Goal: Transaction & Acquisition: Purchase product/service

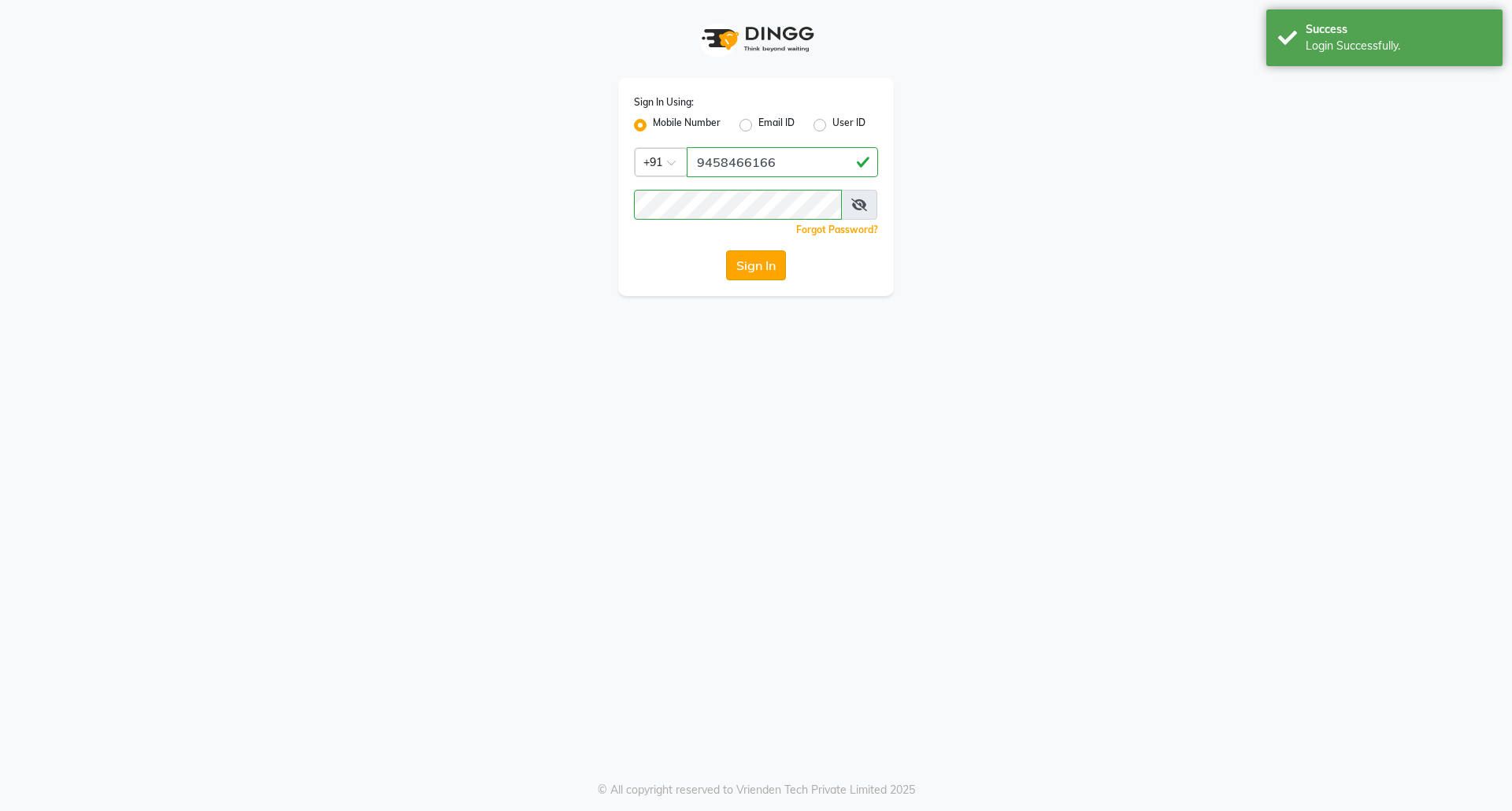
click at [741, 268] on button "Sign In" at bounding box center [756, 266] width 60 height 30
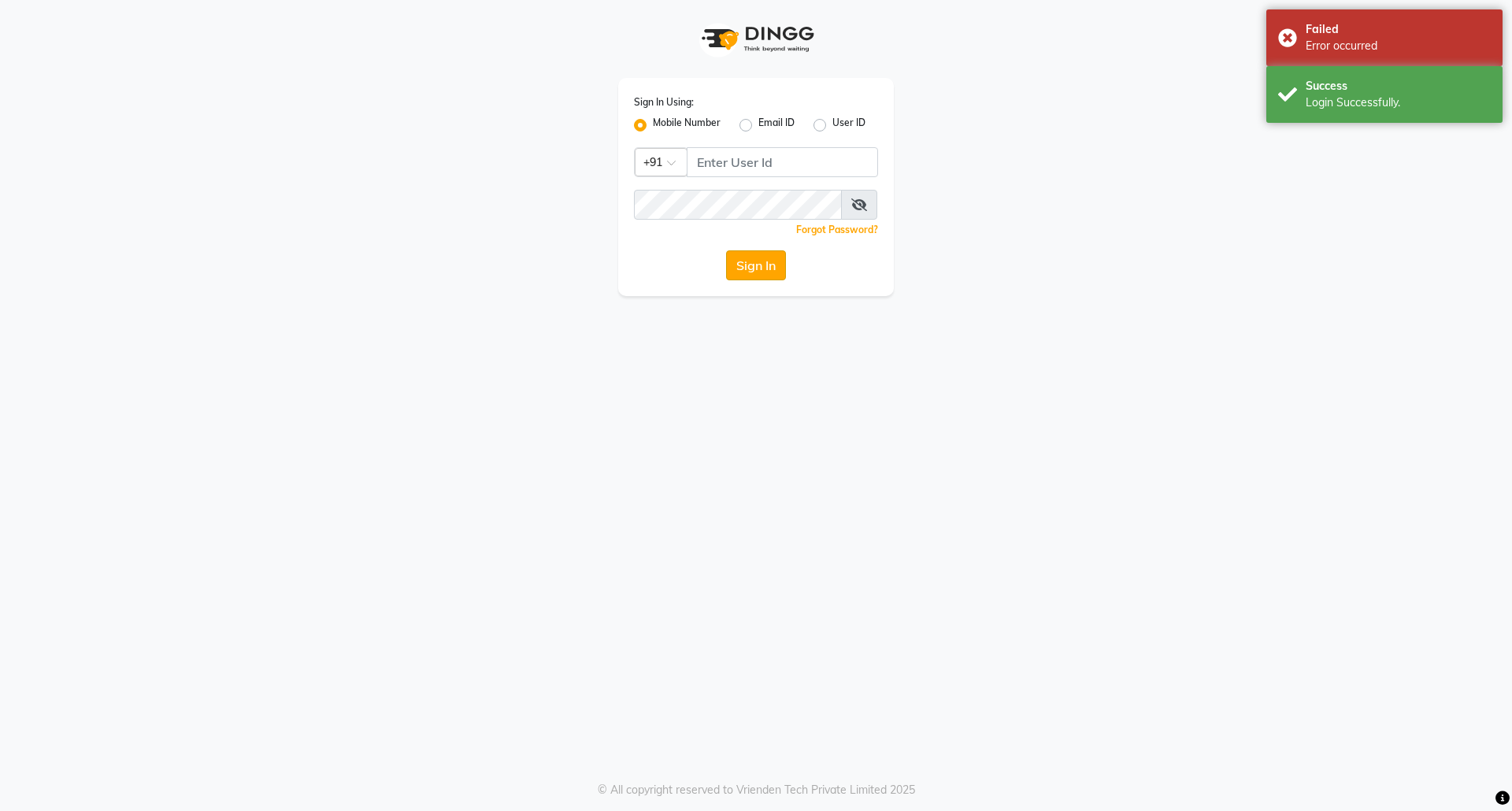
click at [742, 267] on button "Sign In" at bounding box center [756, 266] width 60 height 30
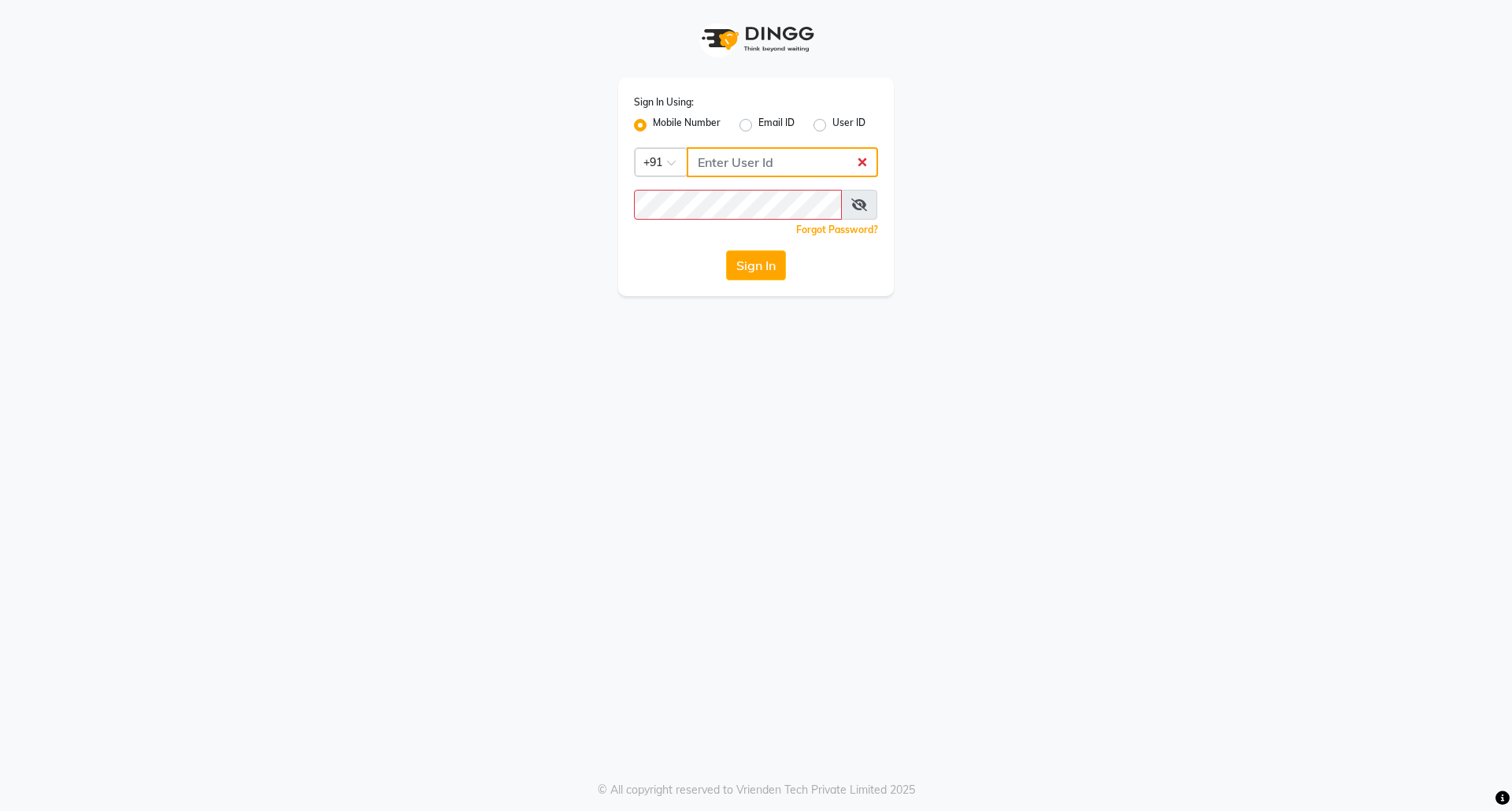
click at [731, 175] on input "Username" at bounding box center [782, 162] width 191 height 30
type input "9458466166"
click at [751, 260] on button "Sign In" at bounding box center [756, 266] width 60 height 30
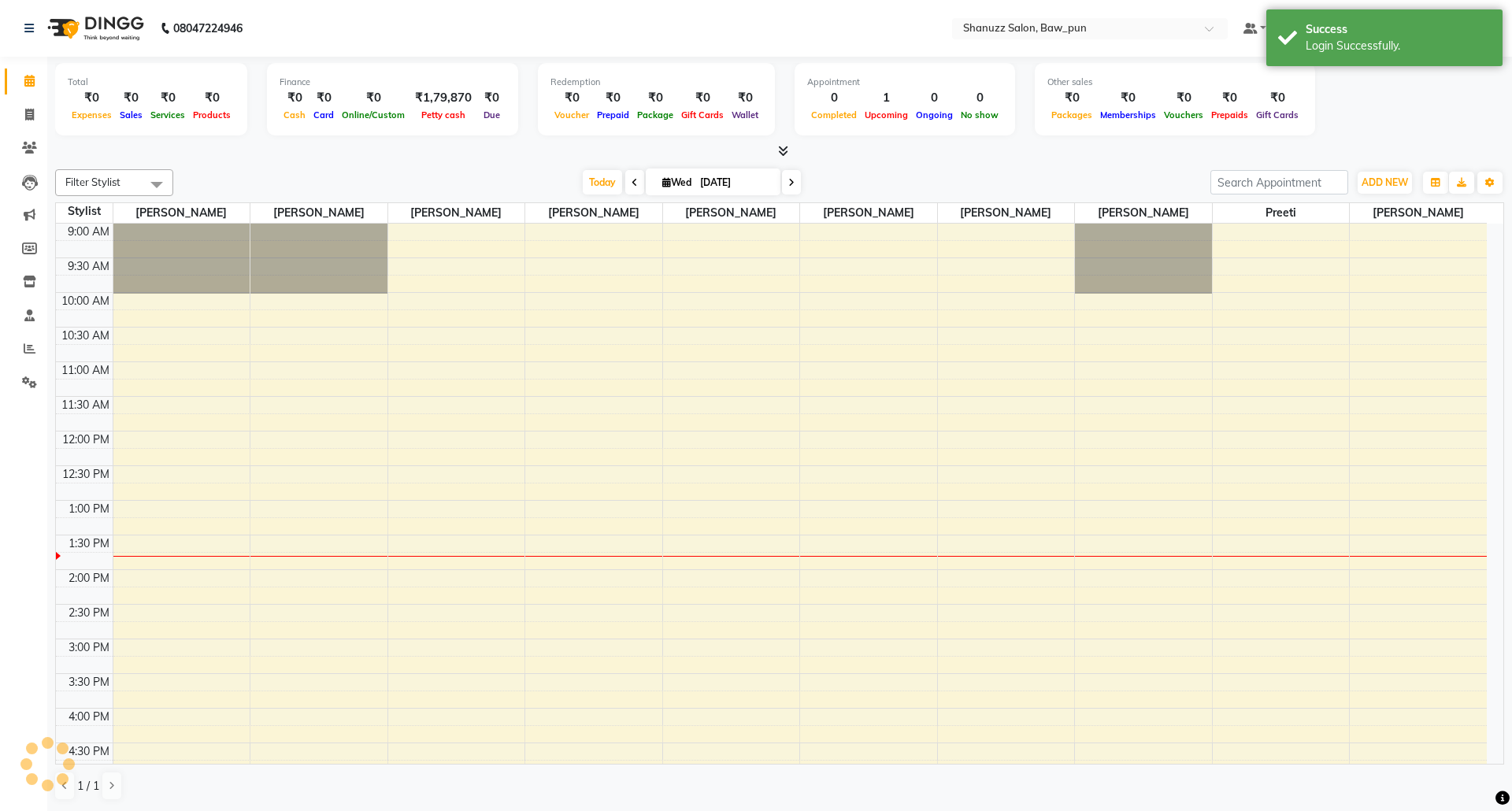
scroll to position [282, 0]
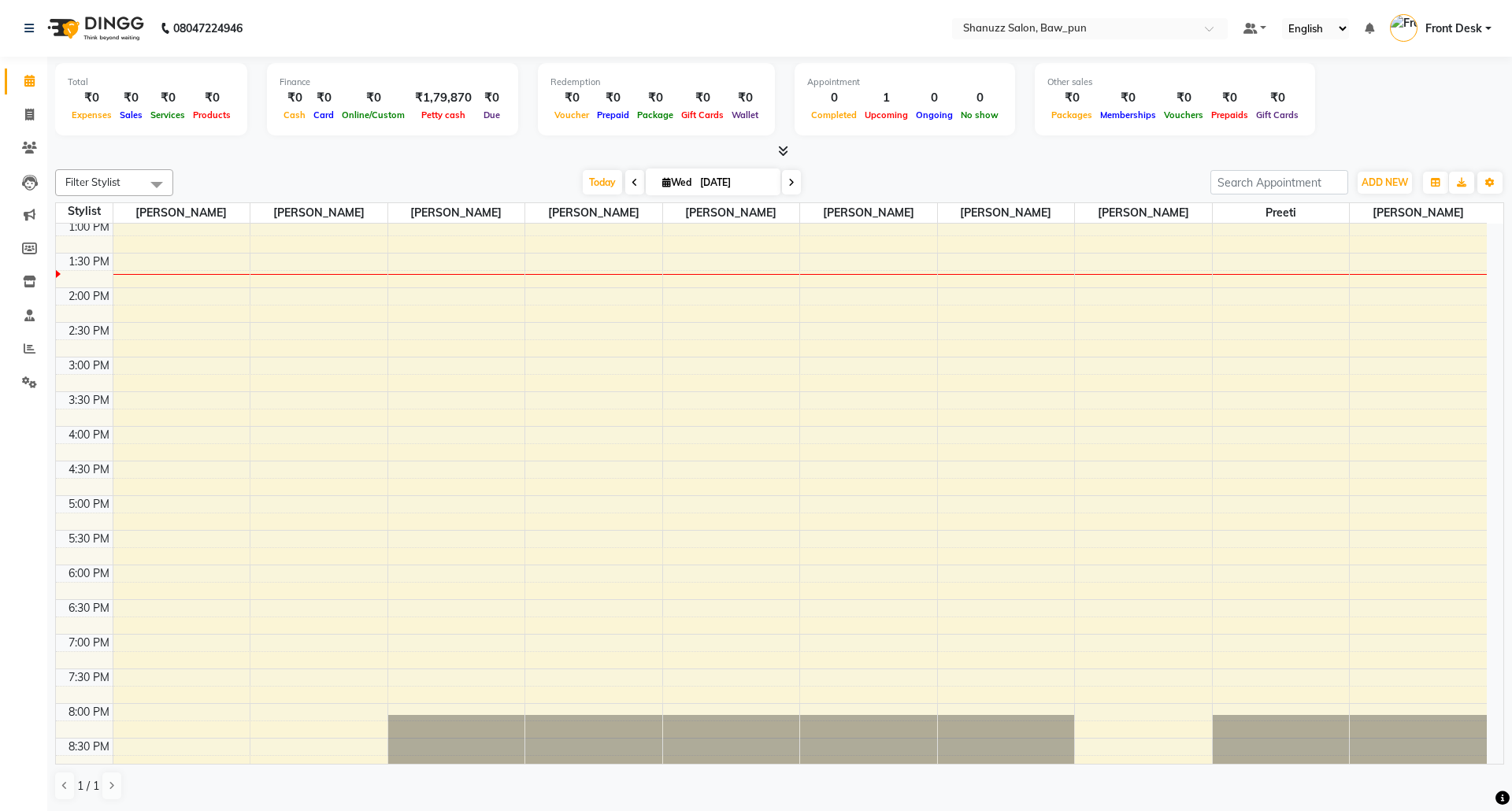
click at [1418, 80] on div "Total ₹0 Expenses ₹0 Sales ₹0 Services ₹0 Products Finance ₹0 Cash ₹0 Card ₹0 O…" at bounding box center [779, 101] width 1449 height 78
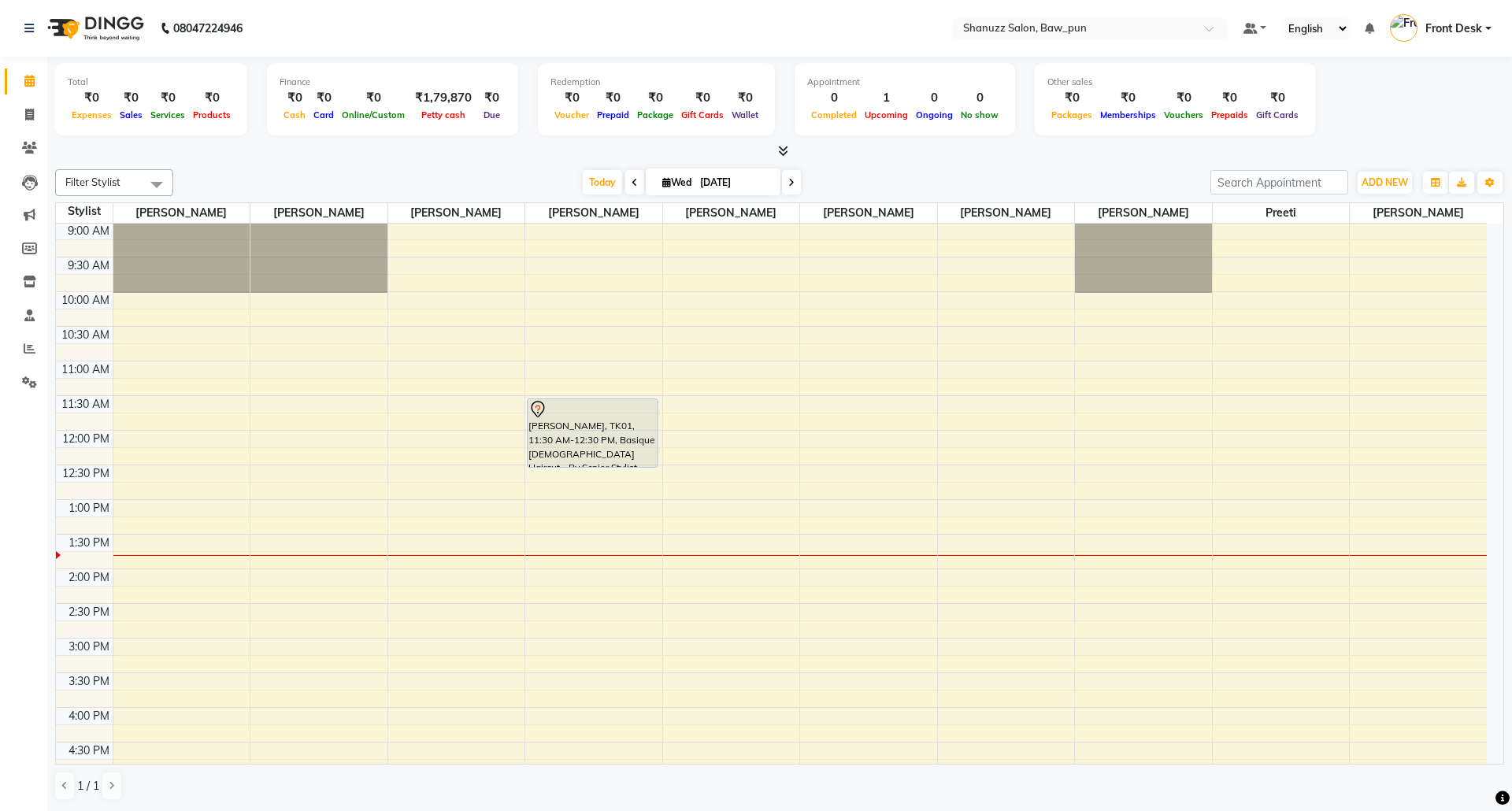
scroll to position [0, 0]
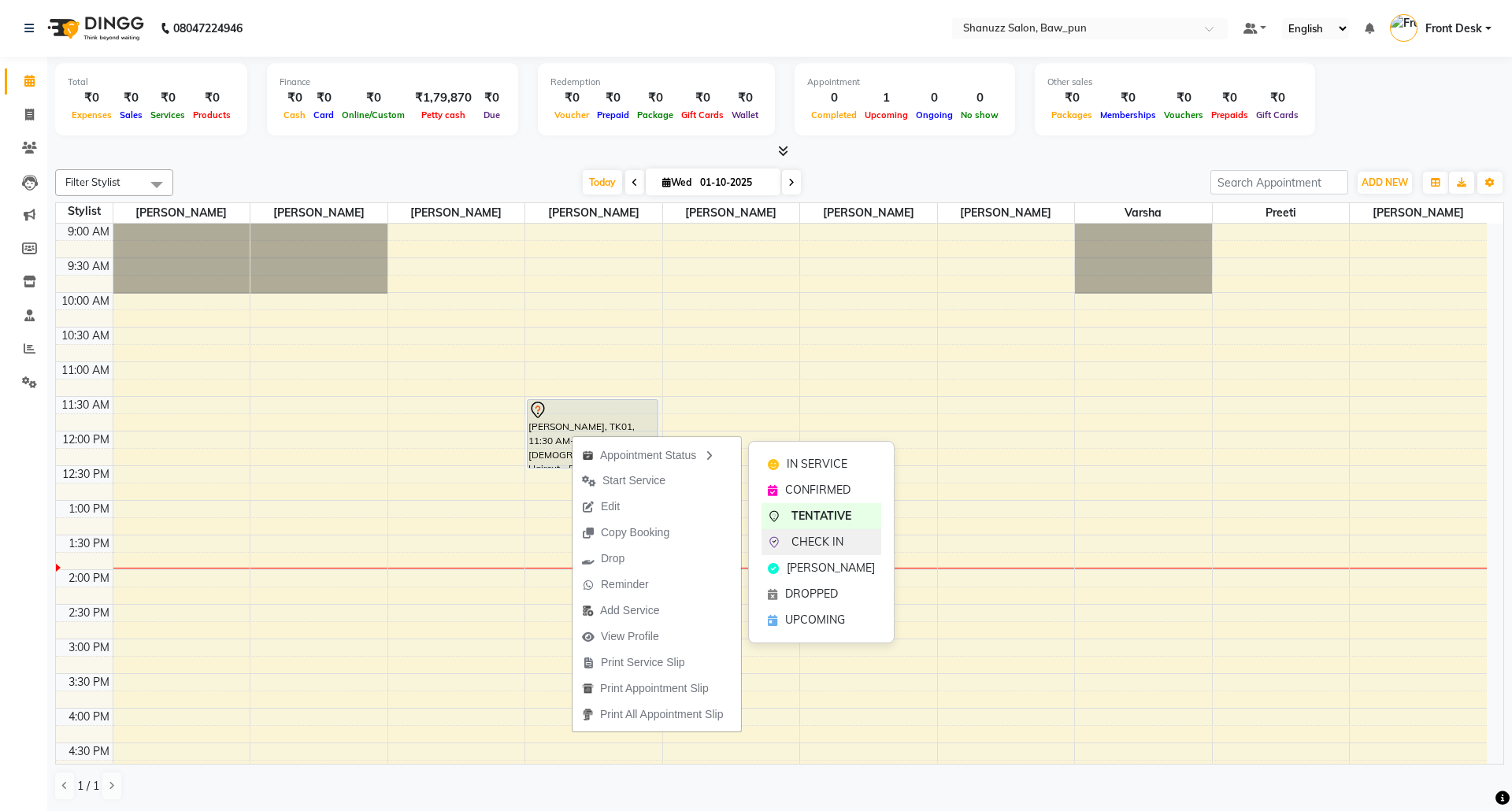
click at [826, 540] on span "CHECK IN" at bounding box center [818, 542] width 52 height 17
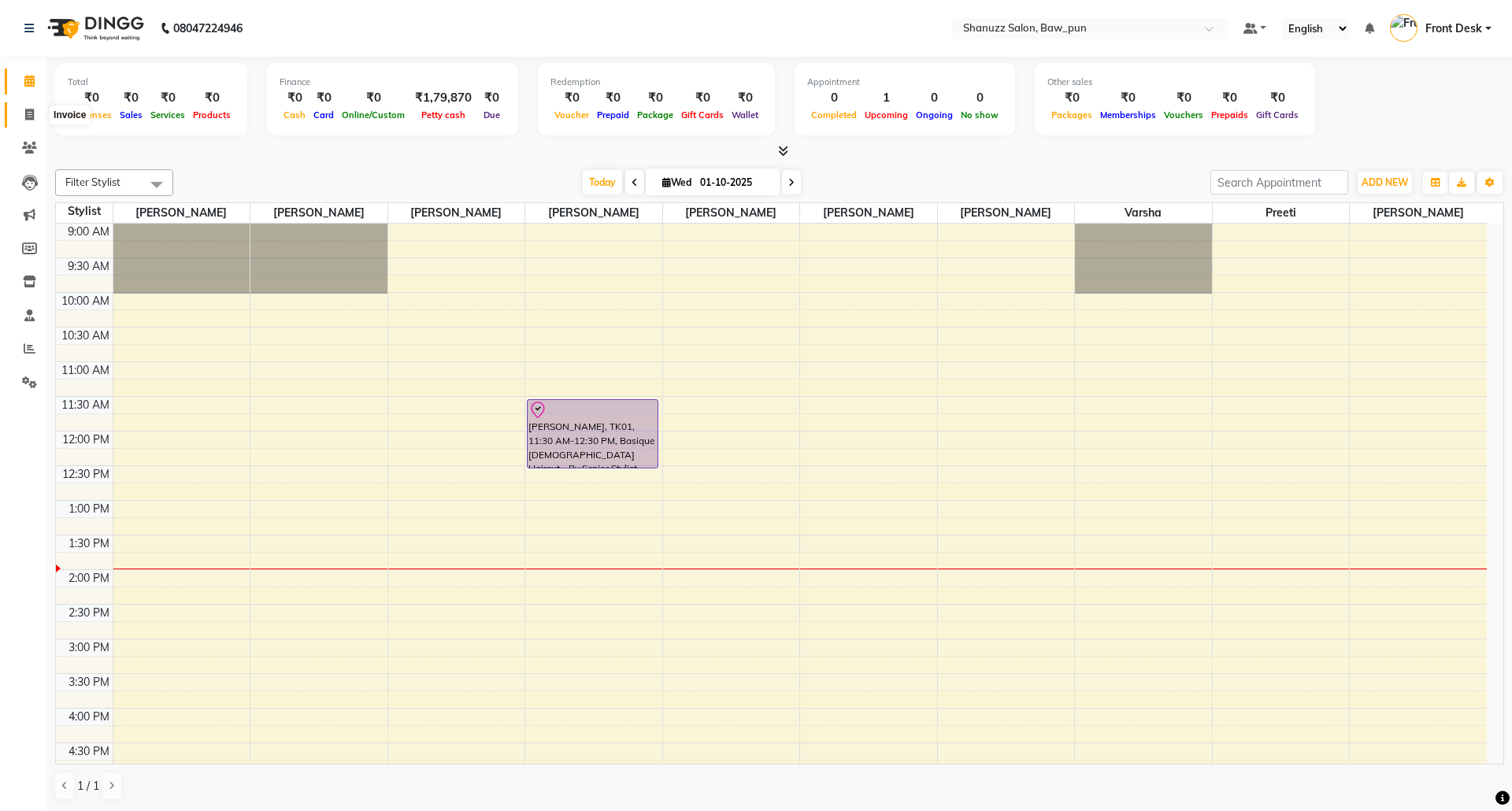
click at [24, 106] on span at bounding box center [30, 115] width 28 height 18
select select "service"
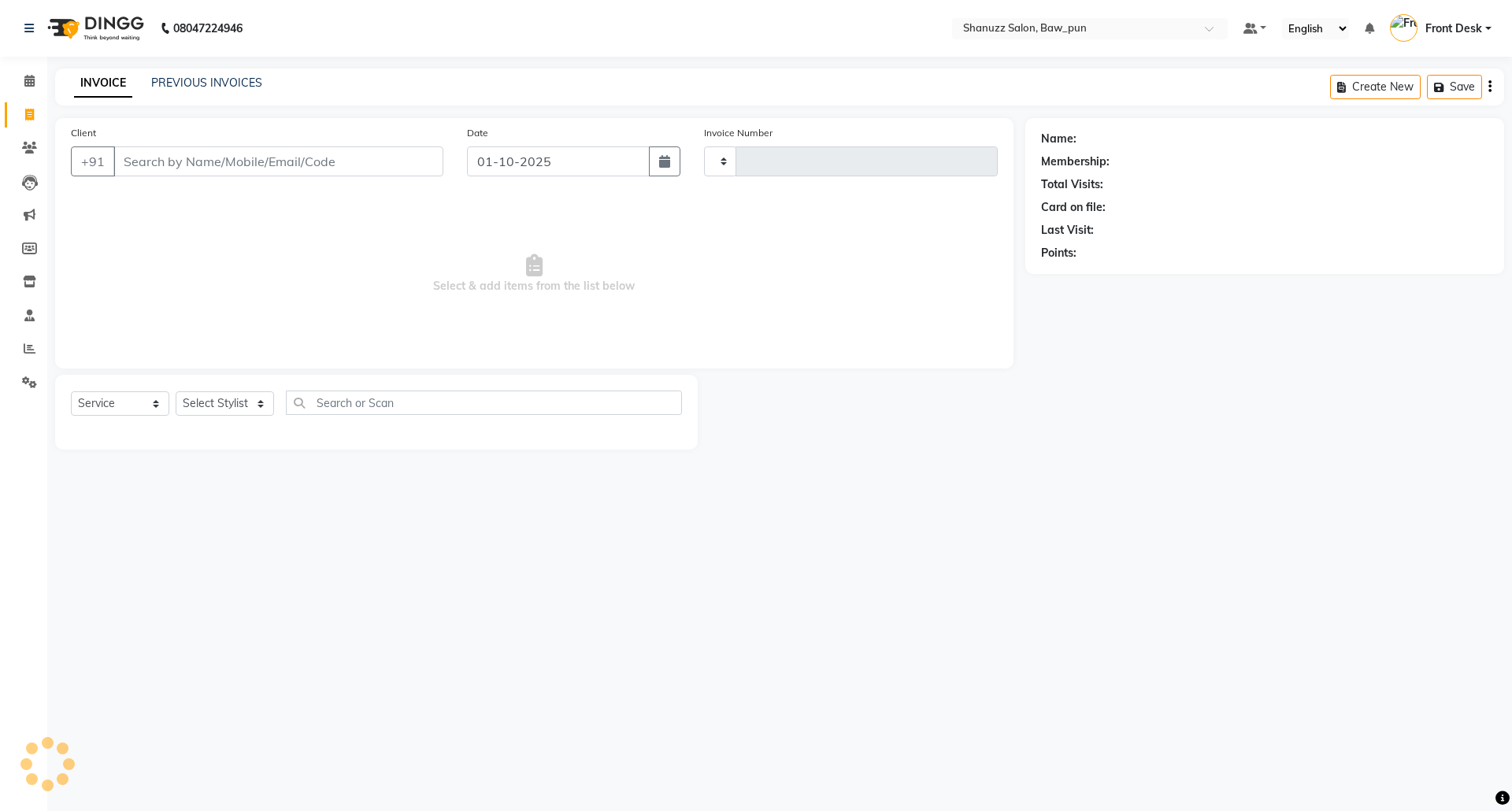
type input "0169"
select select "9025"
click at [394, 161] on input "Client" at bounding box center [279, 161] width 330 height 30
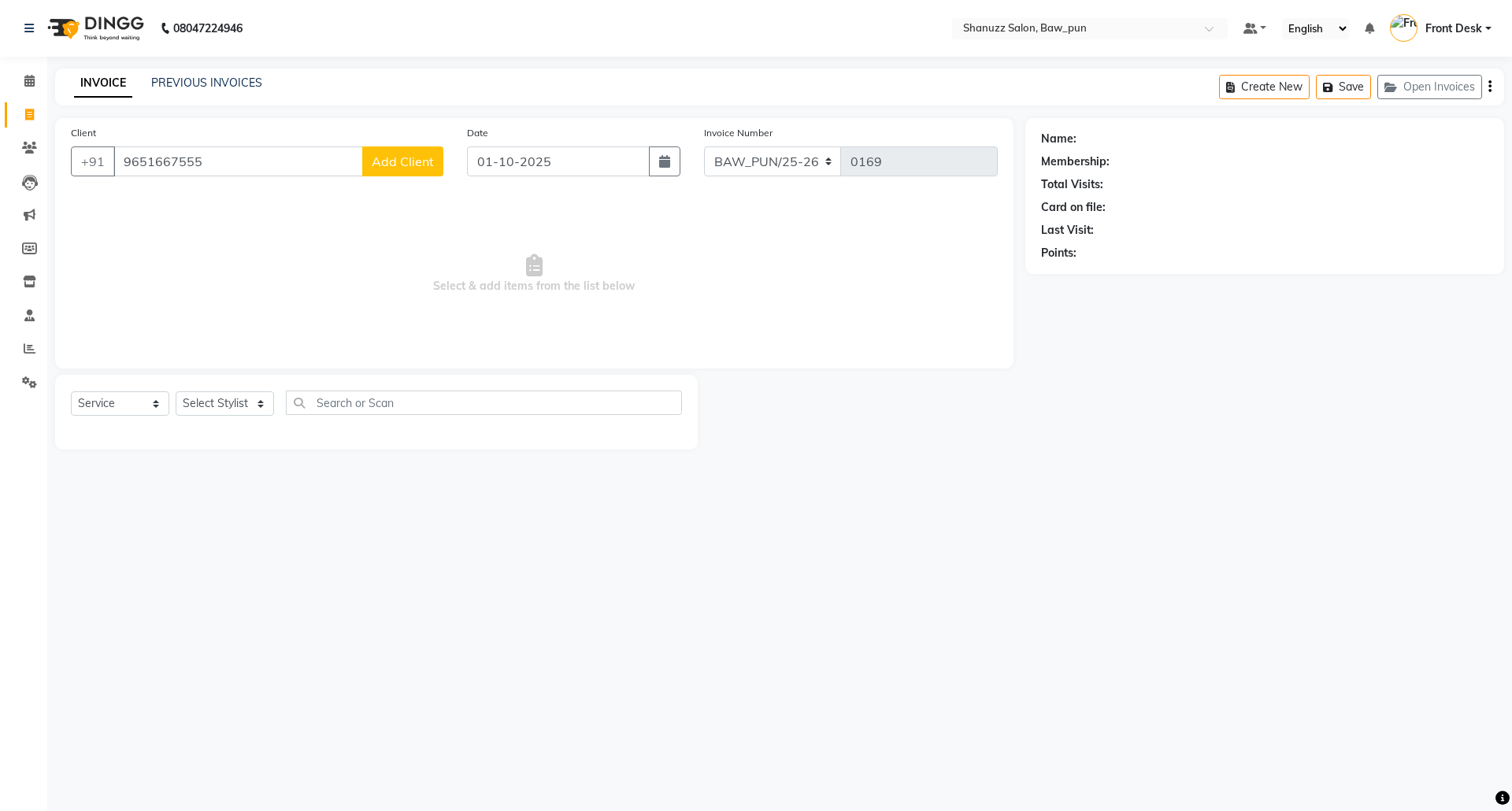
type input "9651667555"
click at [394, 161] on span "Add Client" at bounding box center [403, 161] width 63 height 16
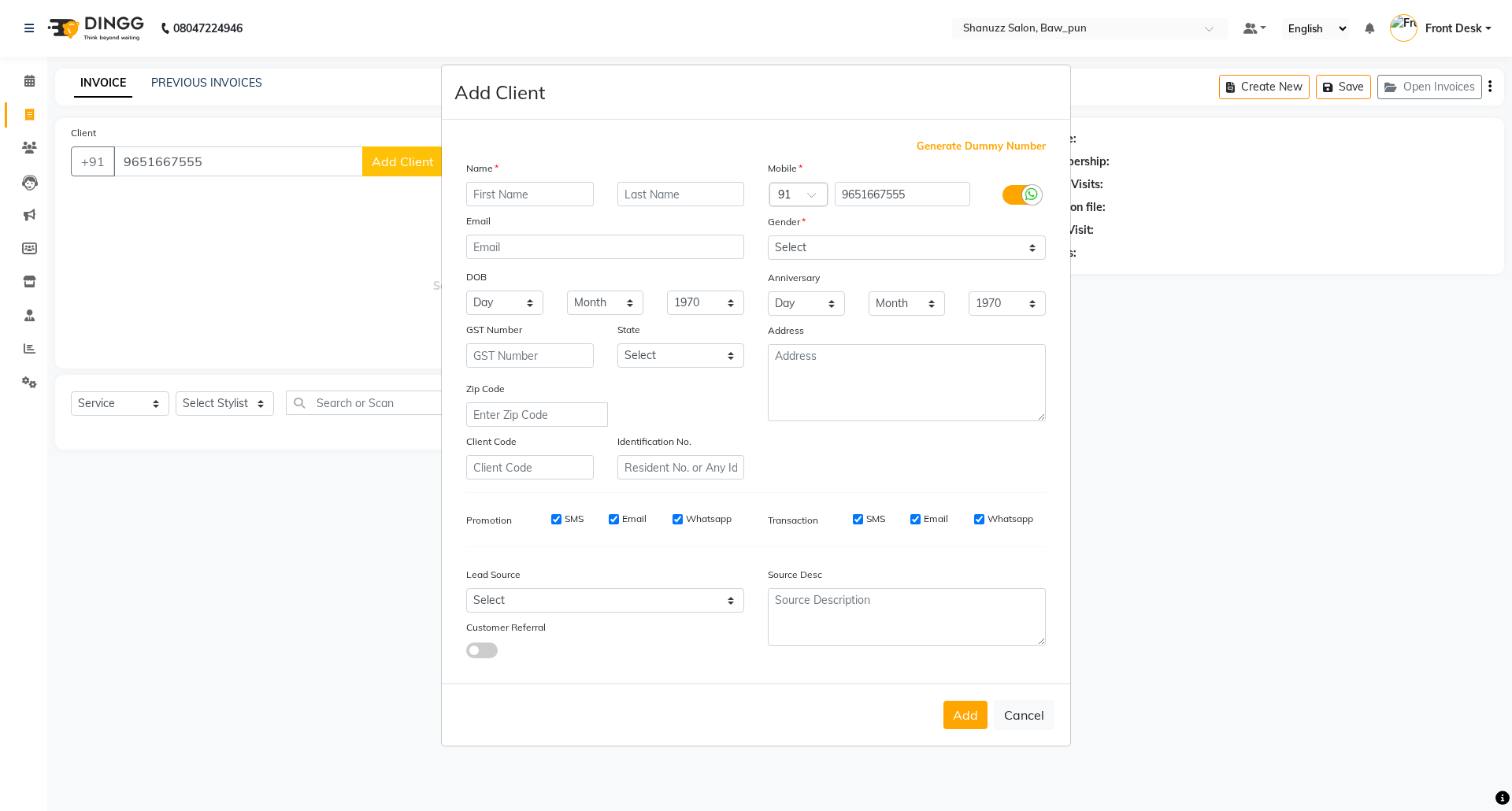
click at [492, 202] on input "text" at bounding box center [530, 194] width 127 height 25
type input "Chandrakant"
click at [808, 252] on select "Select Male Female Other Prefer Not To Say" at bounding box center [906, 248] width 278 height 25
select select "male"
click at [768, 237] on select "Select Male Female Other Prefer Not To Say" at bounding box center [906, 248] width 278 height 25
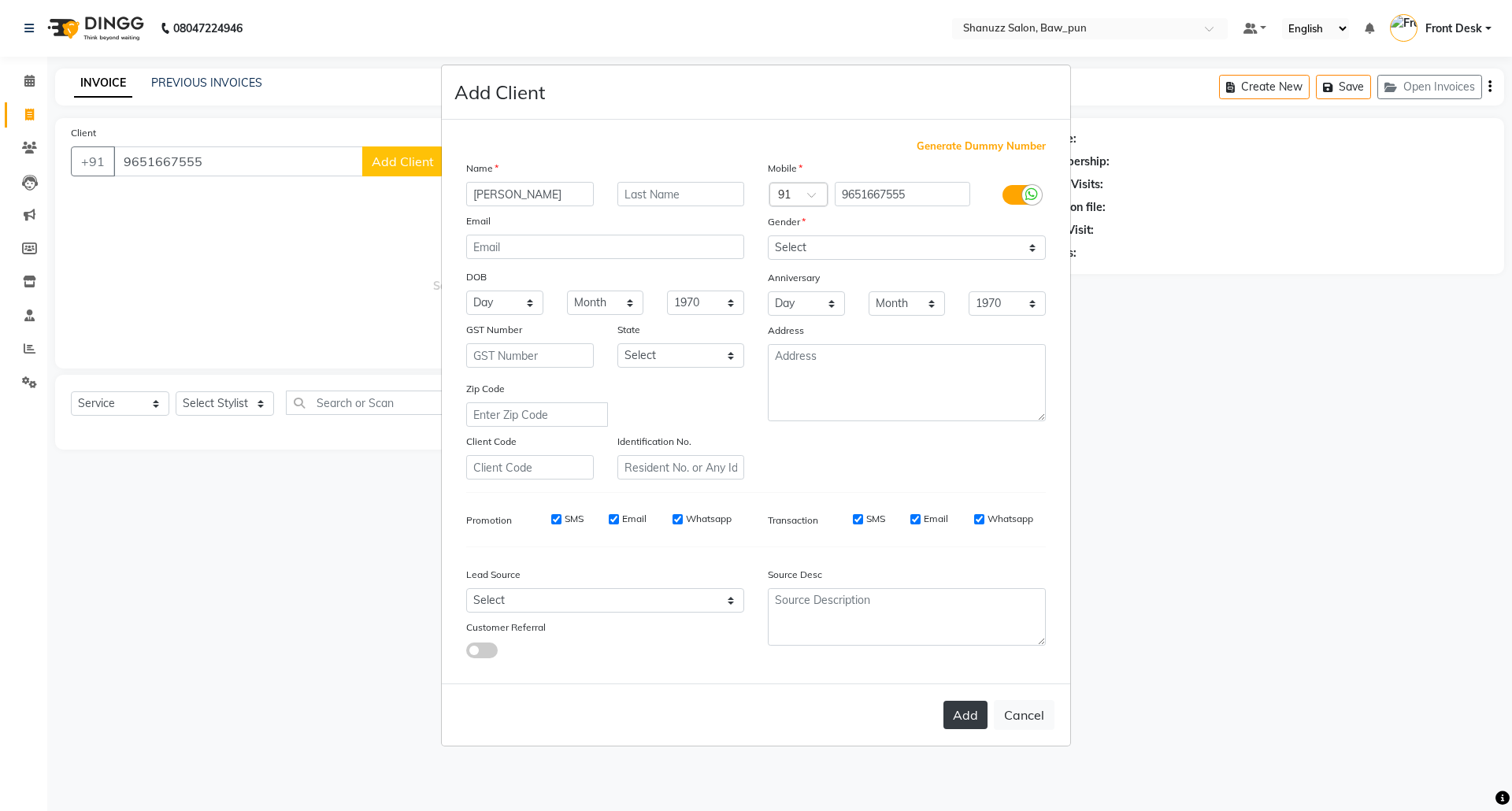
click at [962, 715] on button "Add" at bounding box center [965, 715] width 44 height 29
select select
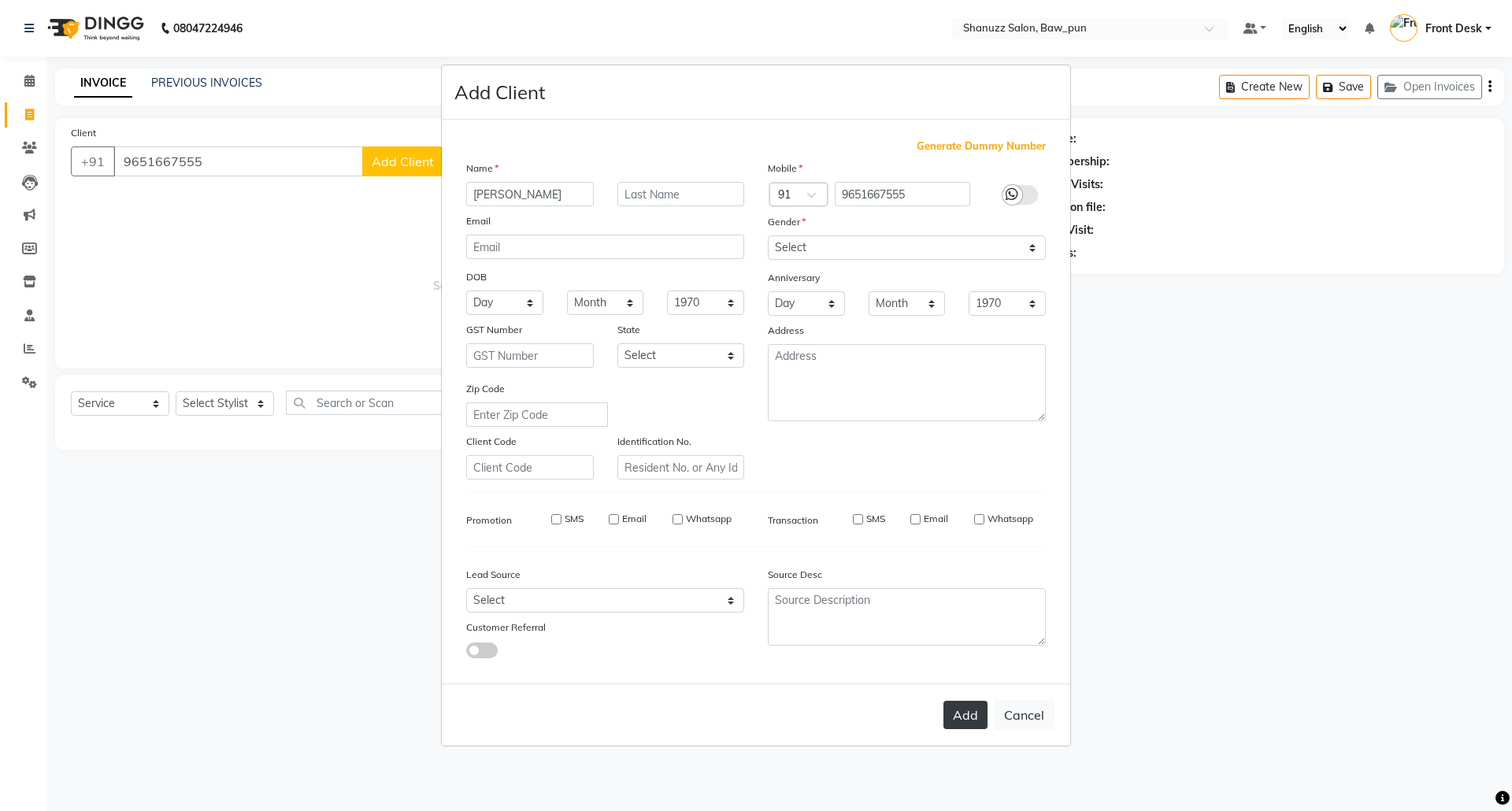
select select
checkbox input "false"
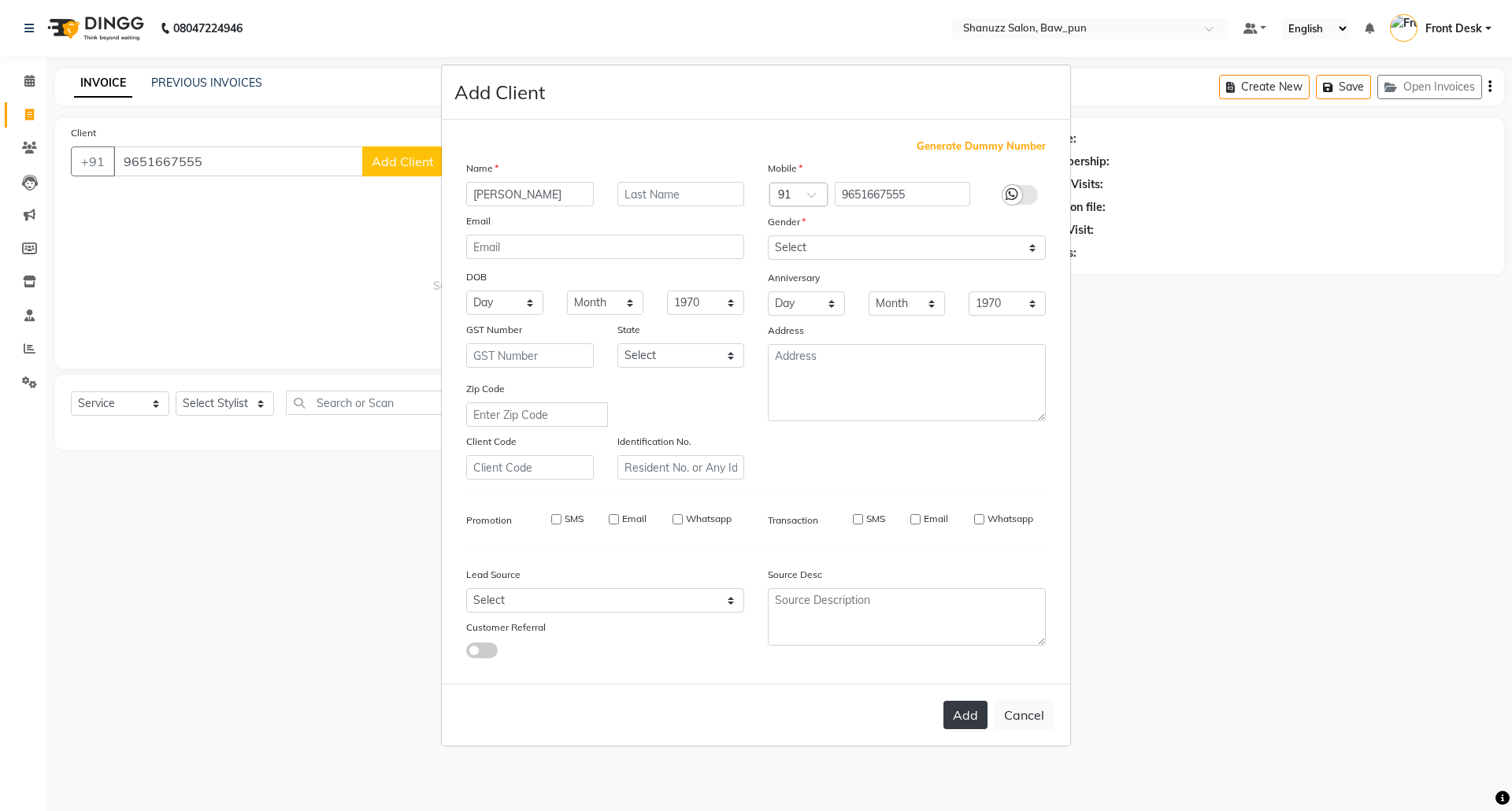
checkbox input "false"
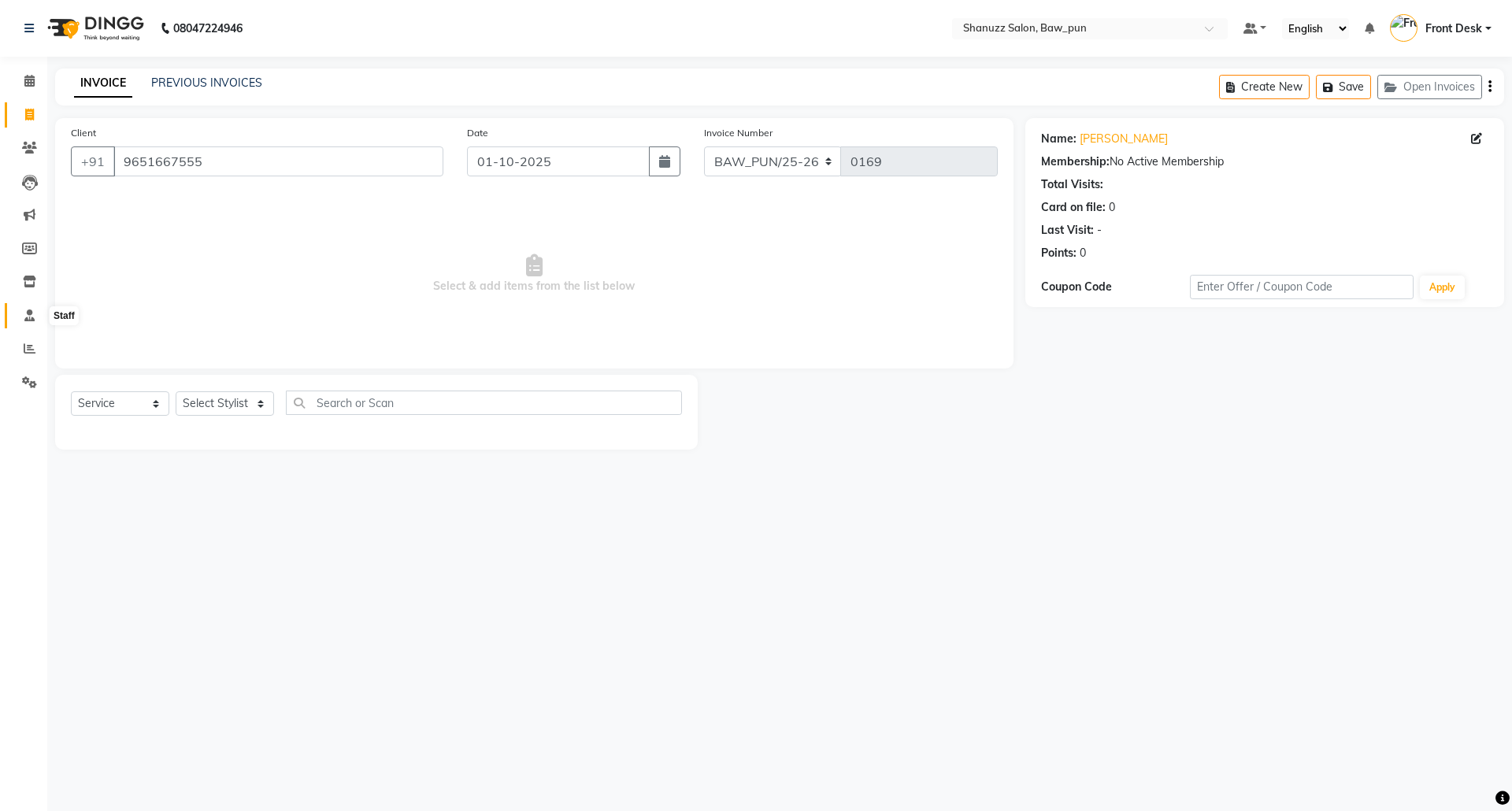
click at [30, 319] on icon at bounding box center [30, 315] width 10 height 12
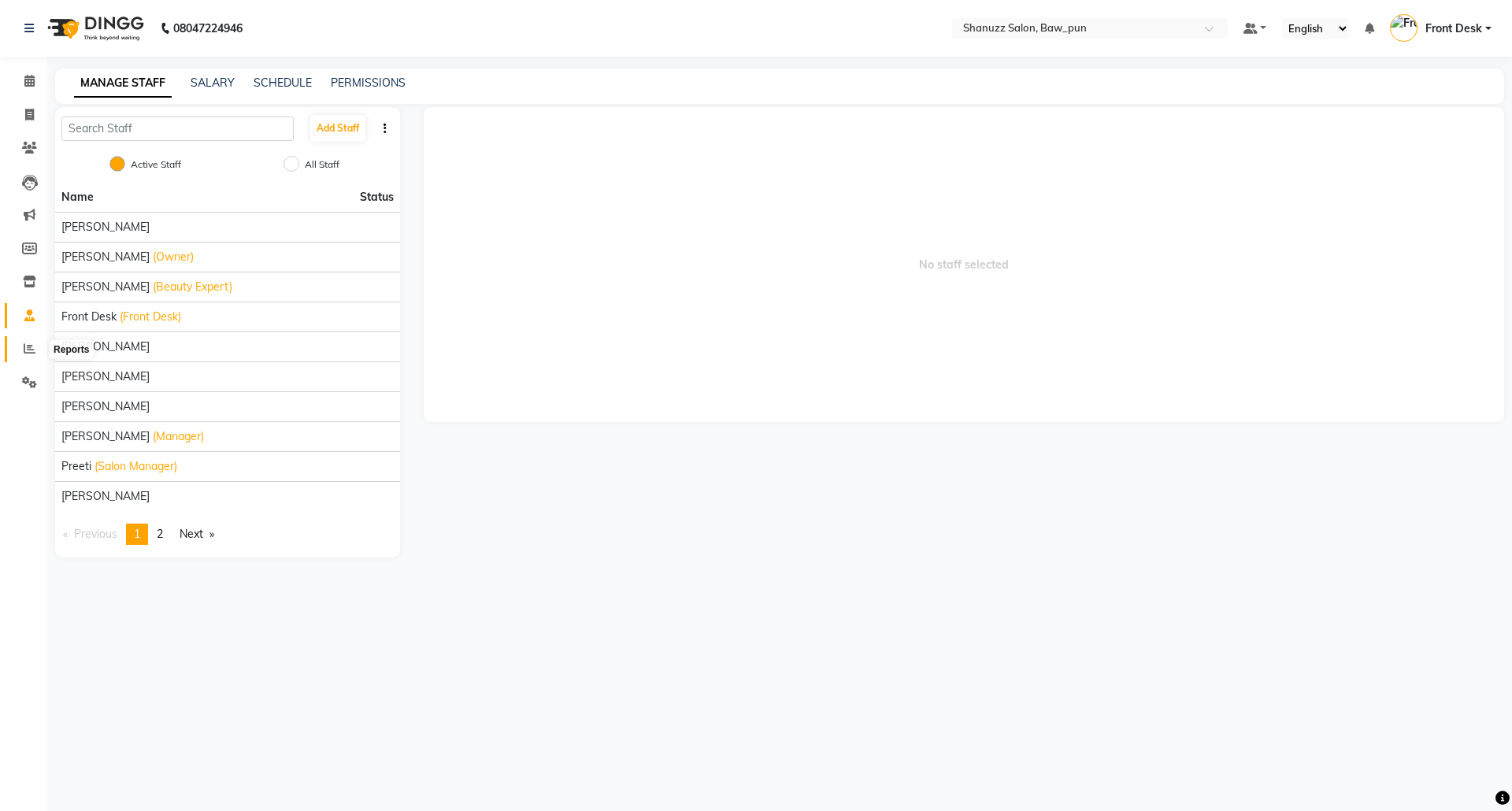
click at [27, 342] on icon at bounding box center [30, 348] width 12 height 12
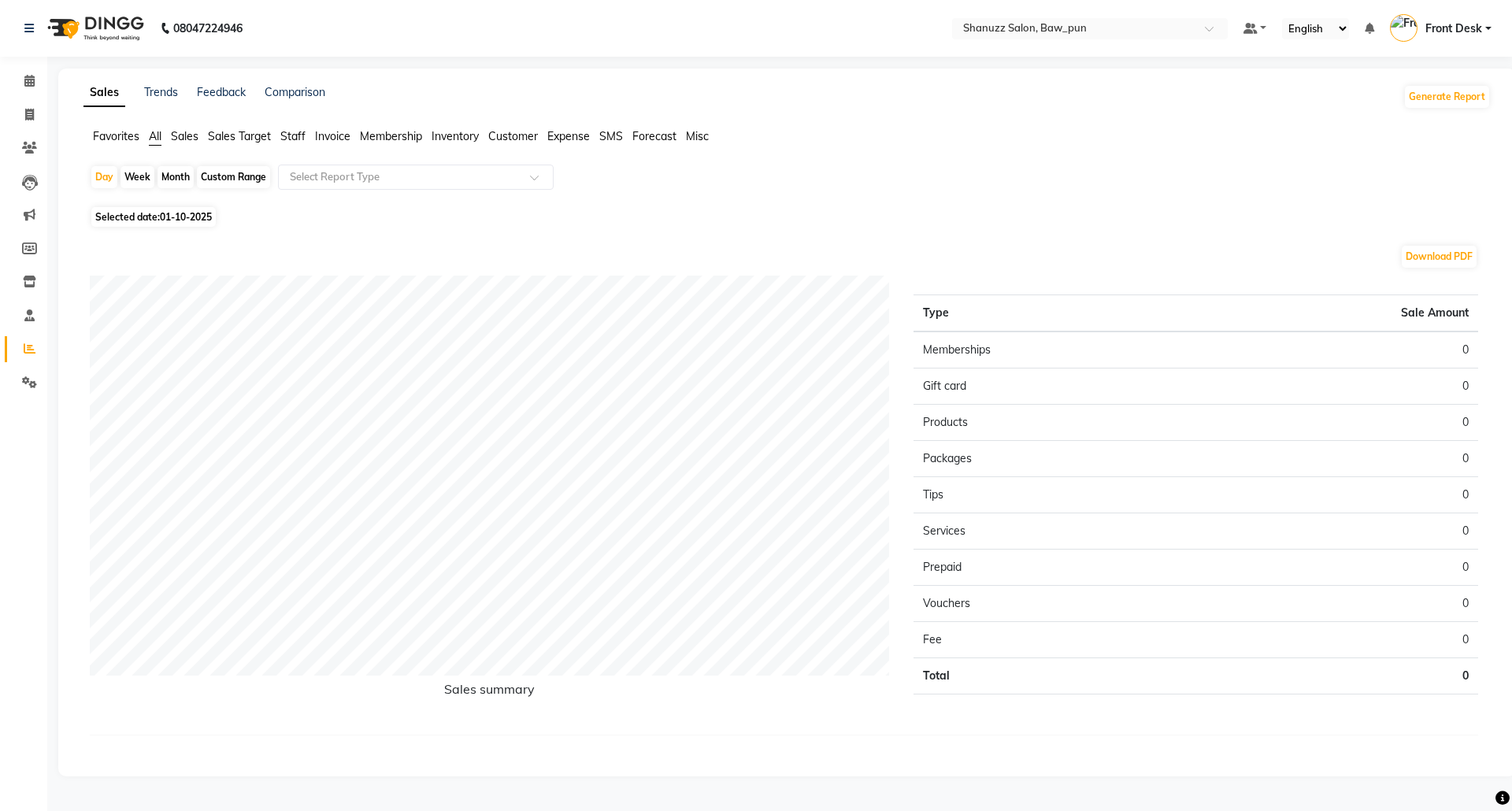
click at [293, 130] on span "Staff" at bounding box center [292, 136] width 25 height 14
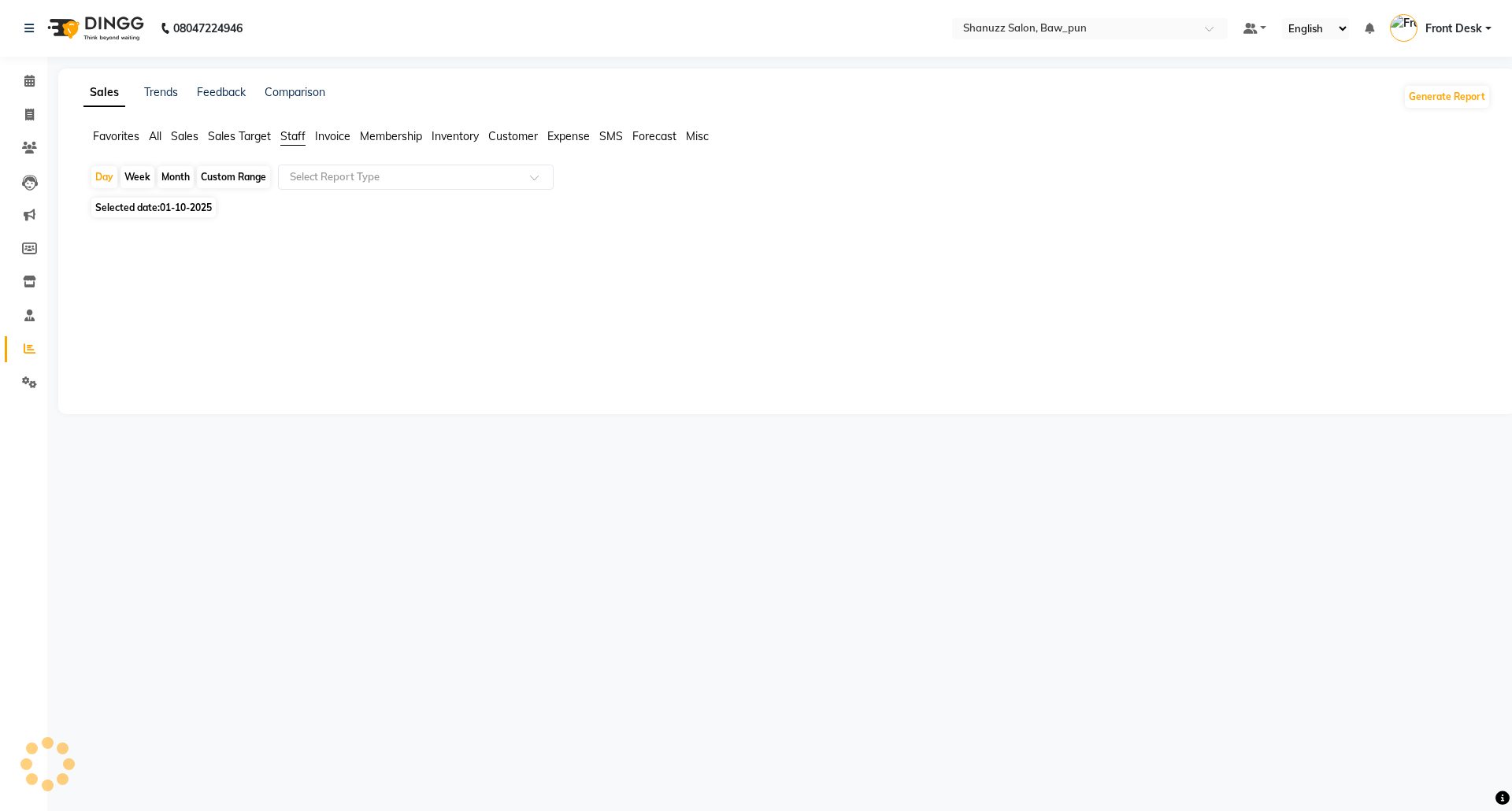
click at [171, 170] on div "Month" at bounding box center [175, 177] width 36 height 22
select select "10"
select select "2025"
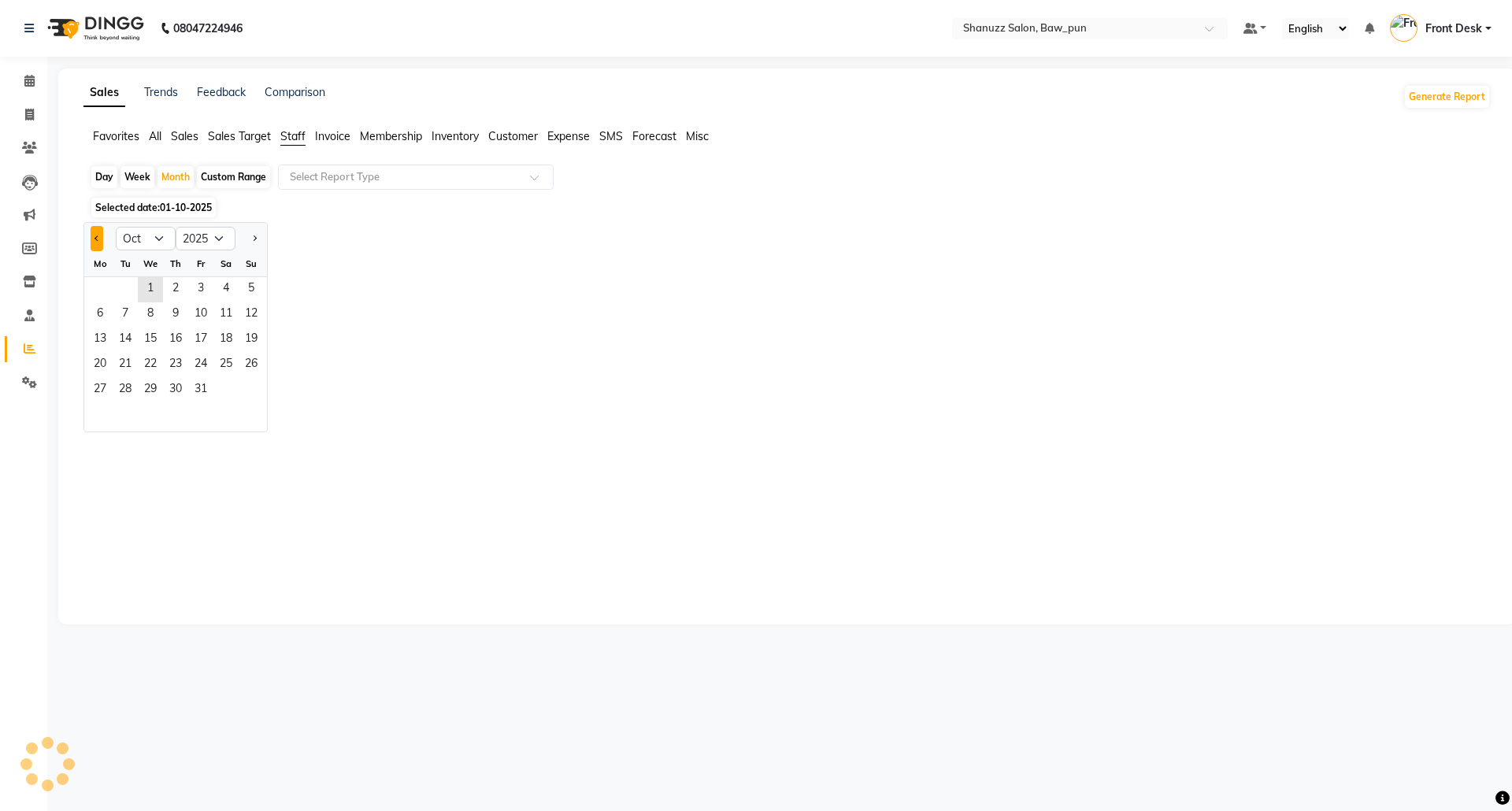
click at [96, 237] on span "Previous month" at bounding box center [97, 239] width 6 height 6
select select "9"
click at [155, 288] on span "3" at bounding box center [150, 290] width 25 height 25
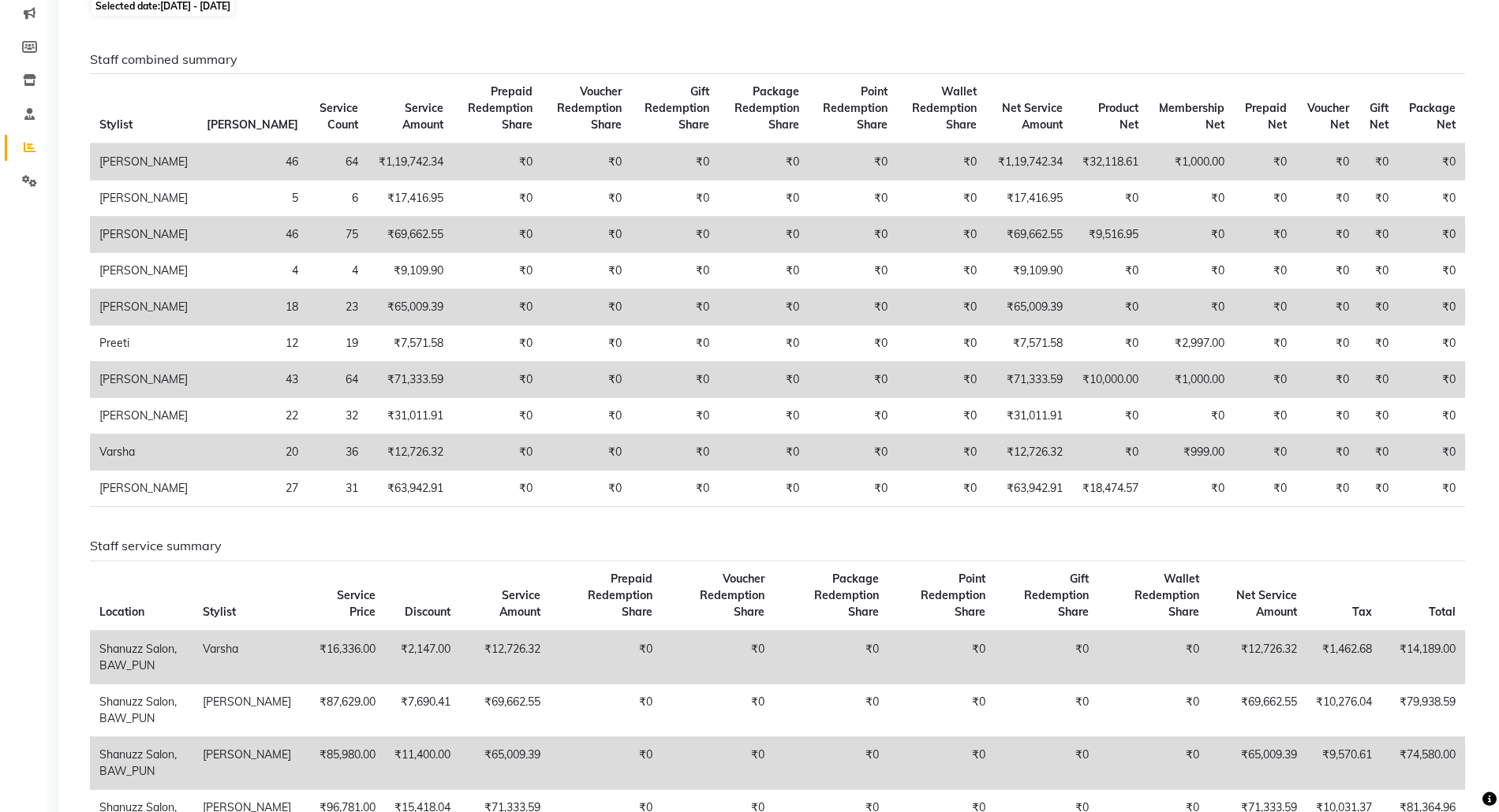
scroll to position [210, 0]
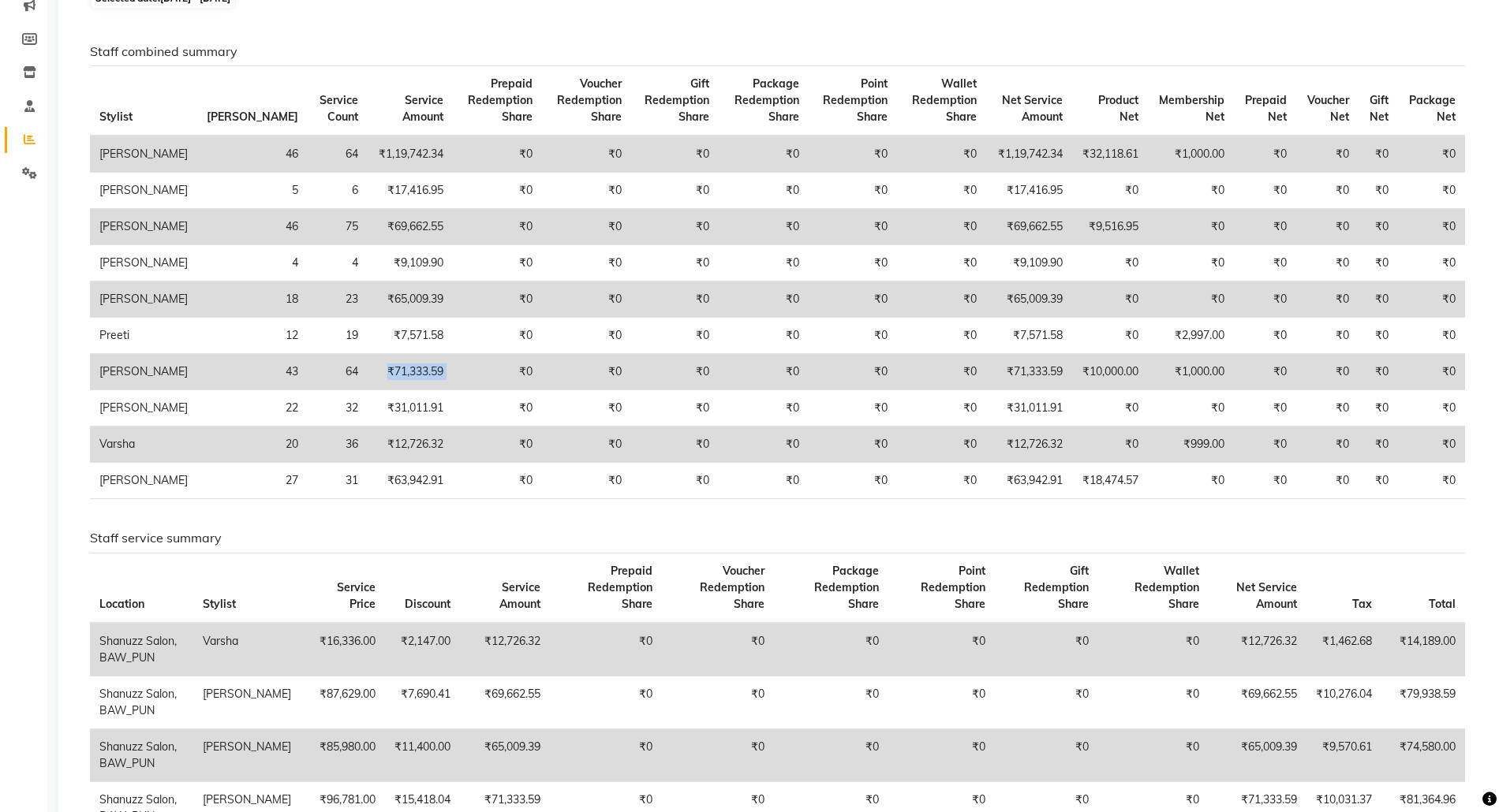
drag, startPoint x: 297, startPoint y: 371, endPoint x: 405, endPoint y: 376, distance: 108.1
click at [405, 376] on tr "Sahil 43 64 ₹71,333.59 ₹0 ₹0 ₹0 ₹0 ₹0 ₹0 ₹71,333.59 ₹10,000.00 ₹1,000.00 ₹0 ₹0 …" at bounding box center [777, 372] width 1375 height 36
click at [314, 536] on h6 "Staff service summary" at bounding box center [777, 538] width 1375 height 15
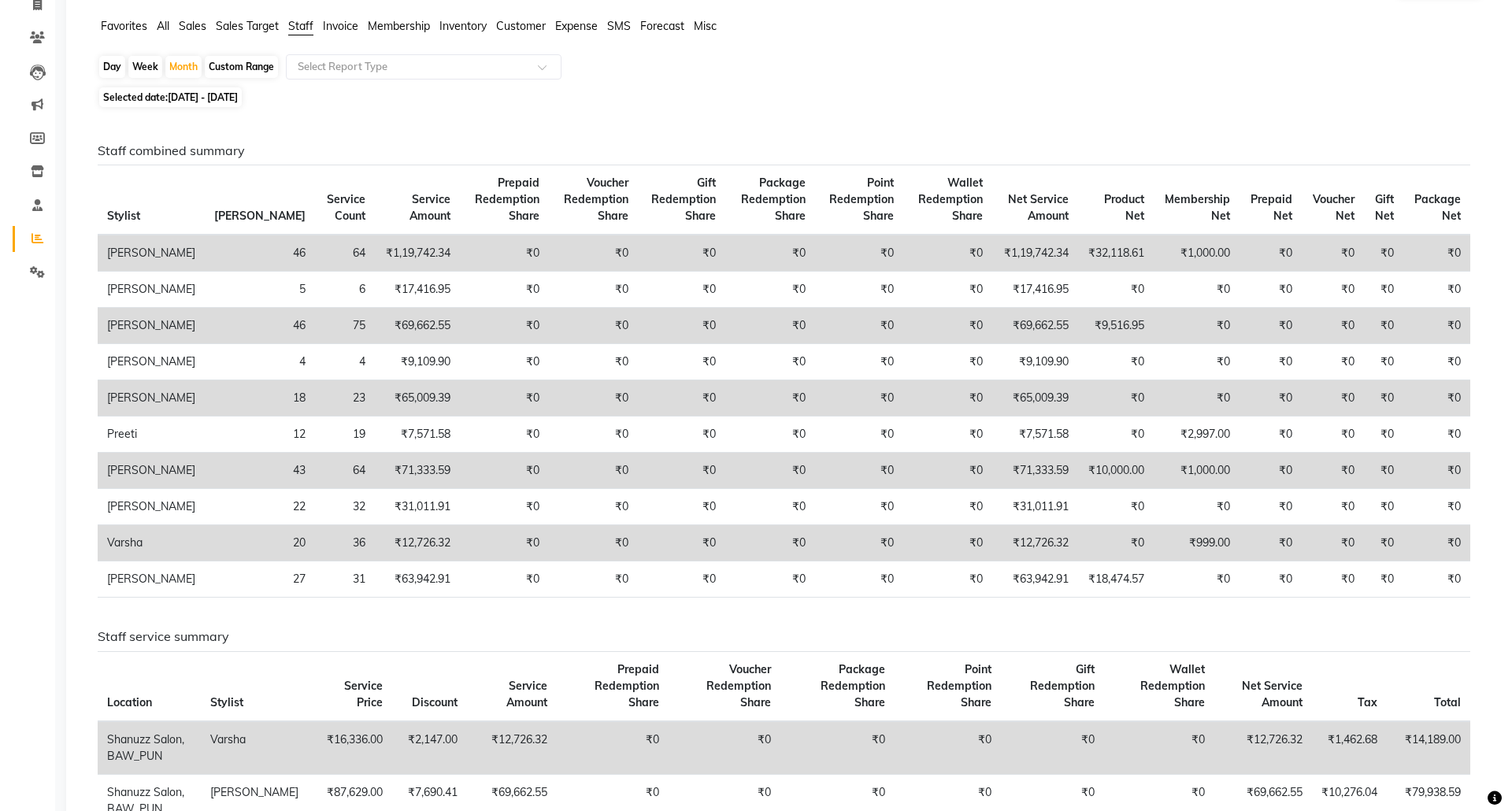
scroll to position [0, 0]
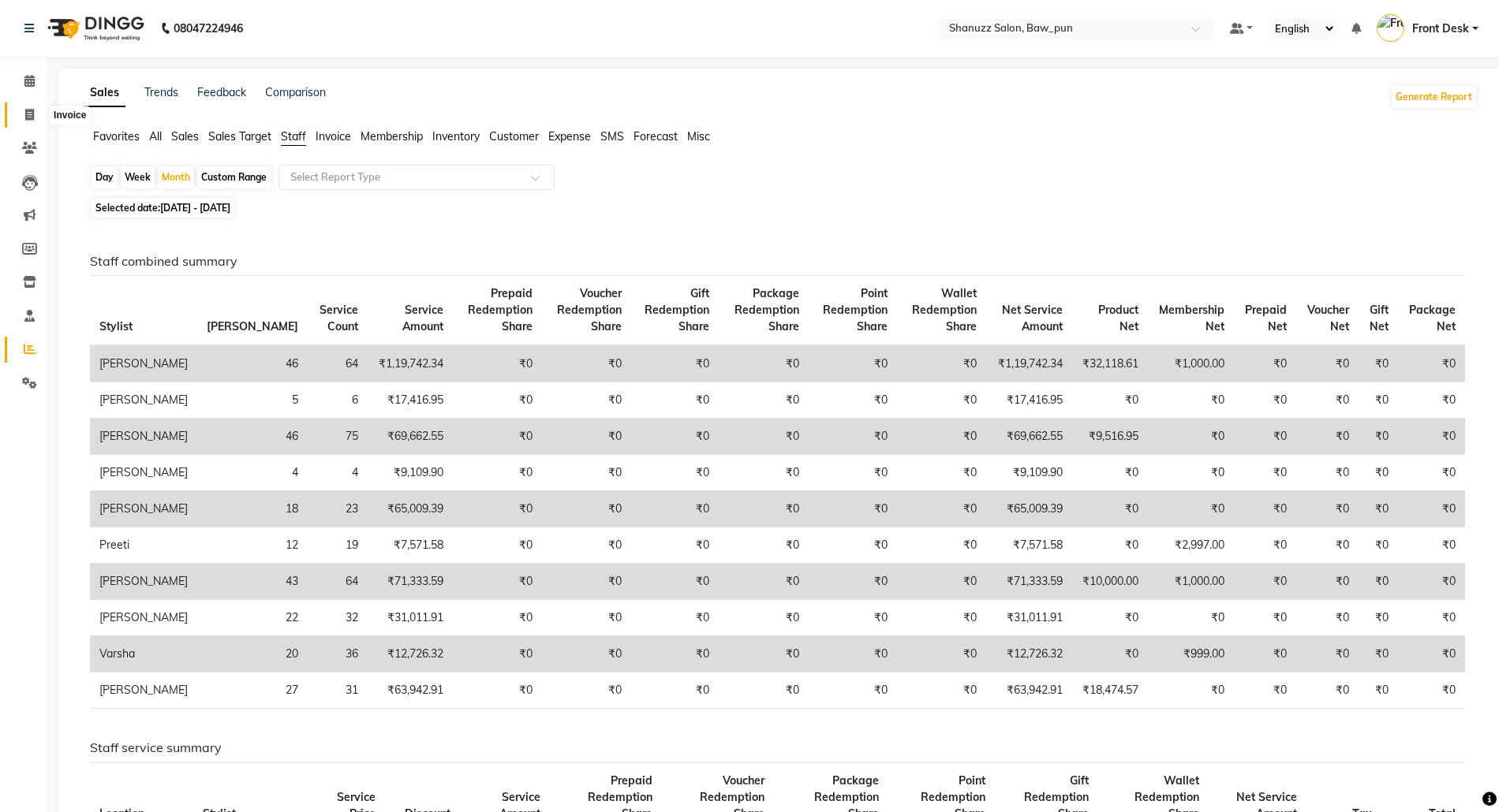
click at [25, 114] on icon at bounding box center [29, 115] width 9 height 12
select select "service"
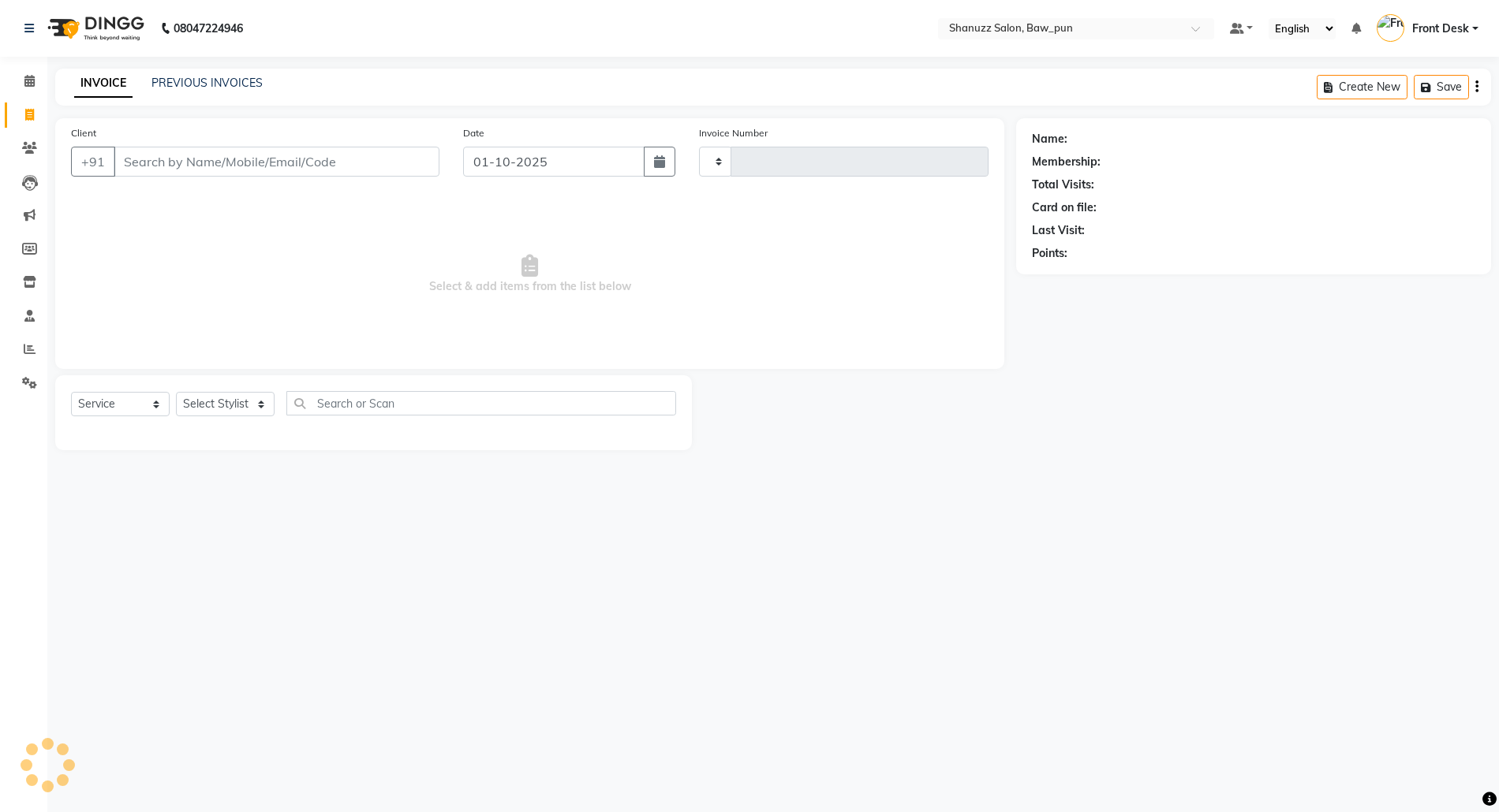
type input "0169"
select select "9025"
click at [26, 82] on icon at bounding box center [30, 81] width 10 height 12
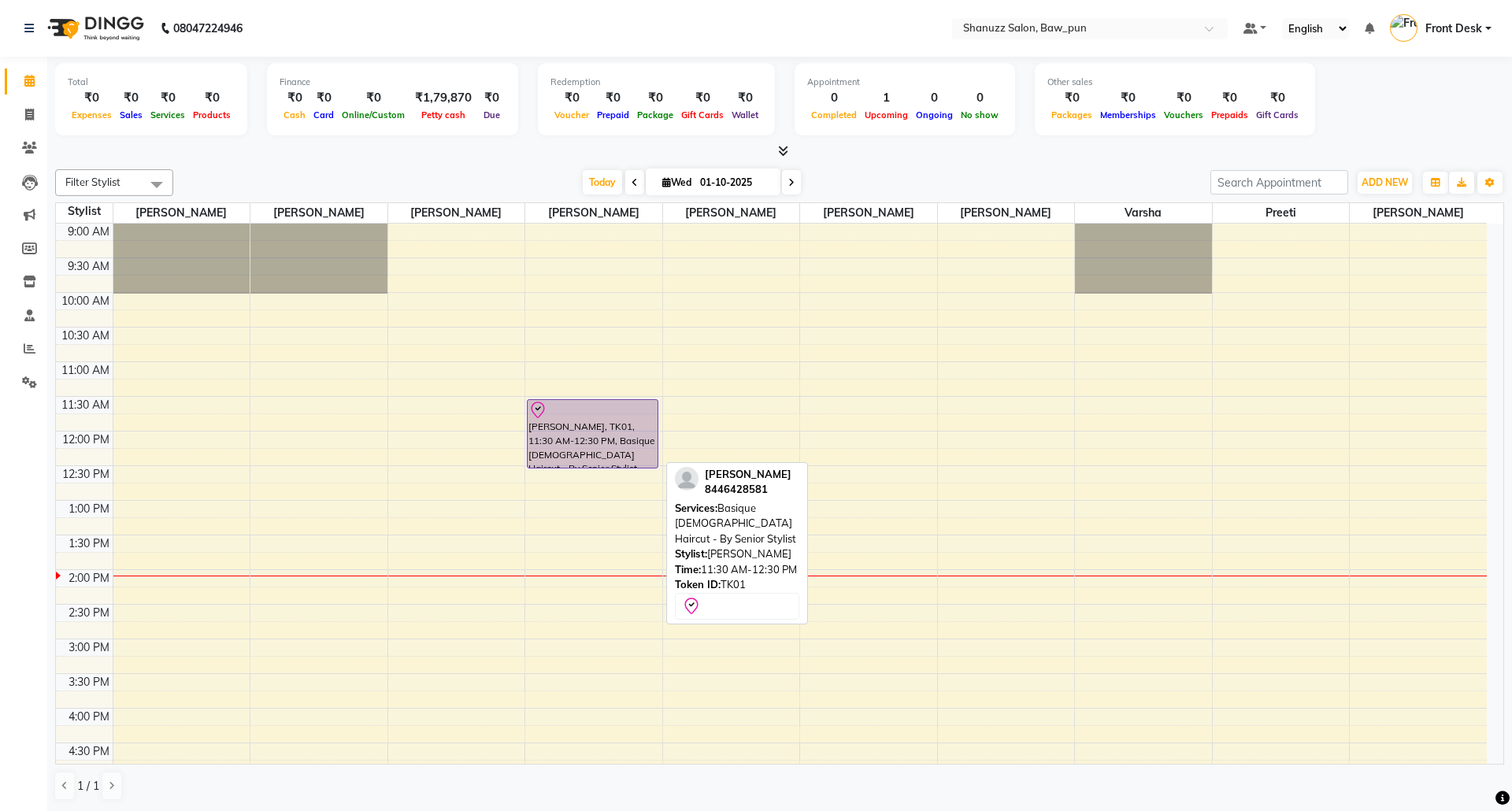
click at [592, 449] on div "Mudit Gupta, TK01, 11:30 AM-12:30 PM, Basique MALE Haircut - By Senior Stylist" at bounding box center [592, 434] width 130 height 68
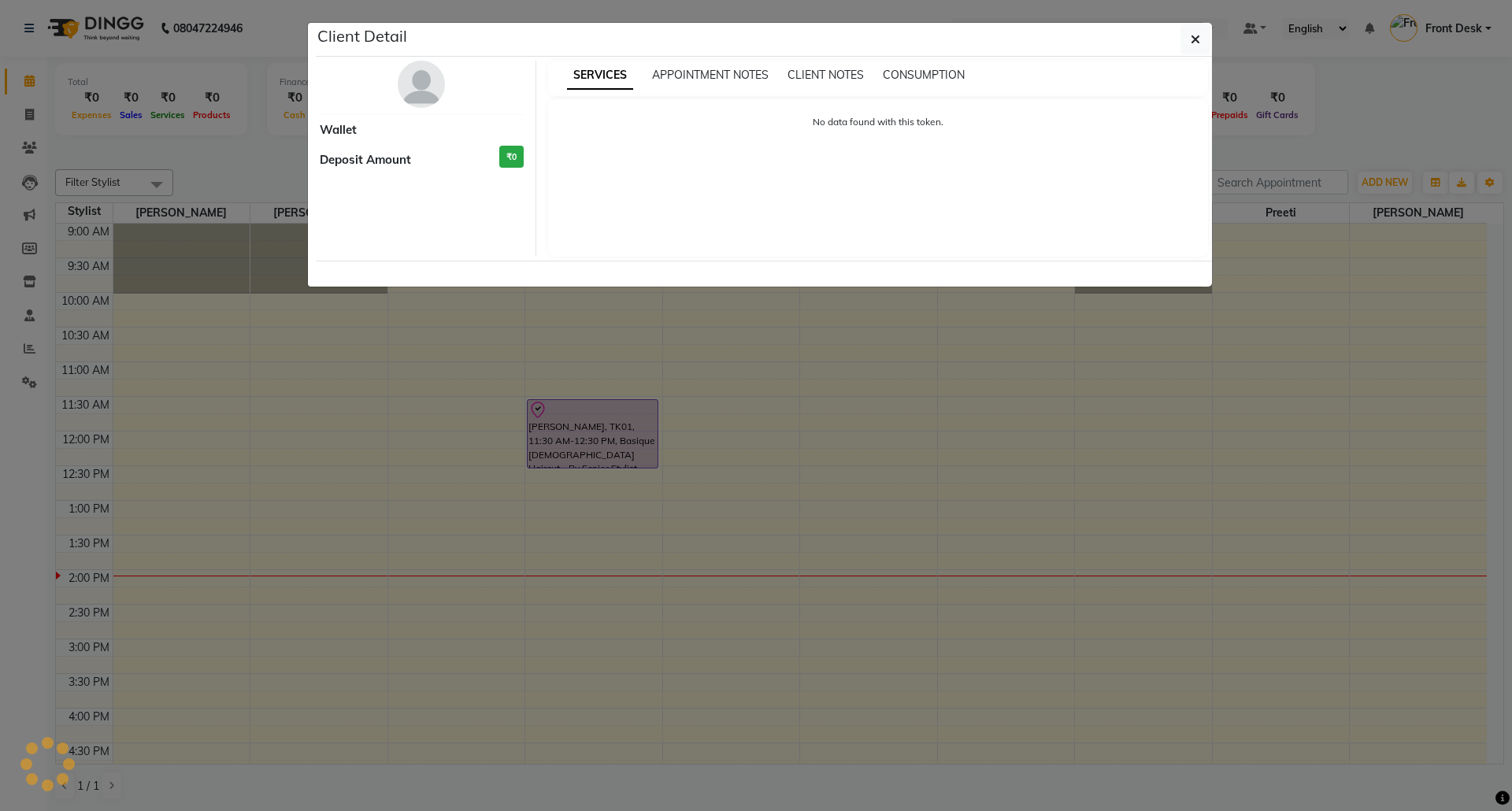
select select "8"
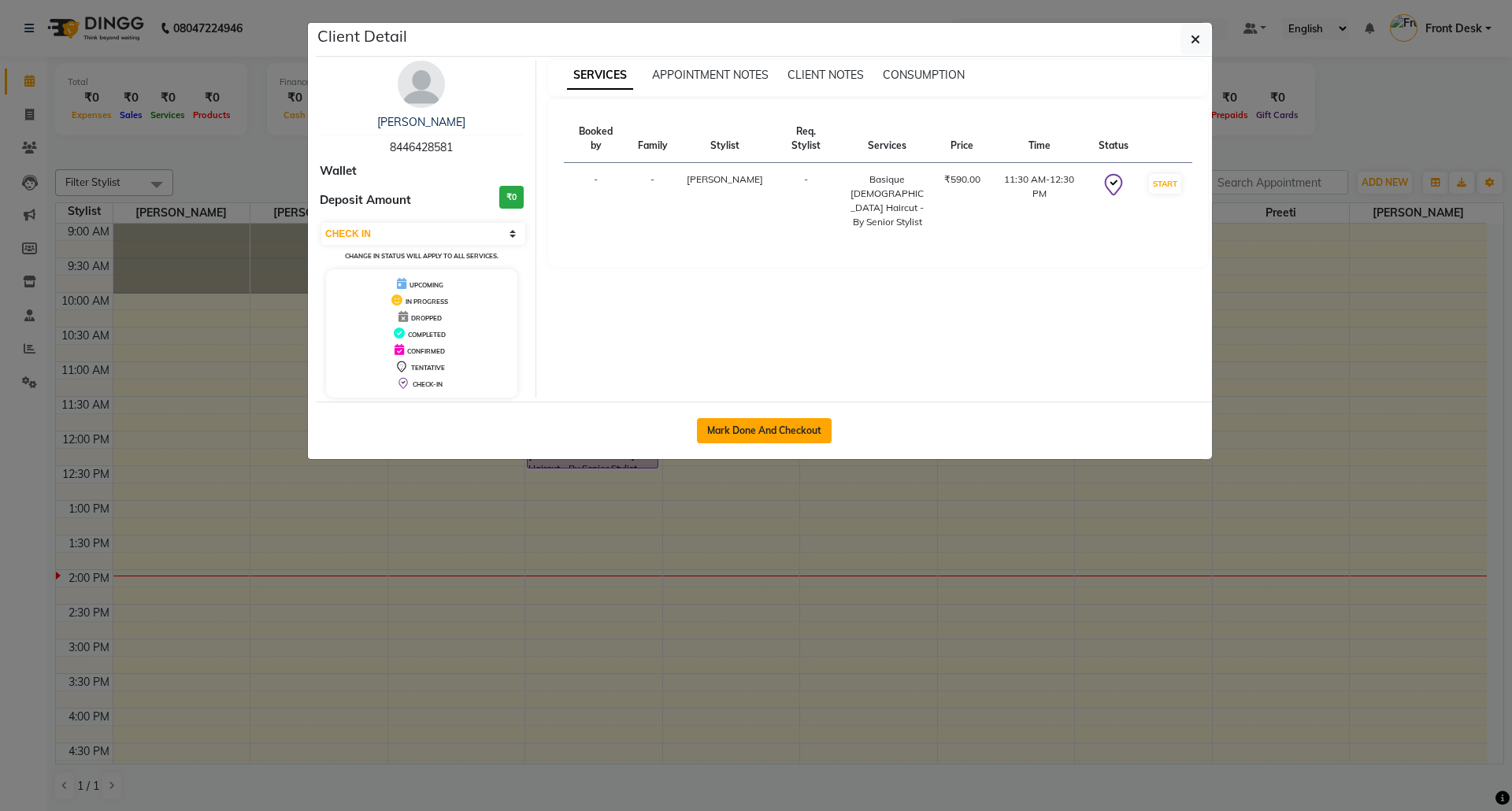
click at [789, 436] on button "Mark Done And Checkout" at bounding box center [764, 430] width 134 height 25
select select "service"
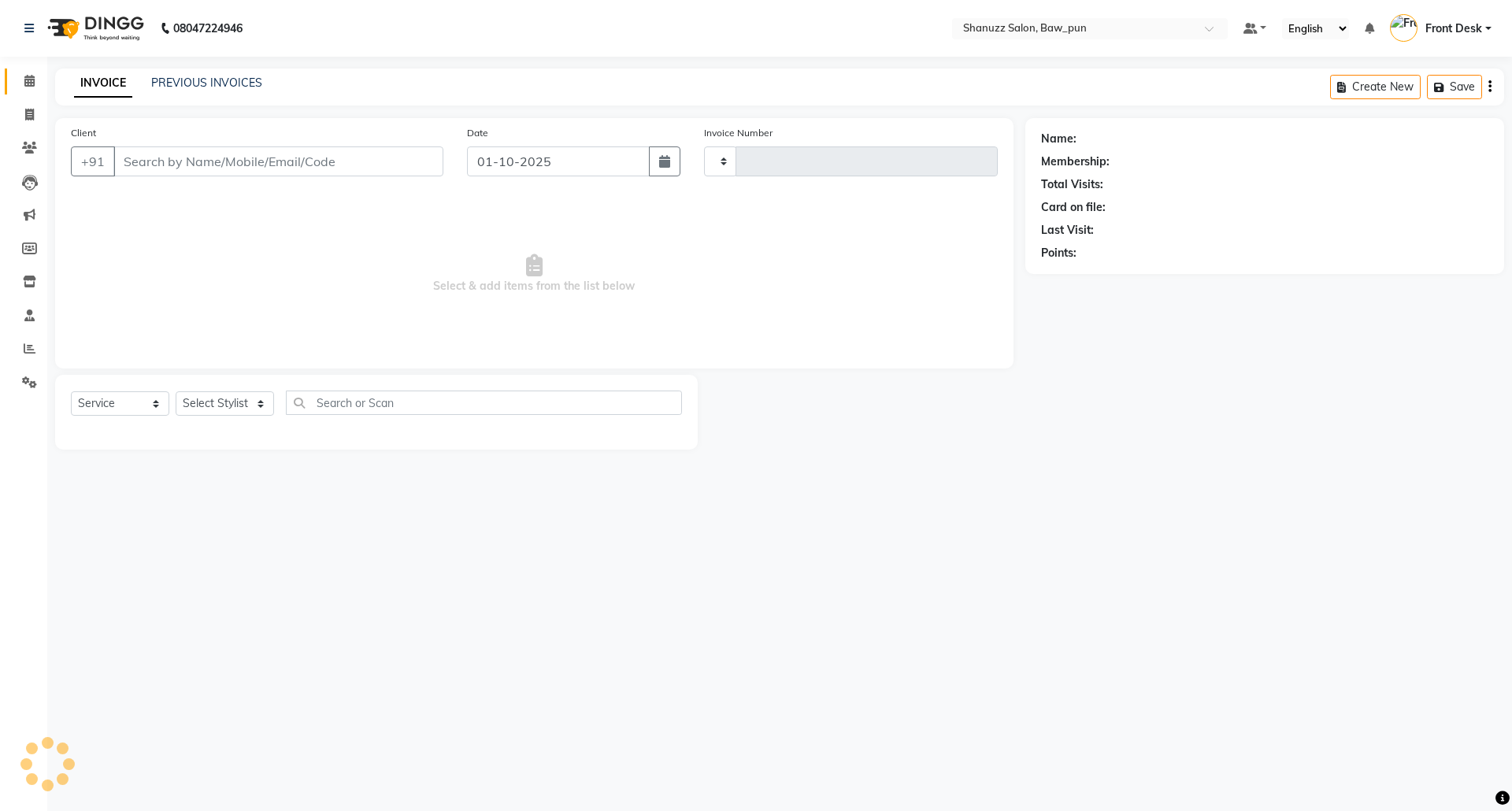
type input "0169"
select select "9025"
type input "8446428581"
select select "91887"
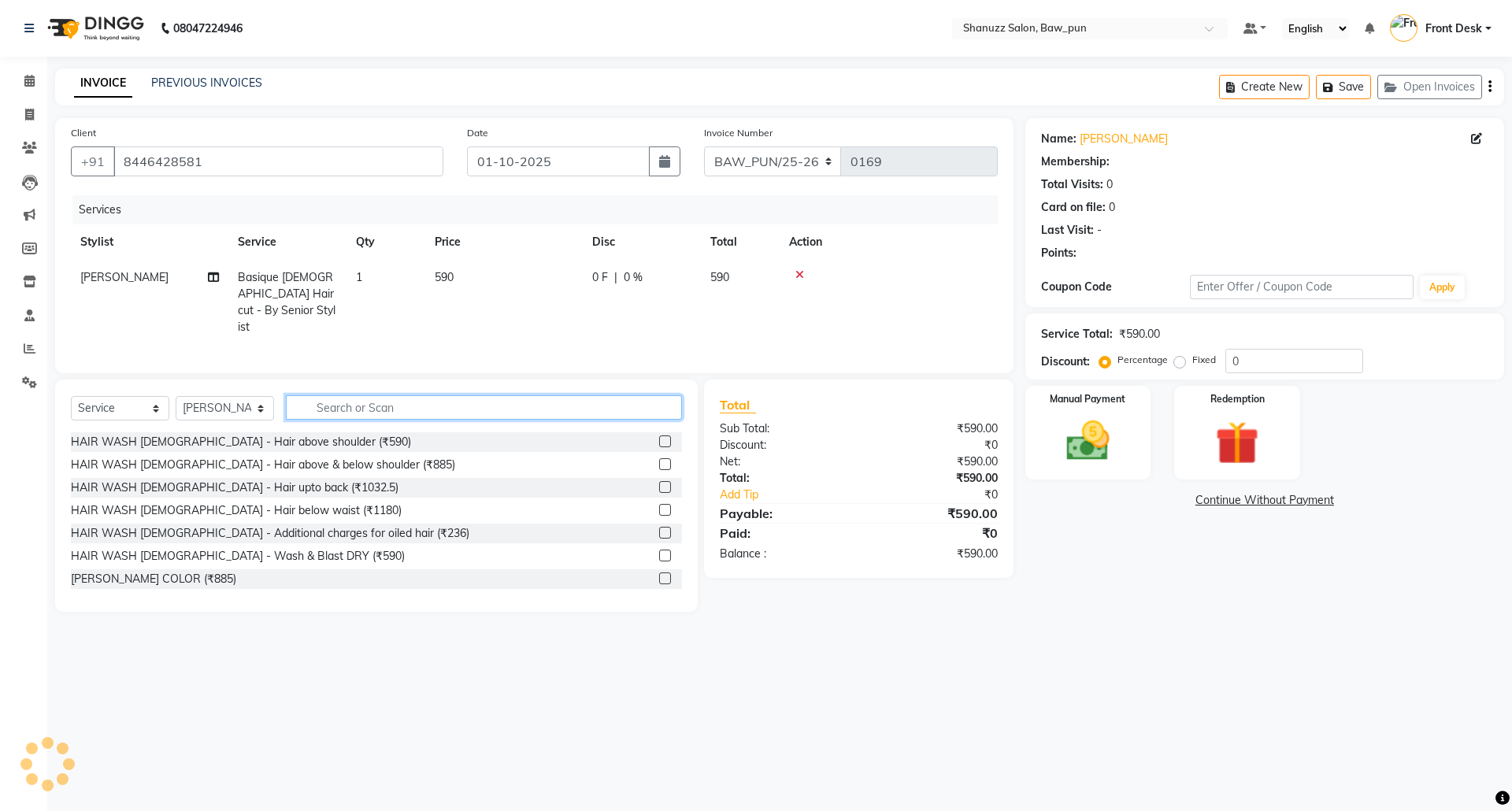
click at [372, 410] on input "text" at bounding box center [483, 407] width 396 height 25
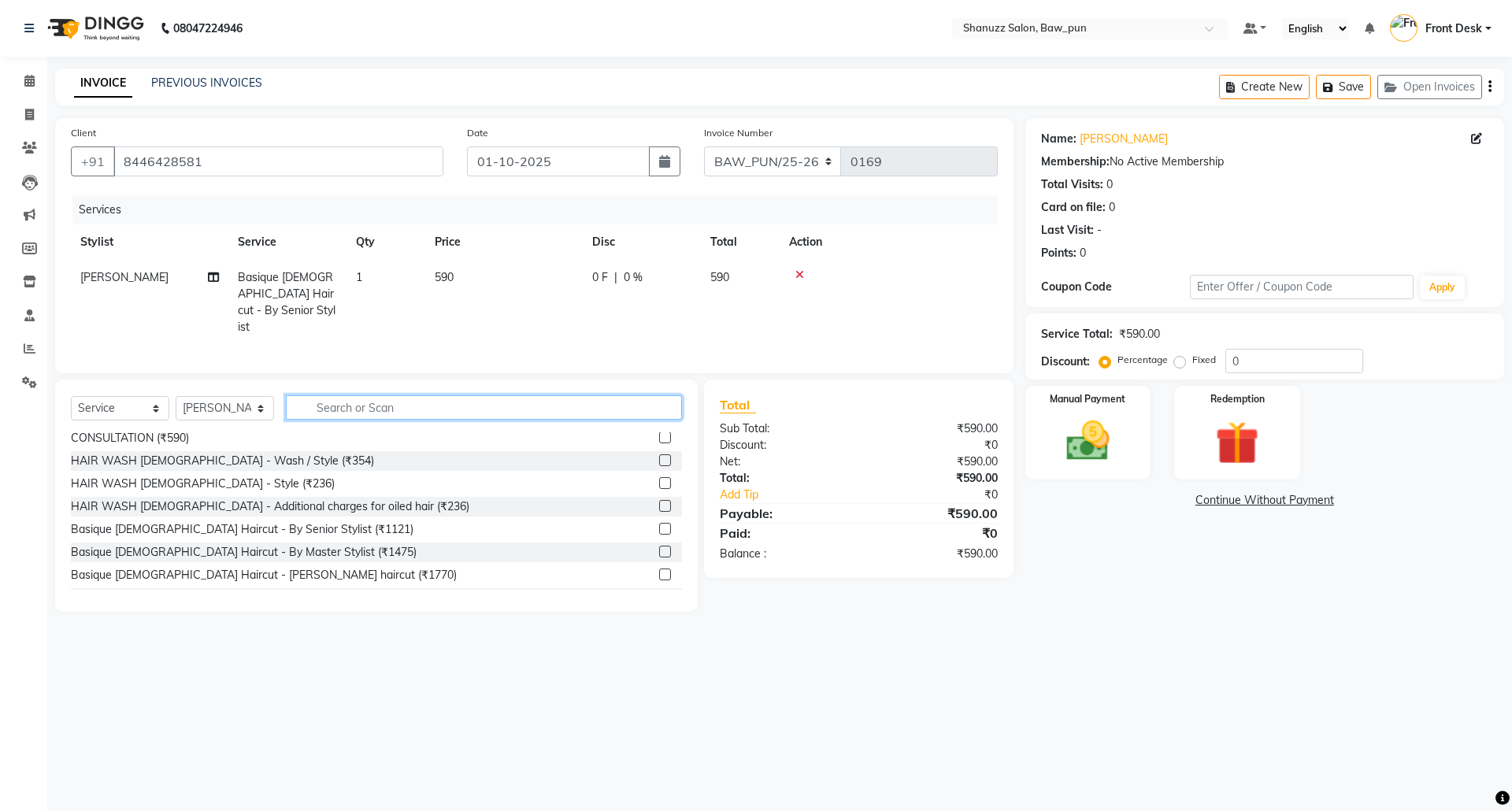
scroll to position [315, 0]
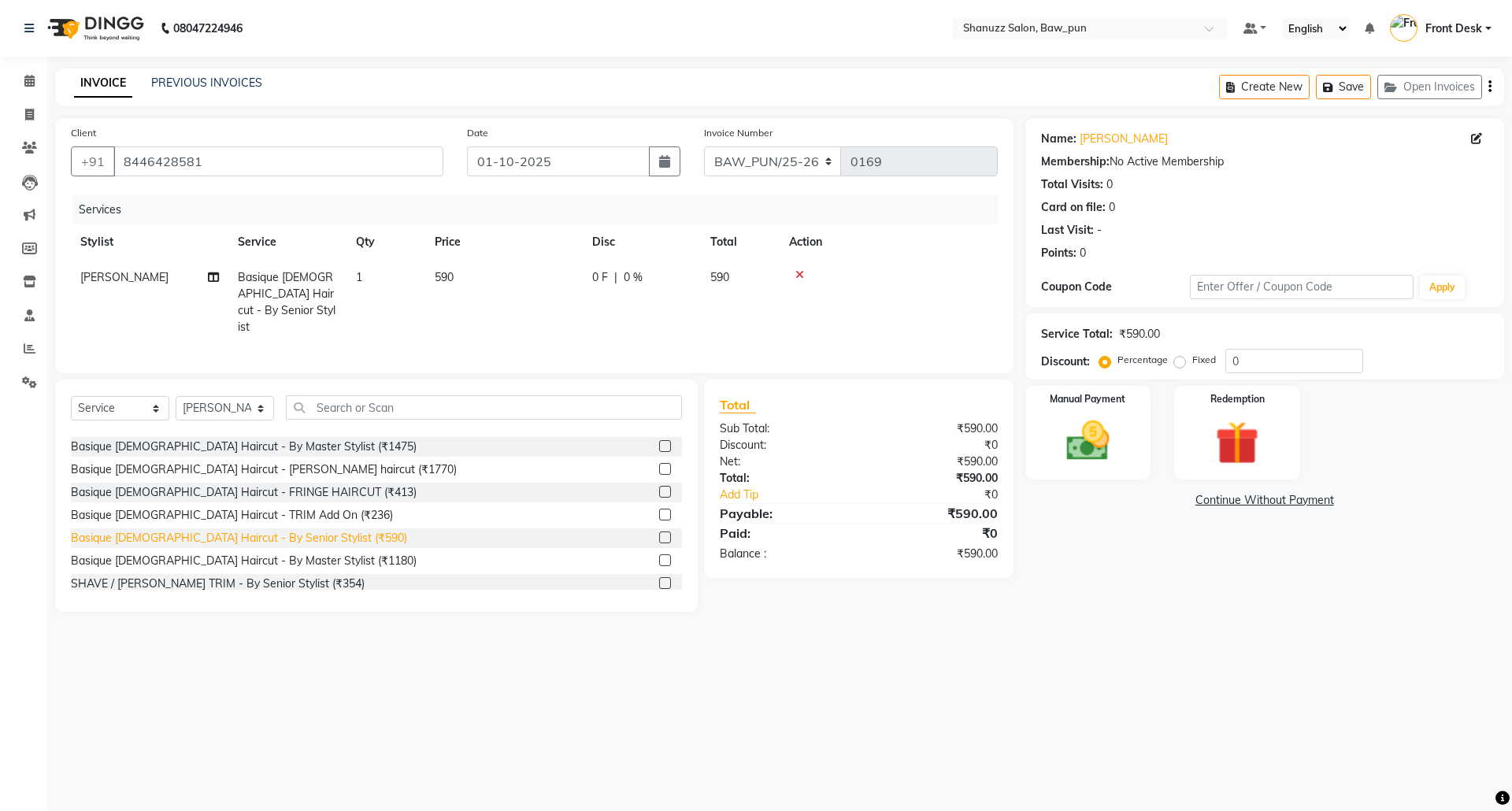
click at [296, 536] on div "Basique MALE Haircut - By Senior Stylist (₹590)" at bounding box center [239, 538] width 336 height 17
checkbox input "false"
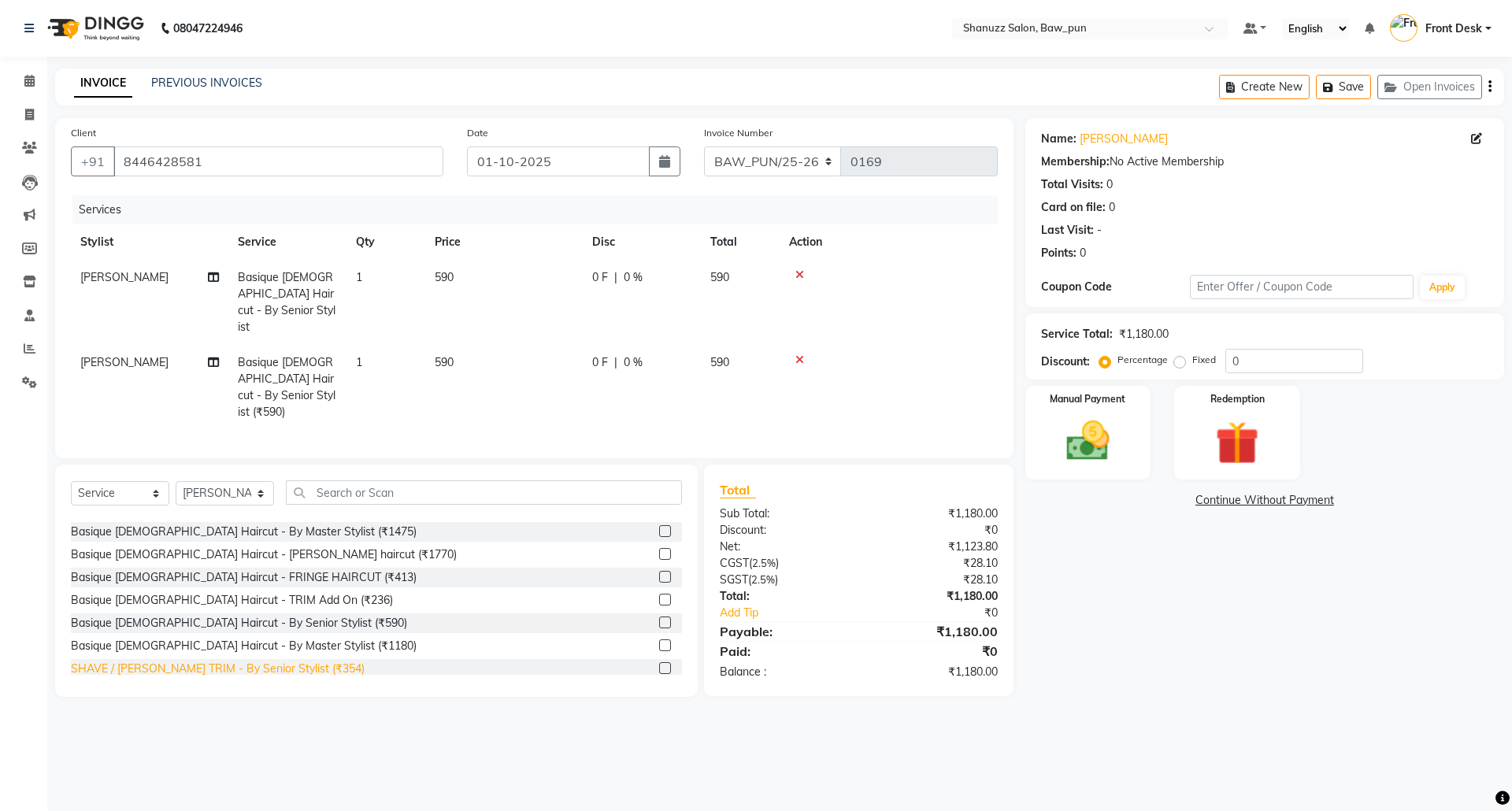
click at [300, 661] on div "SHAVE / BEARD TRIM - By Senior Stylist (₹354)" at bounding box center [217, 669] width 293 height 17
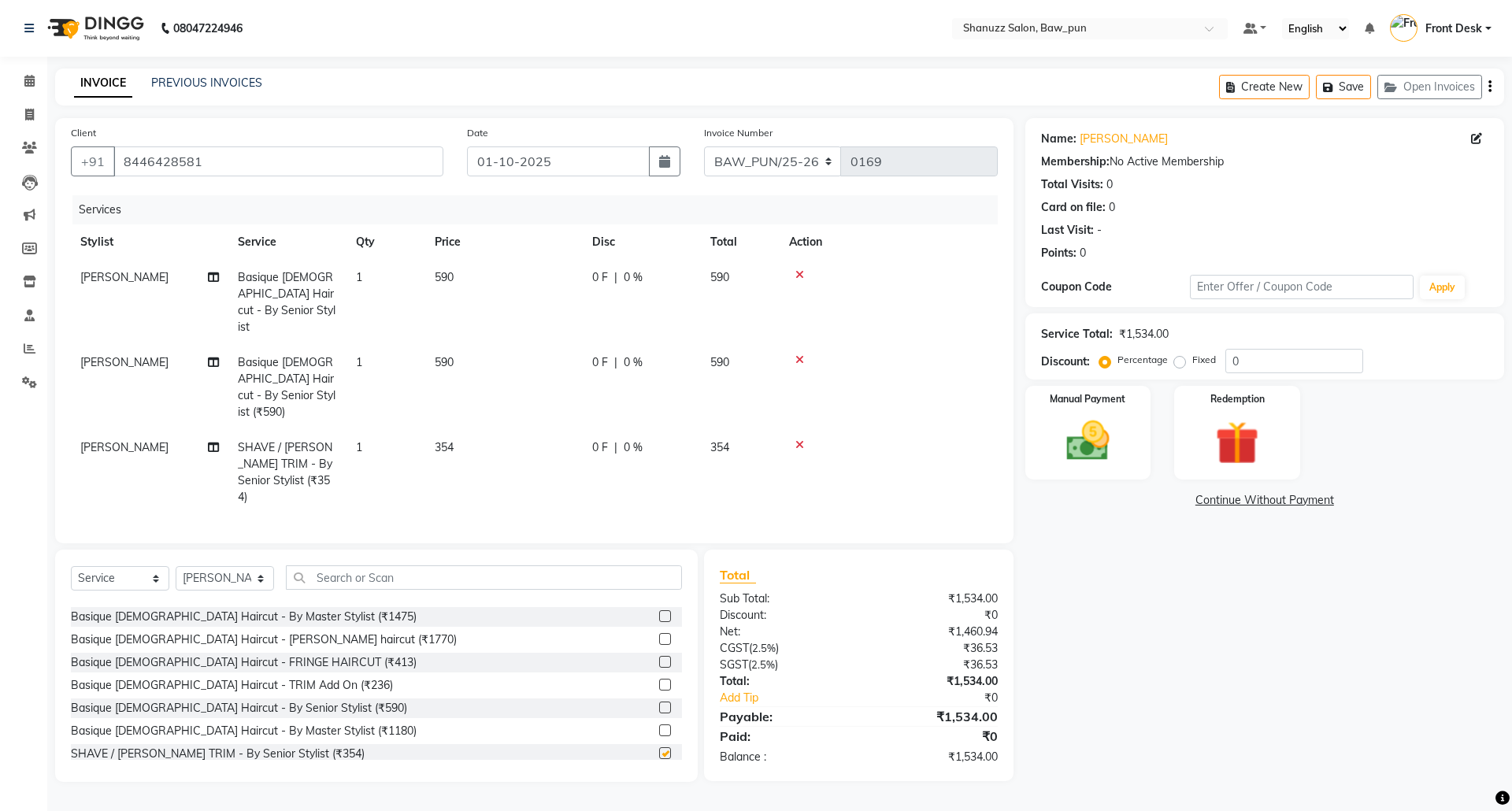
checkbox input "false"
click at [797, 354] on icon at bounding box center [800, 359] width 9 height 11
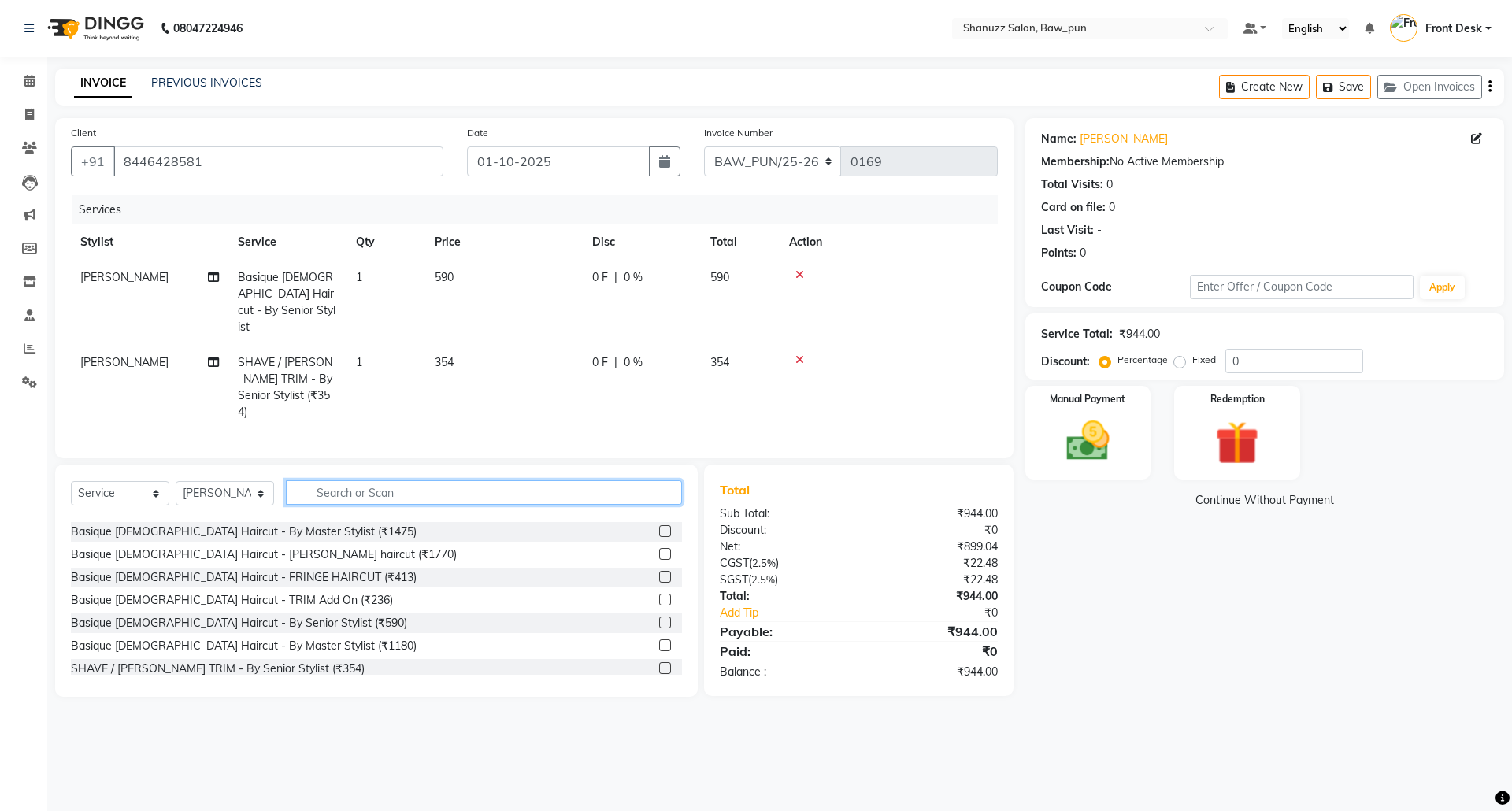
click at [424, 481] on input "text" at bounding box center [483, 493] width 396 height 25
click at [362, 481] on input "text" at bounding box center [483, 493] width 396 height 25
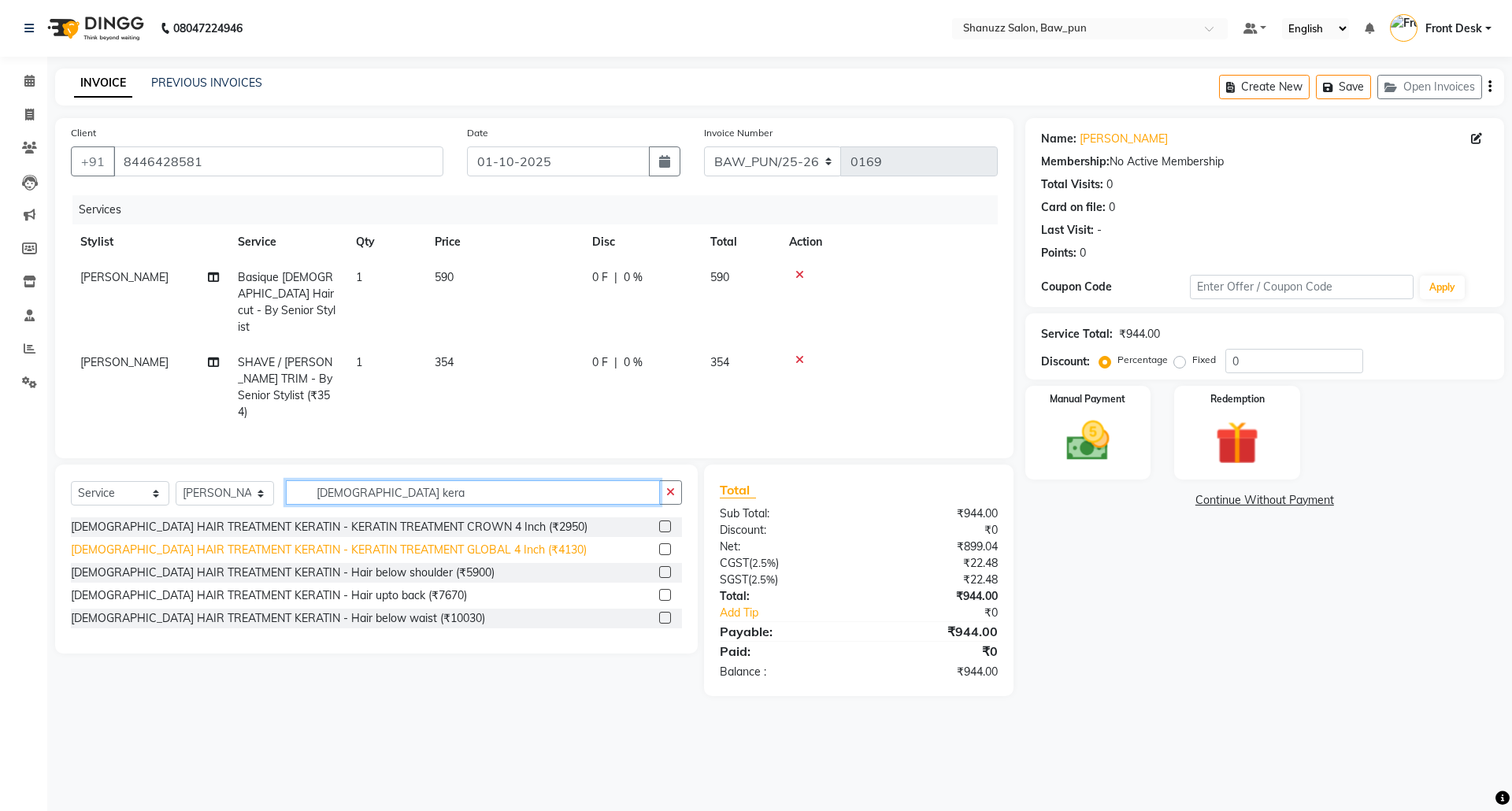
type input "male kera"
click at [476, 542] on div "MALE HAIR TREATMENT KERATIN - KERATIN TREATMENT GLOBAL 4 Inch (₹4130)" at bounding box center [328, 550] width 516 height 17
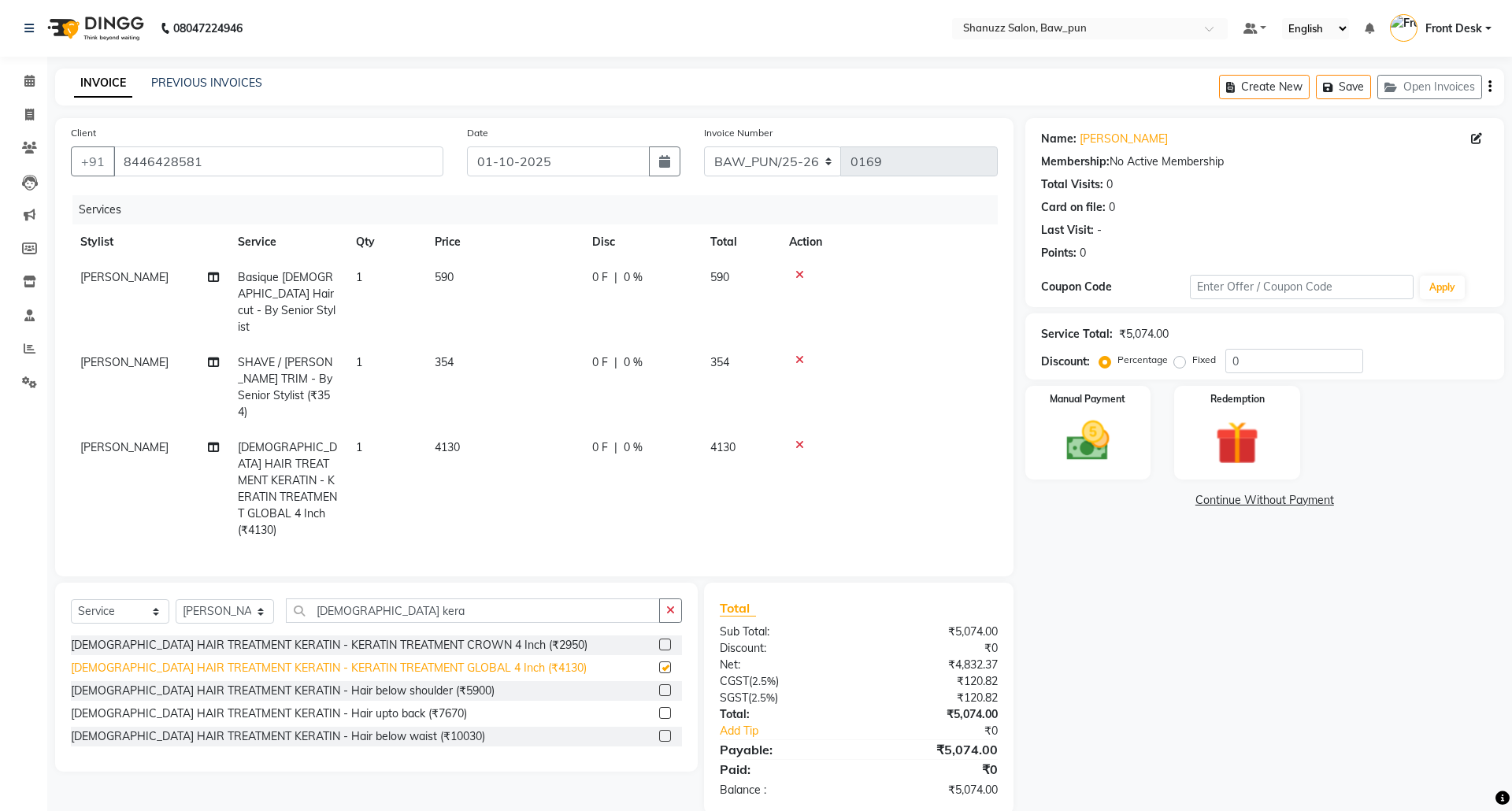
checkbox input "false"
click at [608, 440] on div "0 F | 0 %" at bounding box center [642, 448] width 99 height 17
select select "91887"
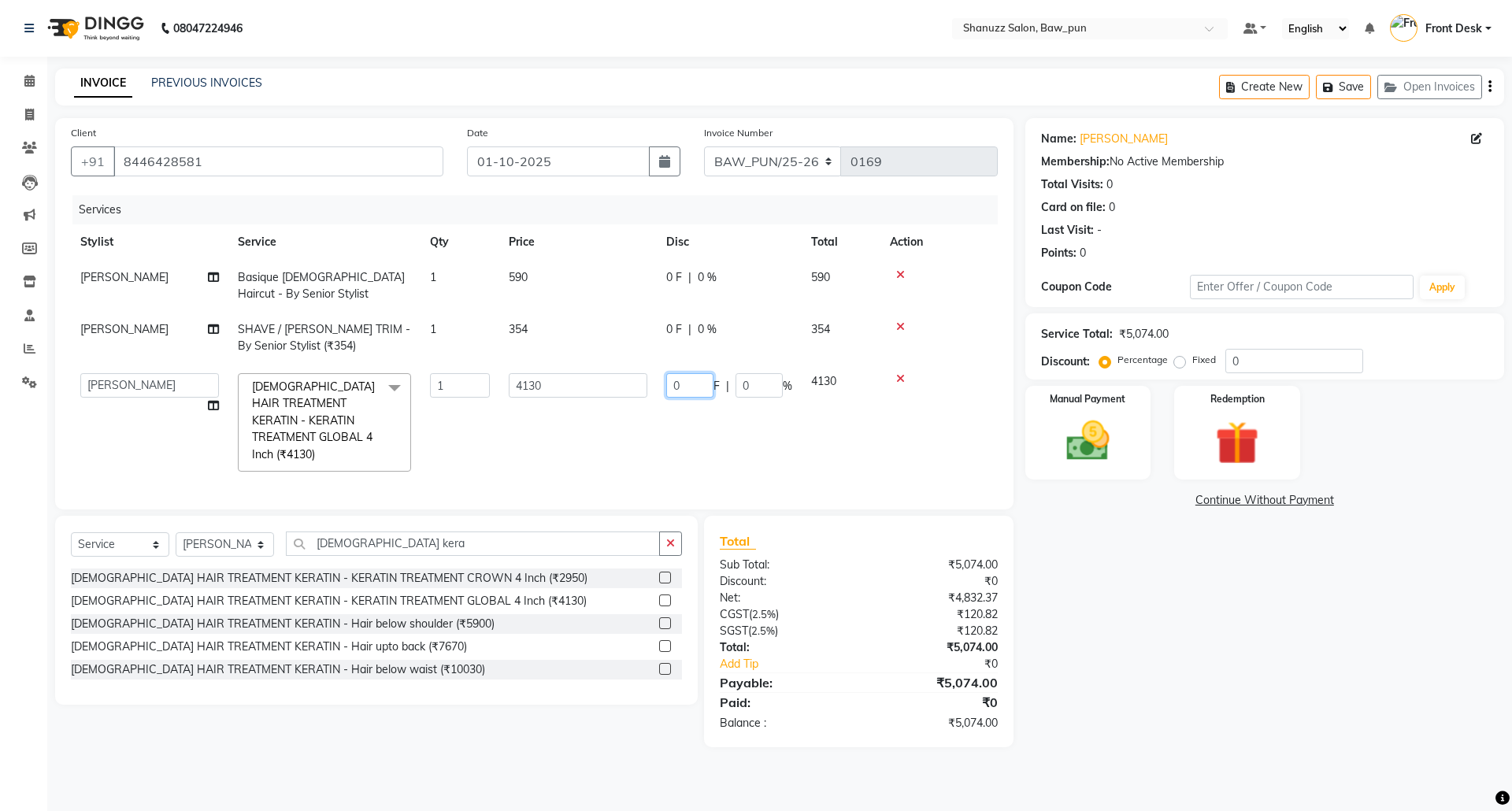
click at [687, 388] on input "0" at bounding box center [690, 385] width 48 height 25
type input "630"
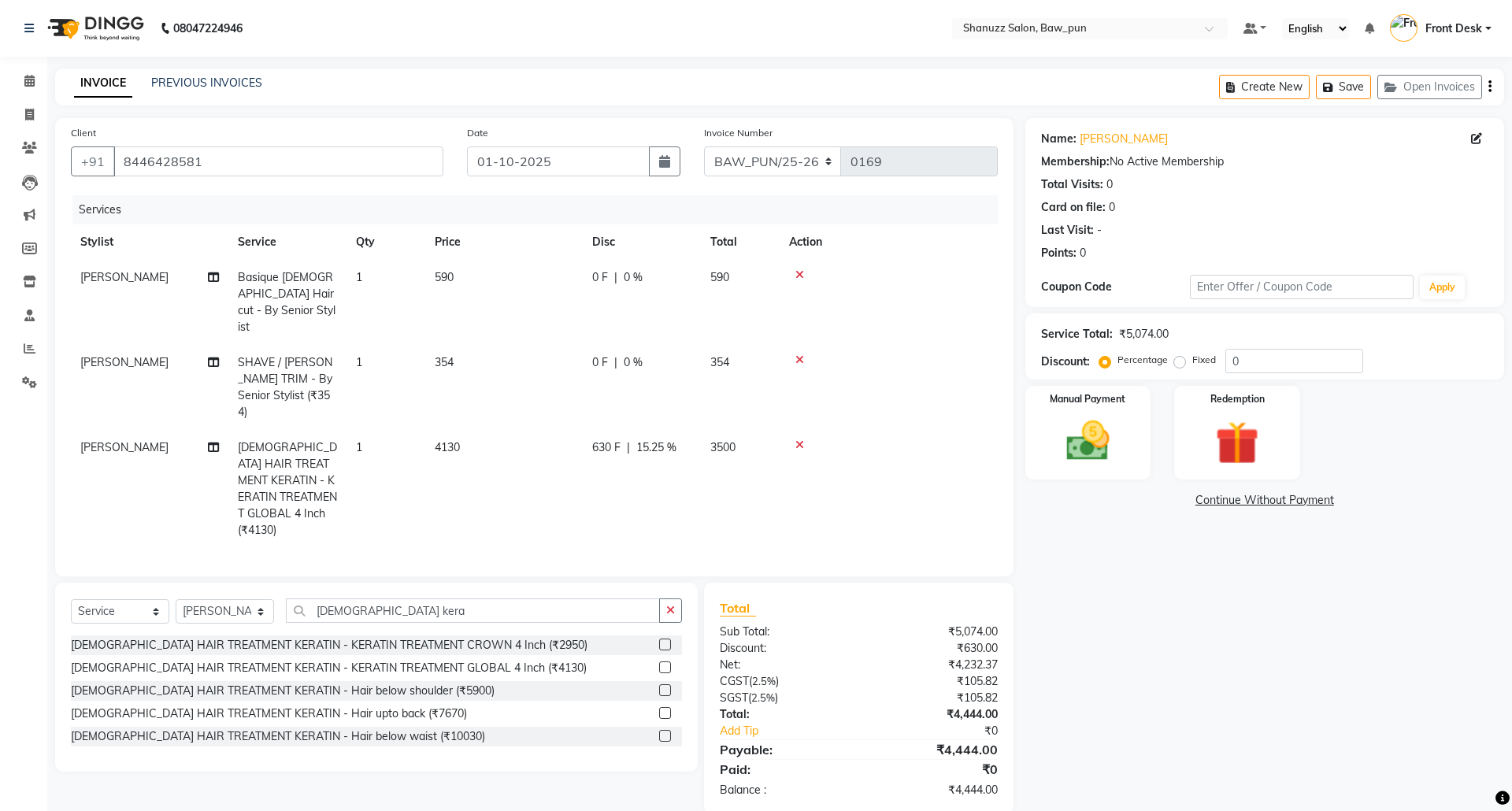
click at [550, 468] on div "Services Stylist Service Qty Price Disc Total Action Mithlesh Basique MALE Hair…" at bounding box center [534, 377] width 927 height 365
click at [1087, 452] on img at bounding box center [1088, 441] width 74 height 52
click at [1189, 502] on span "UPI" at bounding box center [1191, 502] width 25 height 18
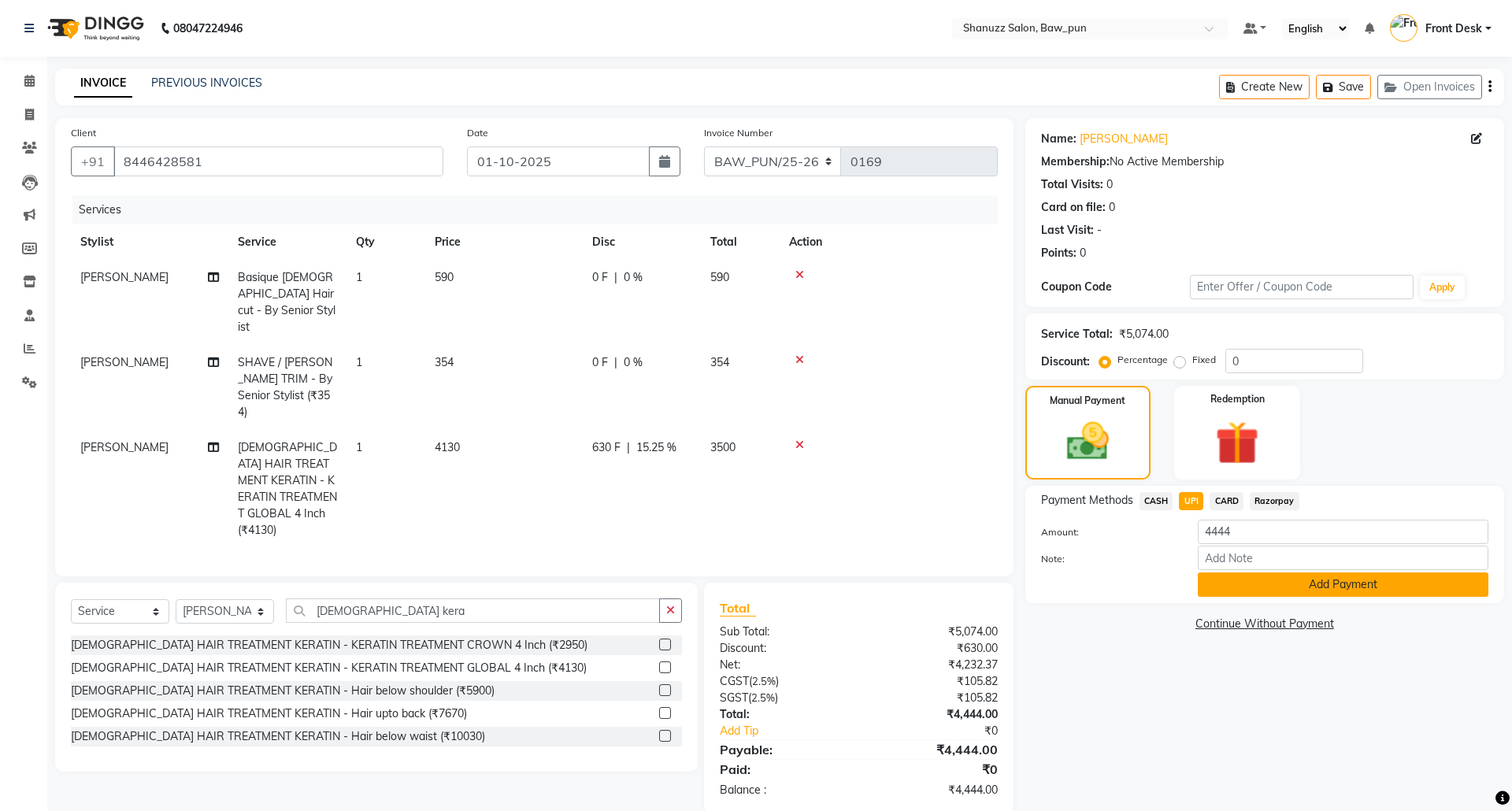
click at [1309, 587] on button "Add Payment" at bounding box center [1343, 585] width 290 height 25
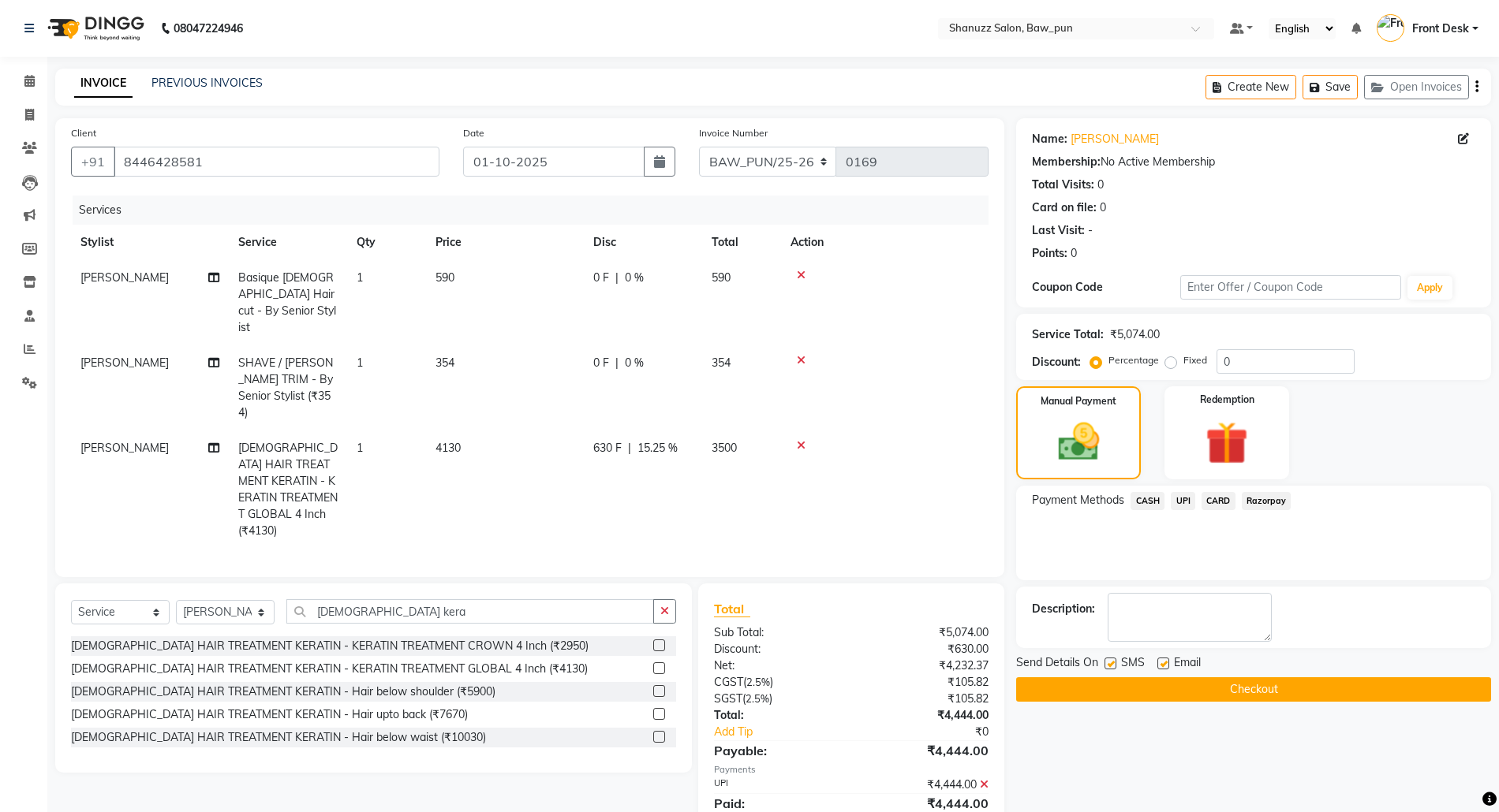
click at [1166, 665] on label at bounding box center [1163, 664] width 12 height 12
click at [1166, 665] on input "checkbox" at bounding box center [1162, 665] width 10 height 10
checkbox input "false"
click at [1264, 685] on button "Checkout" at bounding box center [1254, 689] width 475 height 25
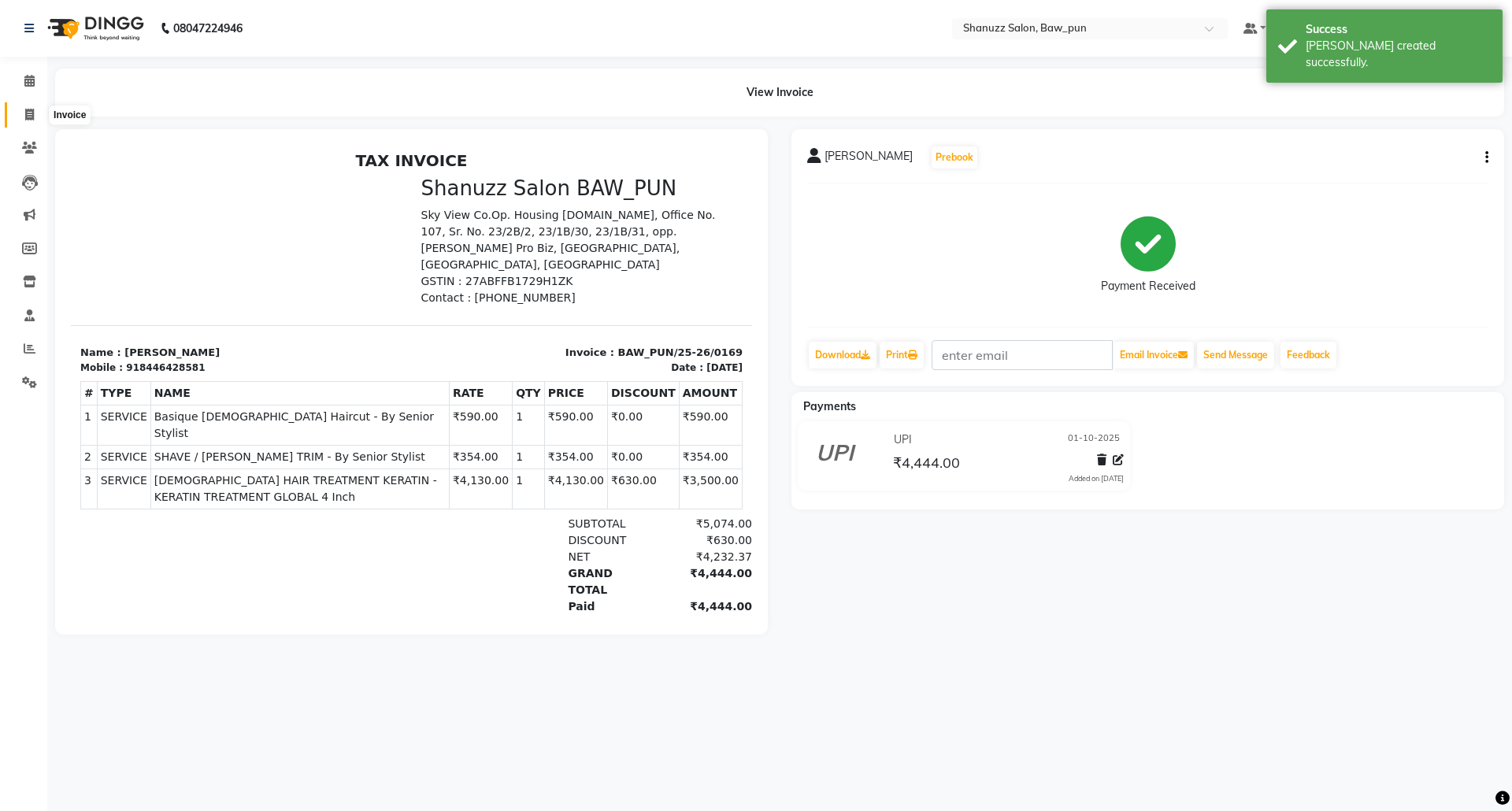
click at [33, 113] on icon at bounding box center [29, 114] width 9 height 12
select select "service"
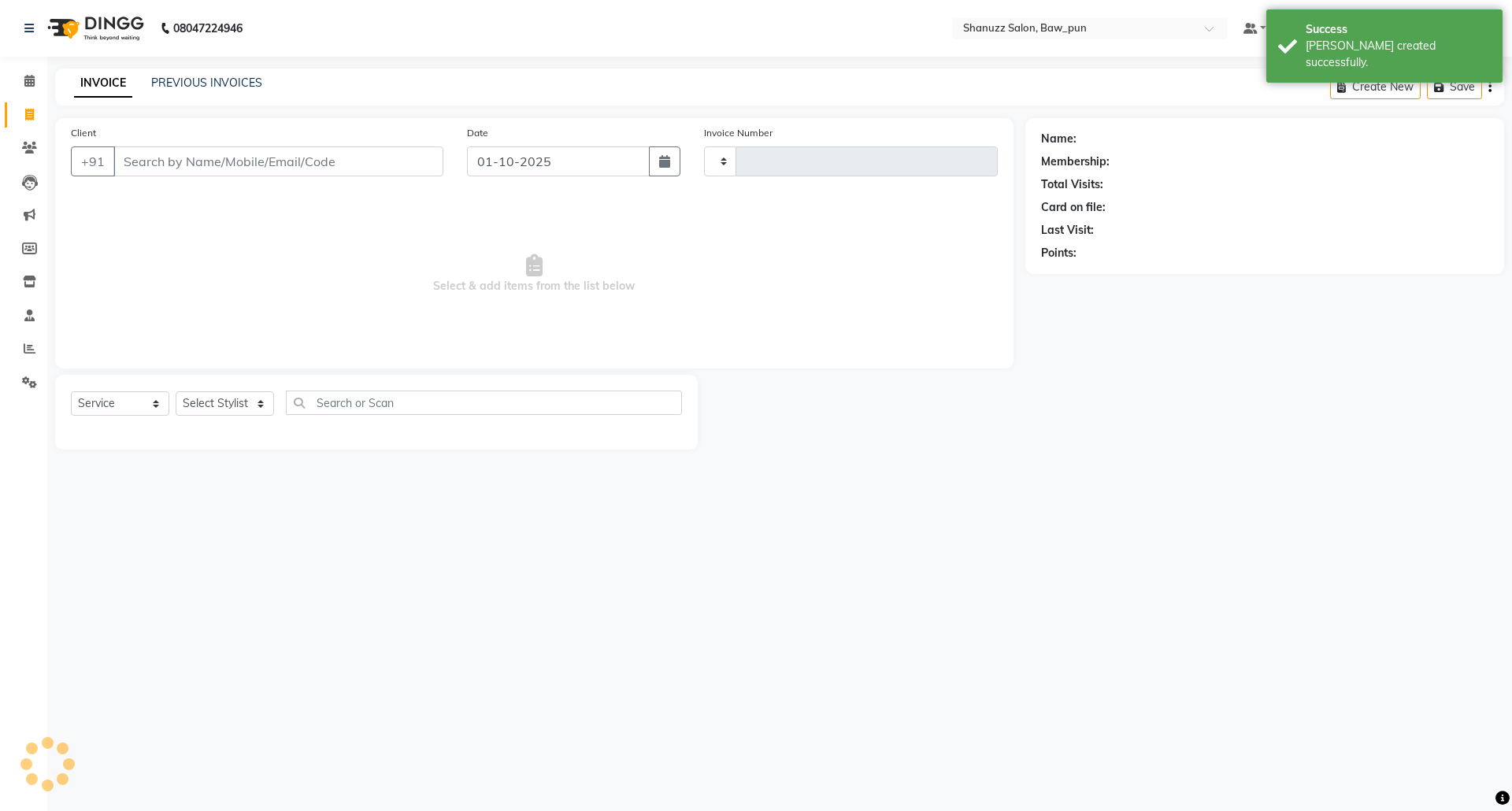
type input "0170"
select select "9025"
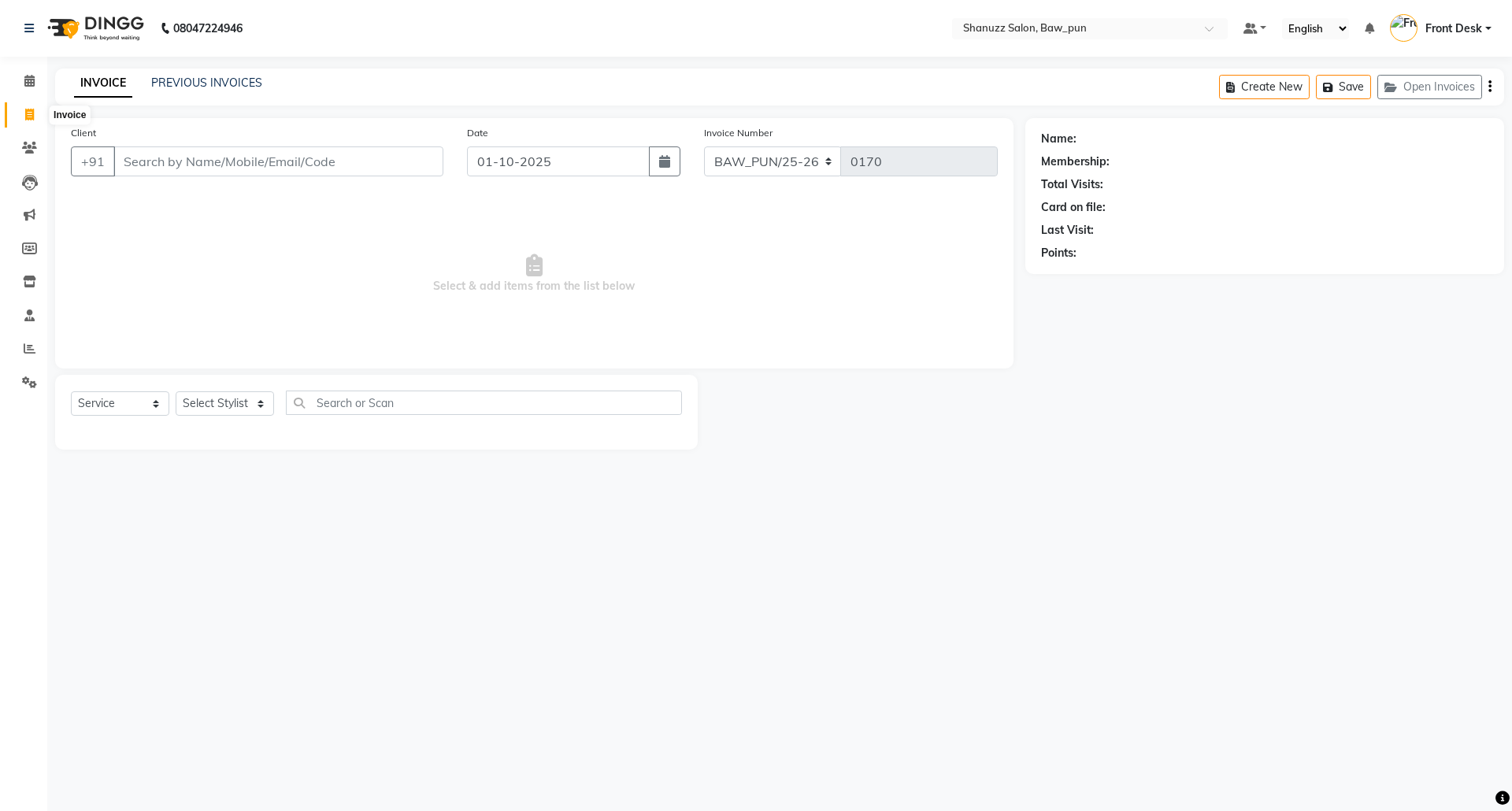
click at [27, 108] on icon at bounding box center [29, 114] width 9 height 12
select select "service"
type input "0170"
click at [218, 82] on link "PREVIOUS INVOICES" at bounding box center [207, 83] width 111 height 14
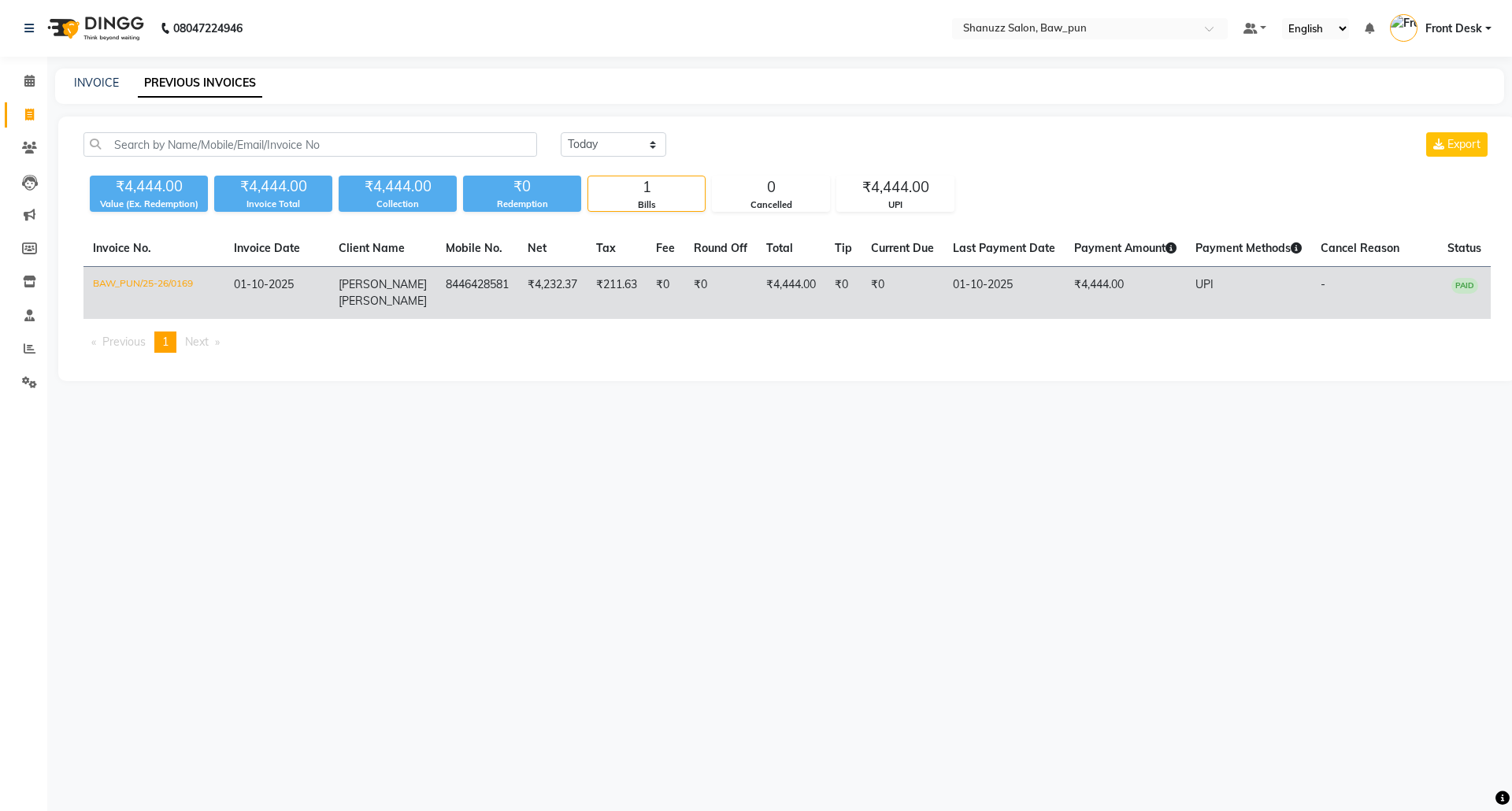
click at [348, 284] on span "Mudit" at bounding box center [382, 285] width 89 height 14
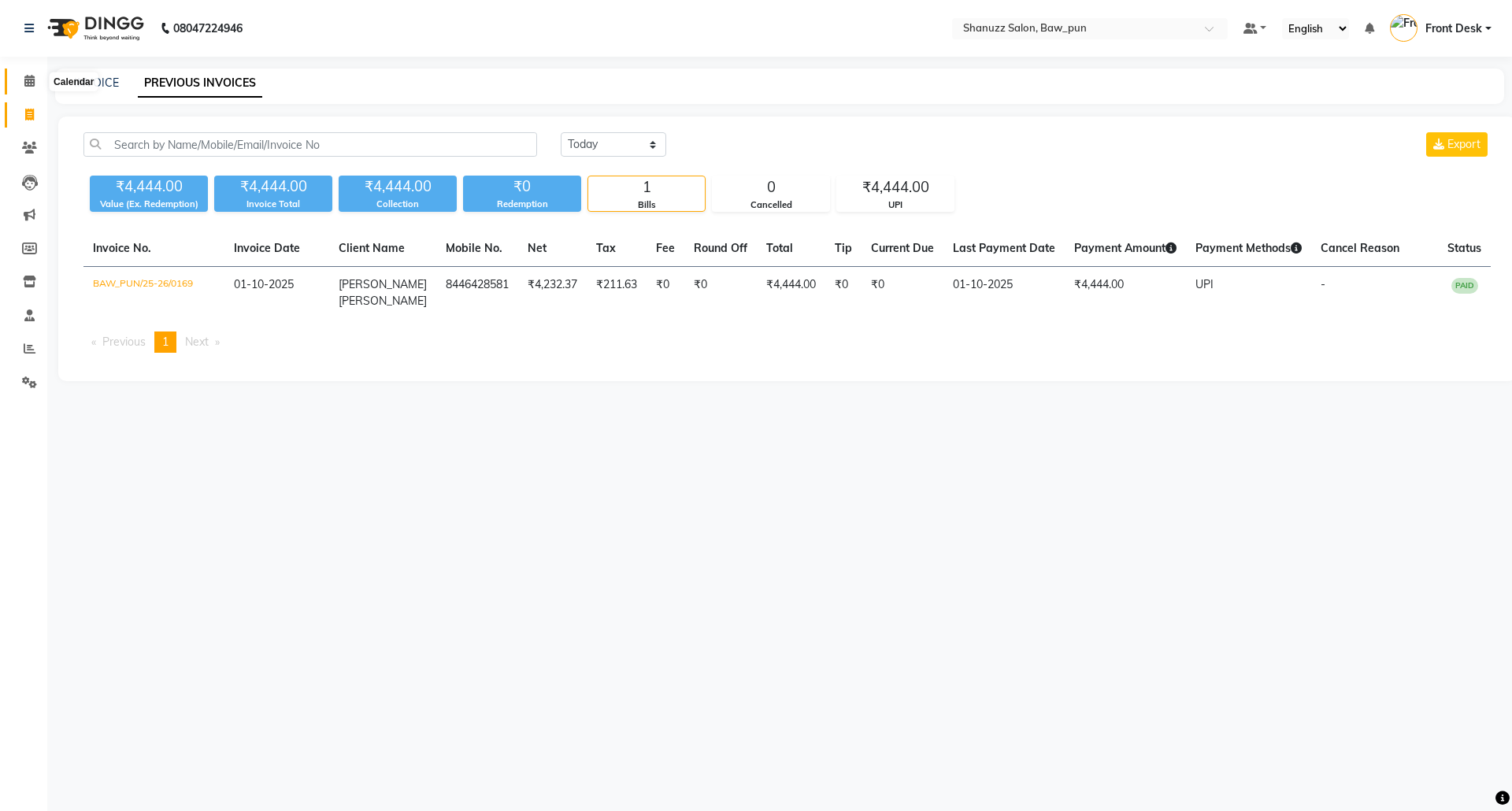
click at [32, 86] on icon at bounding box center [30, 81] width 10 height 12
click at [33, 83] on icon at bounding box center [30, 81] width 10 height 12
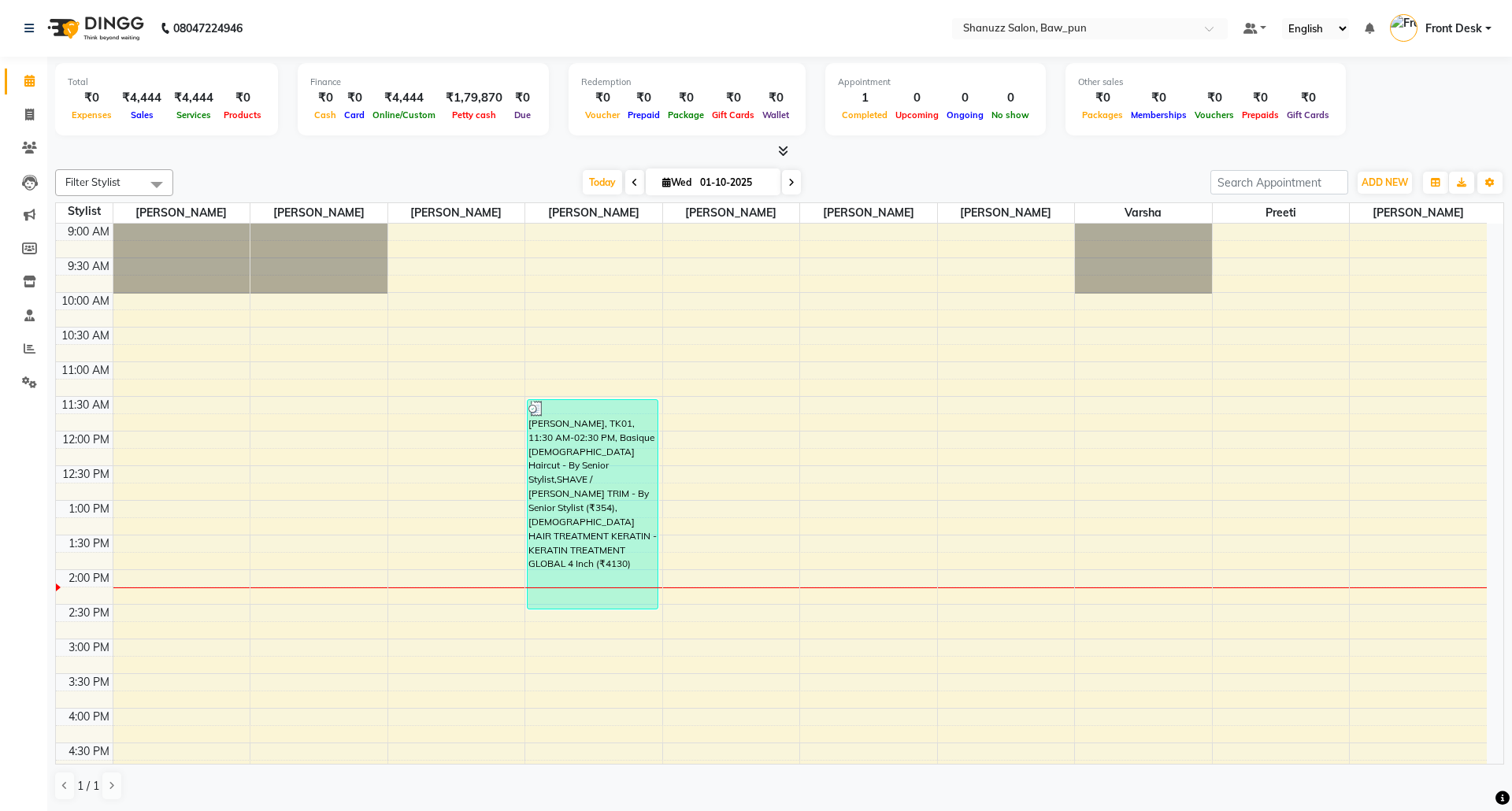
click at [745, 460] on div "9:00 AM 9:30 AM 10:00 AM 10:30 AM 11:00 AM 11:30 AM 12:00 PM 12:30 PM 1:00 PM 1…" at bounding box center [771, 709] width 1431 height 970
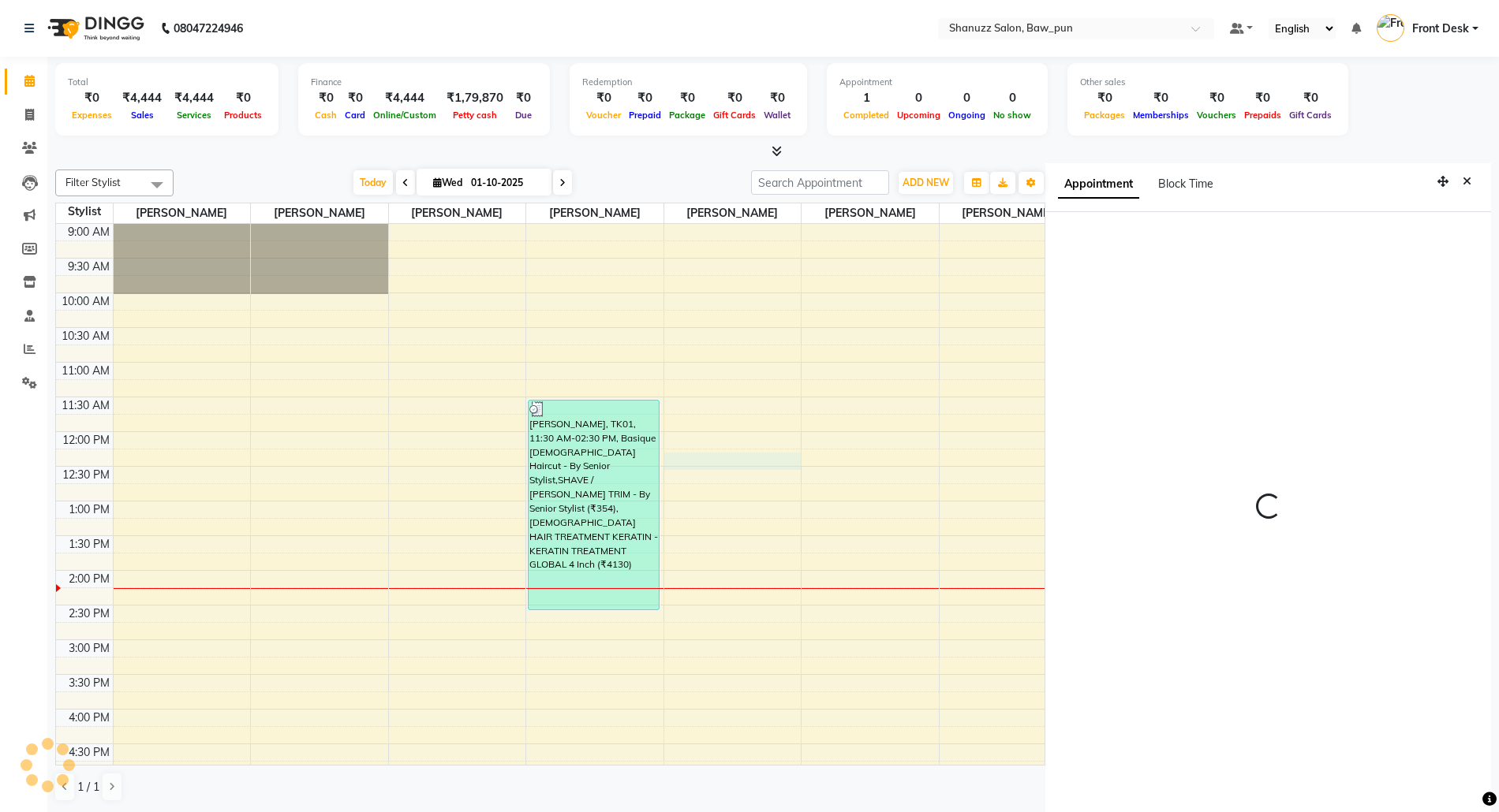
scroll to position [6, 0]
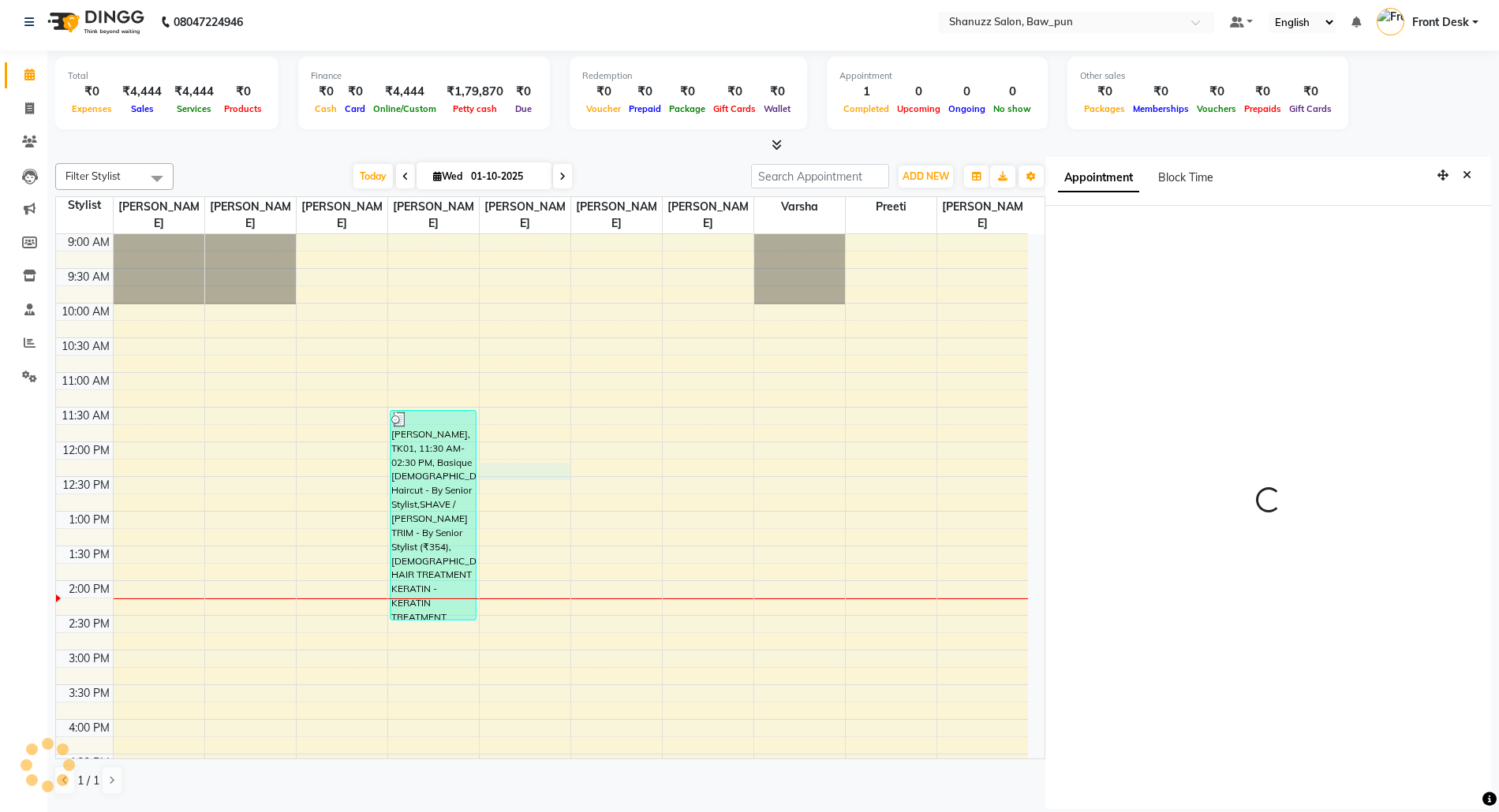
select select "735"
select select "91884"
select select "tentative"
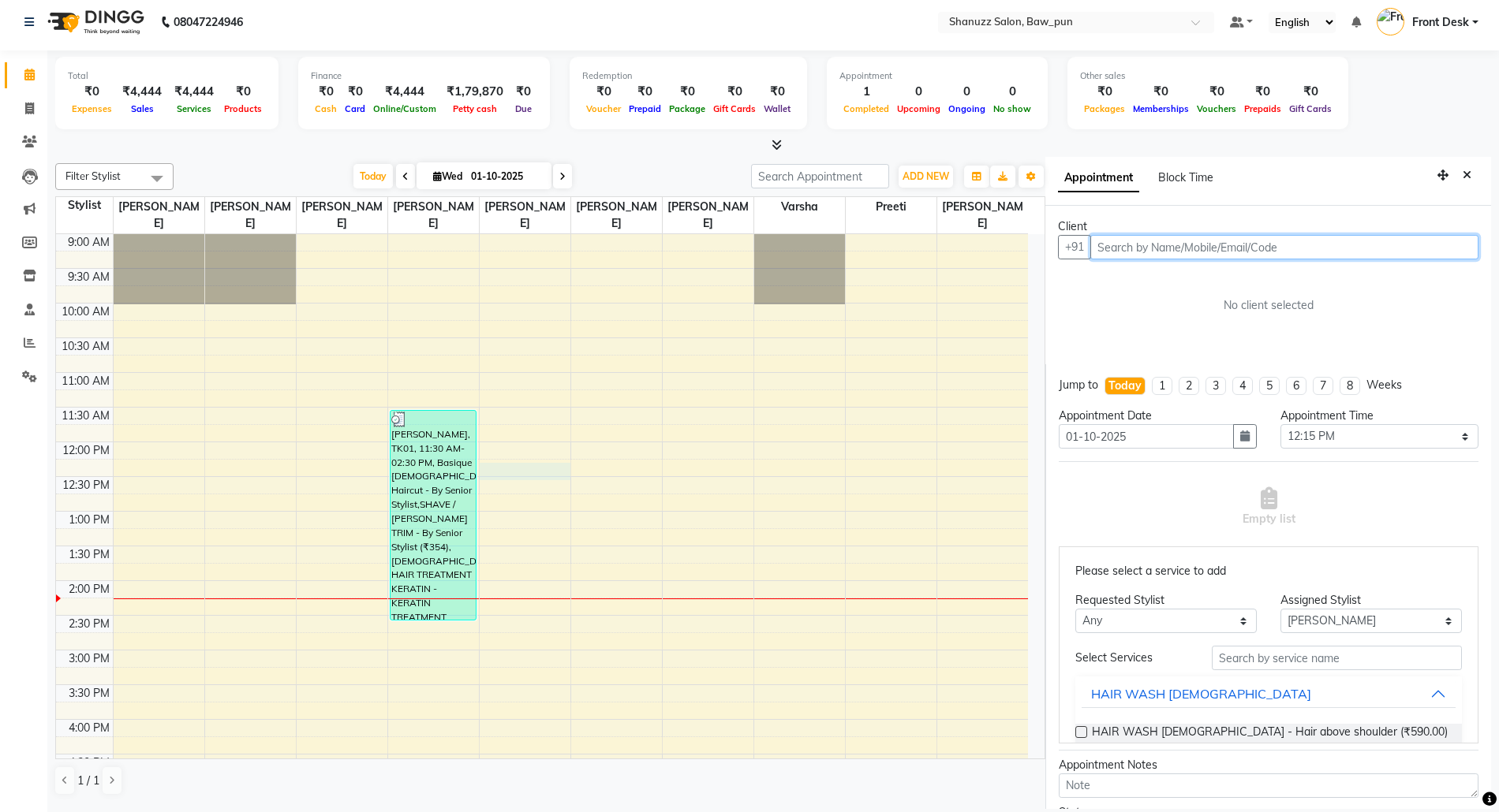
click at [1127, 243] on input "text" at bounding box center [1285, 247] width 389 height 25
paste input "9651667555"
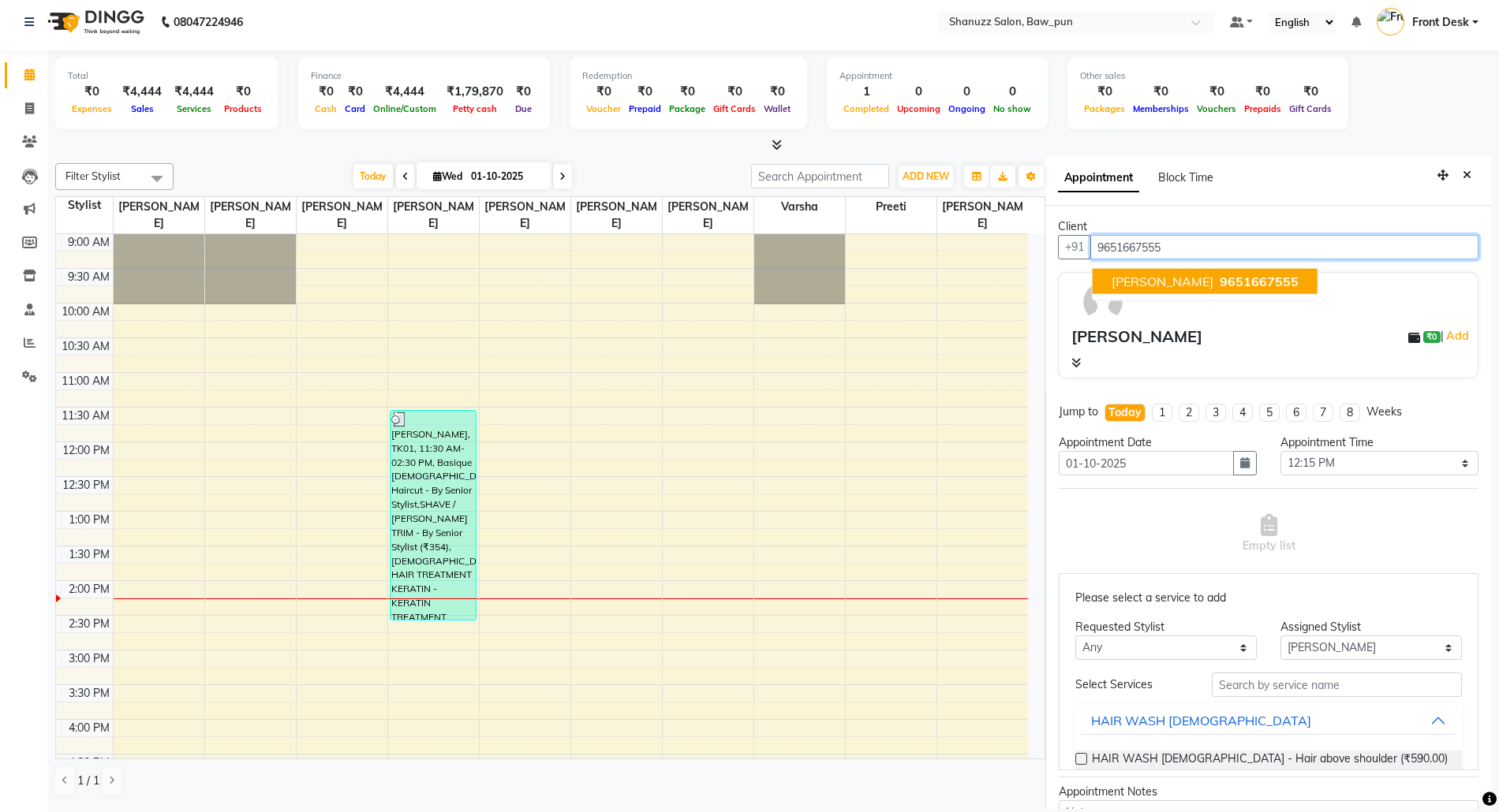
click at [1158, 288] on span "Chandrakant" at bounding box center [1163, 282] width 102 height 16
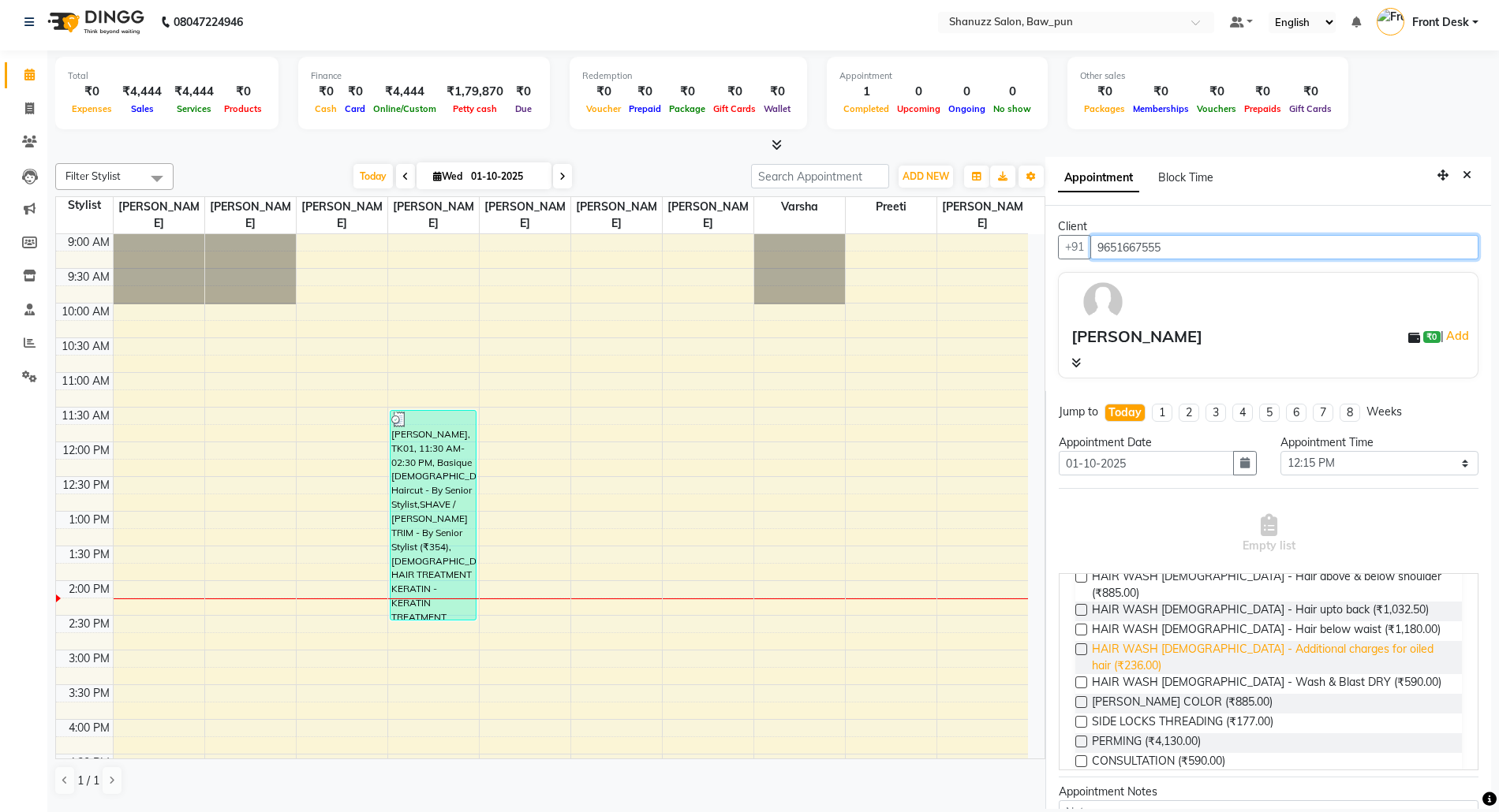
scroll to position [210, 0]
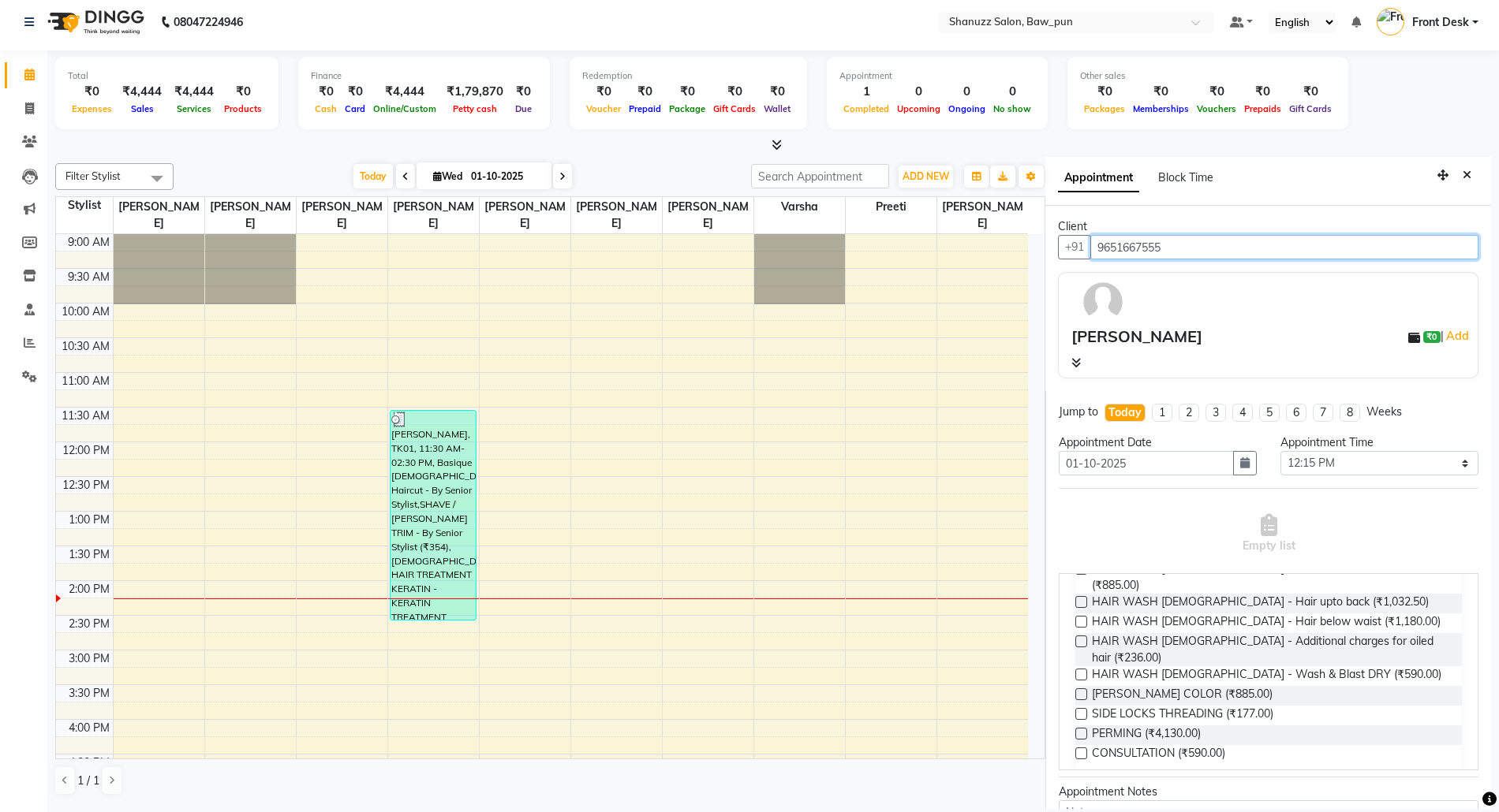
type input "9651667555"
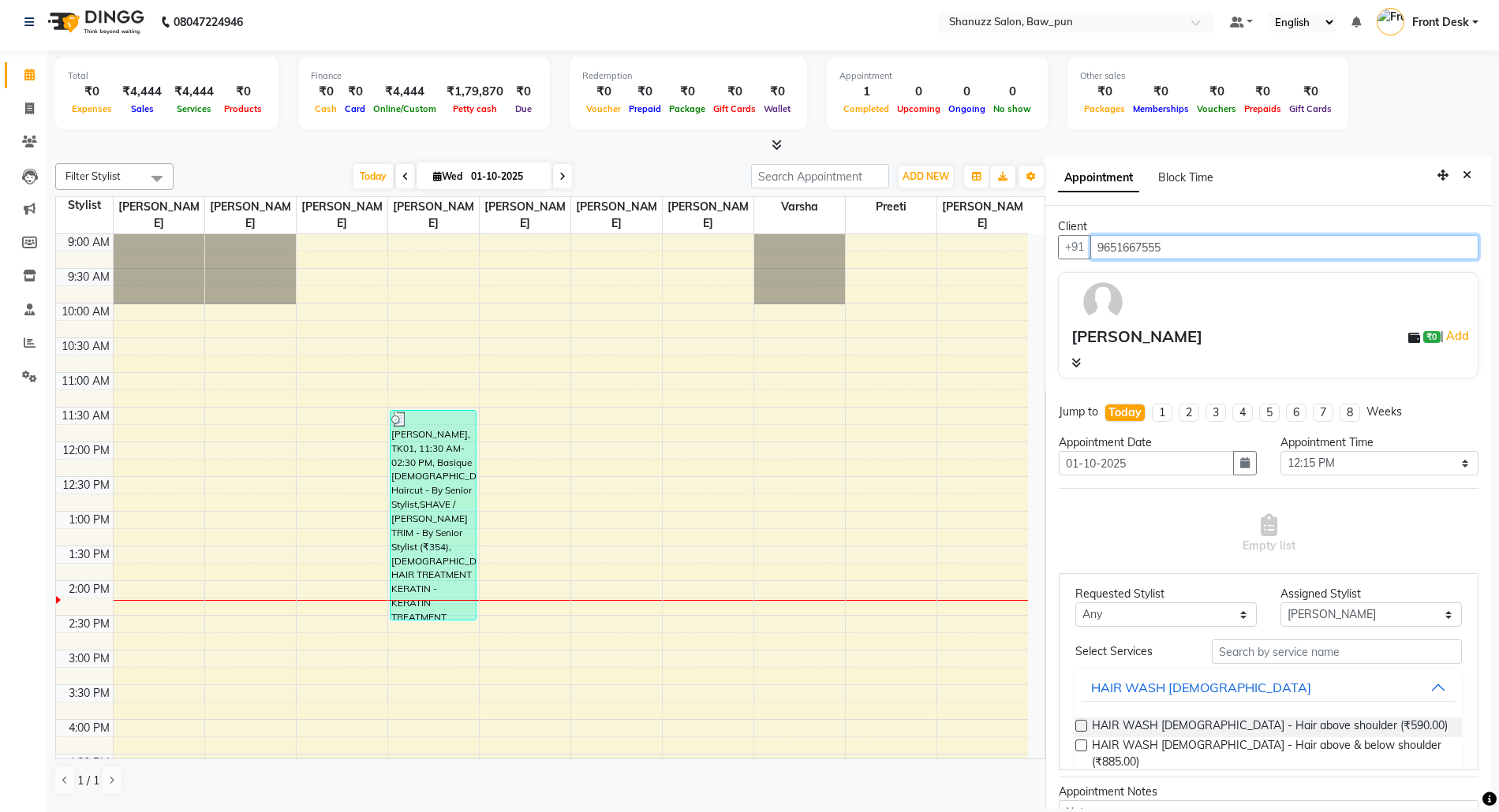
scroll to position [0, 0]
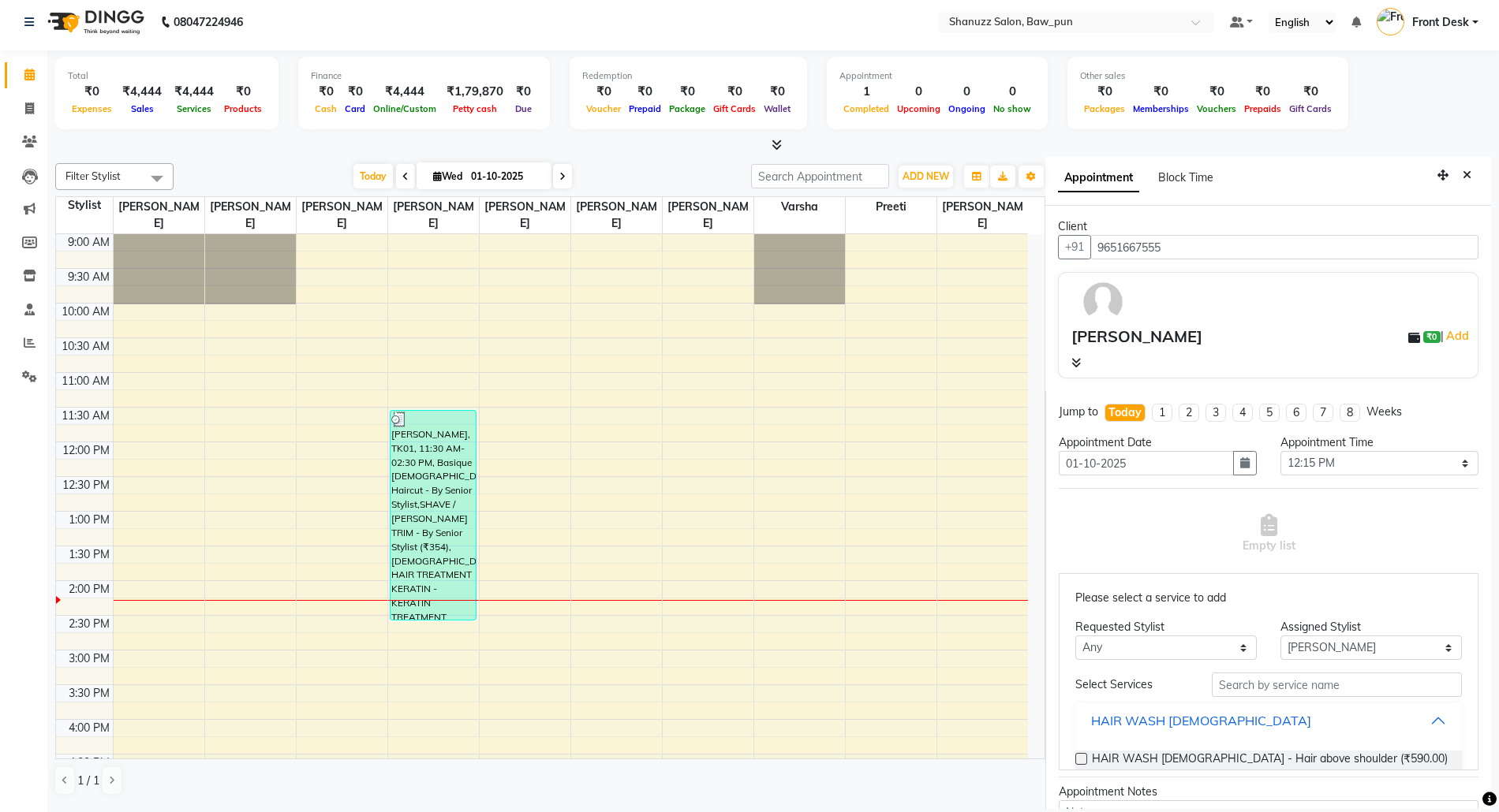
click at [1409, 732] on button "HAIR WASH FEMALE" at bounding box center [1268, 720] width 374 height 29
click at [1406, 722] on button "HAIR WASH FEMALE" at bounding box center [1268, 720] width 374 height 29
click at [1399, 723] on button "HAIR WASH FEMALE" at bounding box center [1268, 720] width 374 height 29
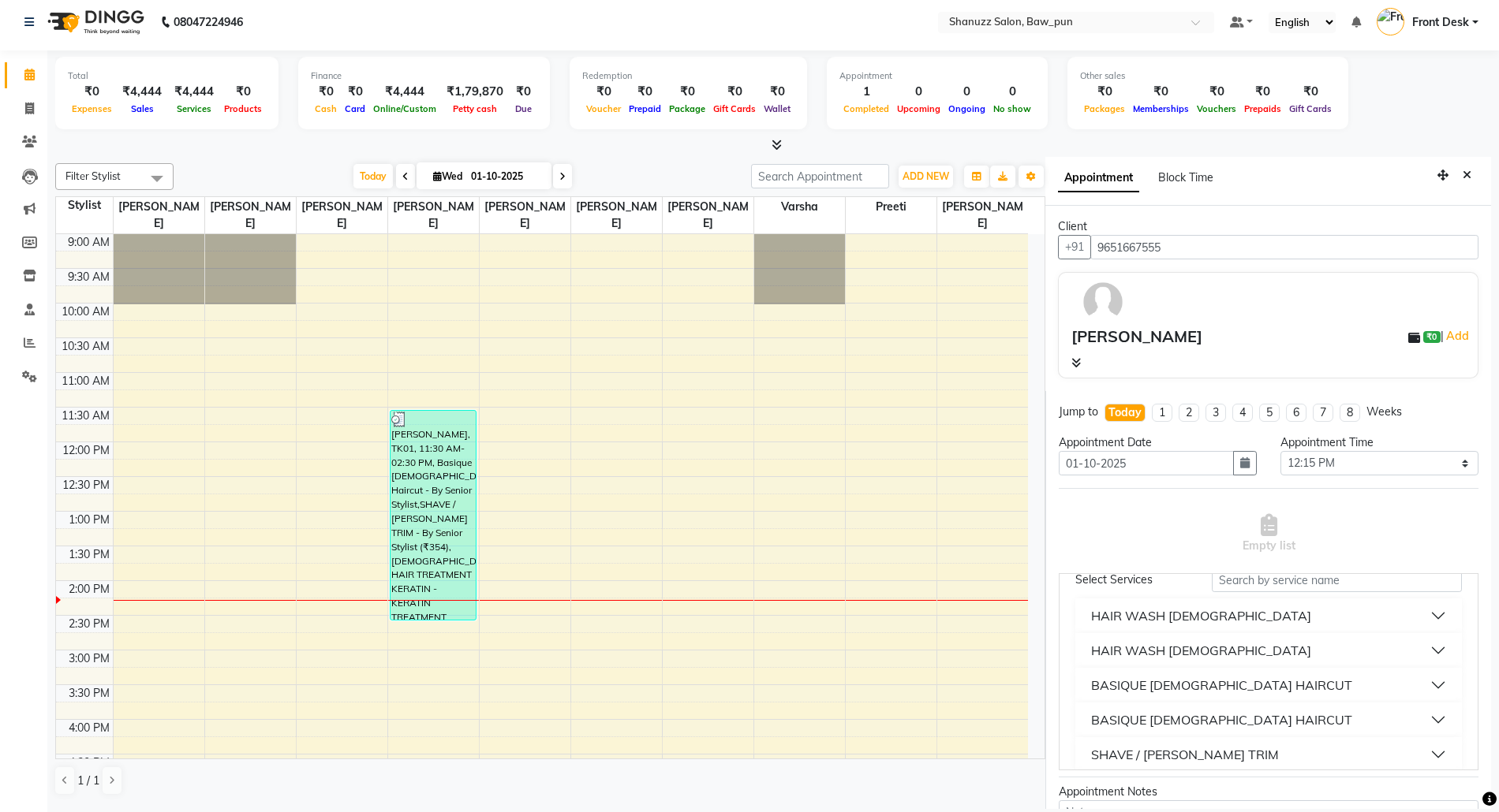
click at [1402, 655] on button "HAIR WASH MALE" at bounding box center [1268, 651] width 374 height 29
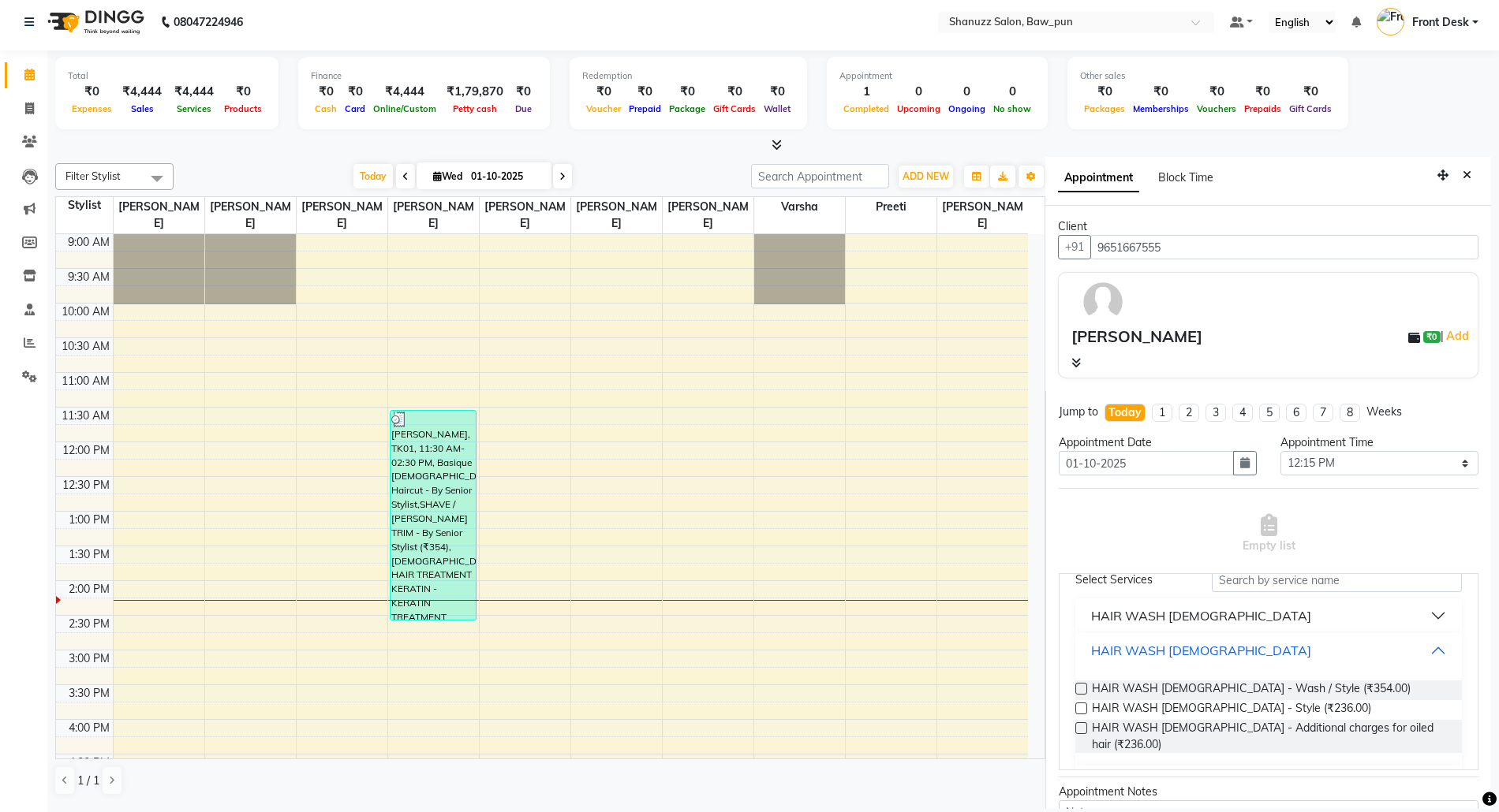
click at [1396, 654] on button "HAIR WASH MALE" at bounding box center [1268, 651] width 374 height 29
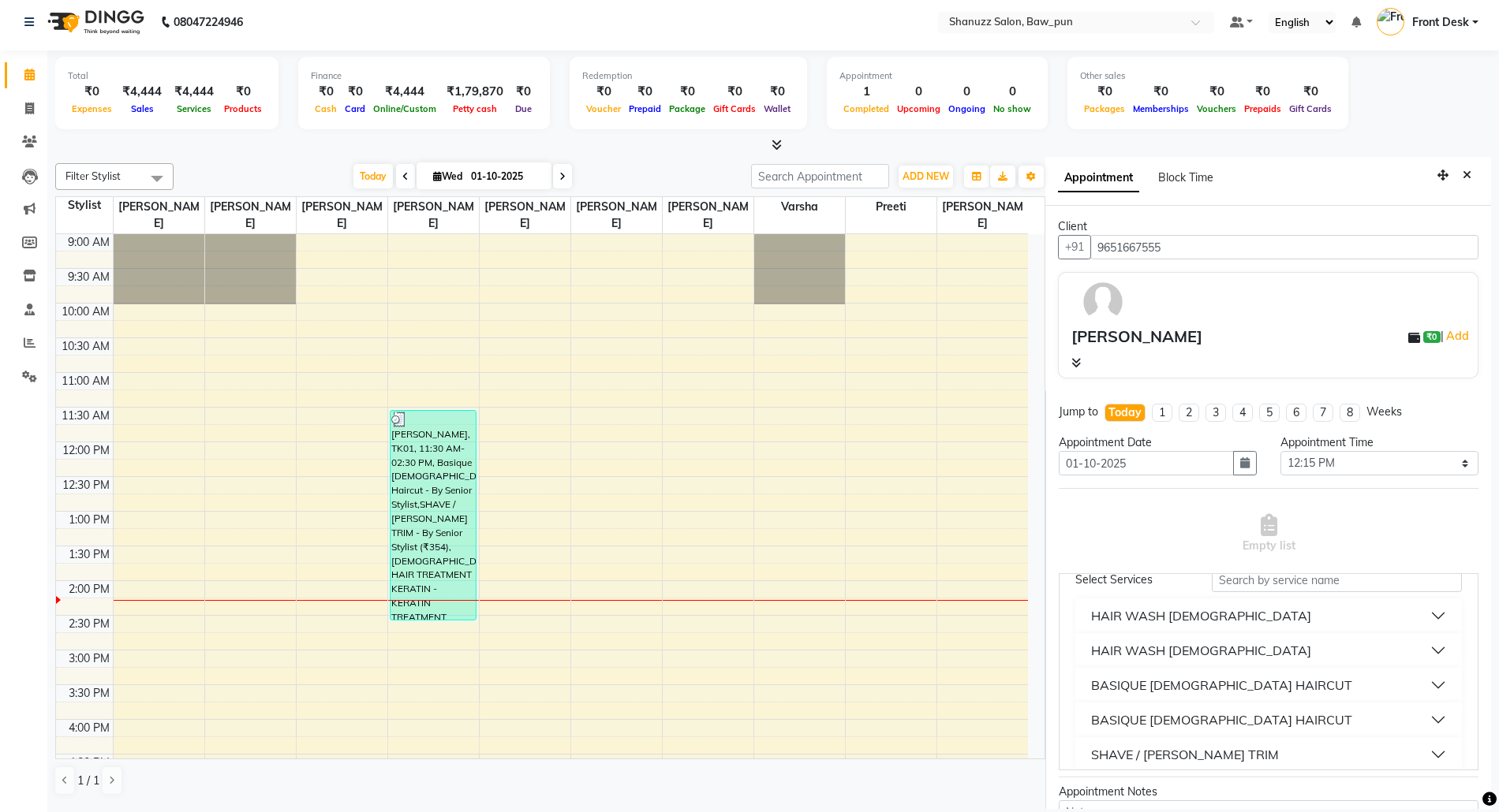
click at [1380, 726] on button "BASIQUE MALE HAIRCUT" at bounding box center [1268, 720] width 374 height 29
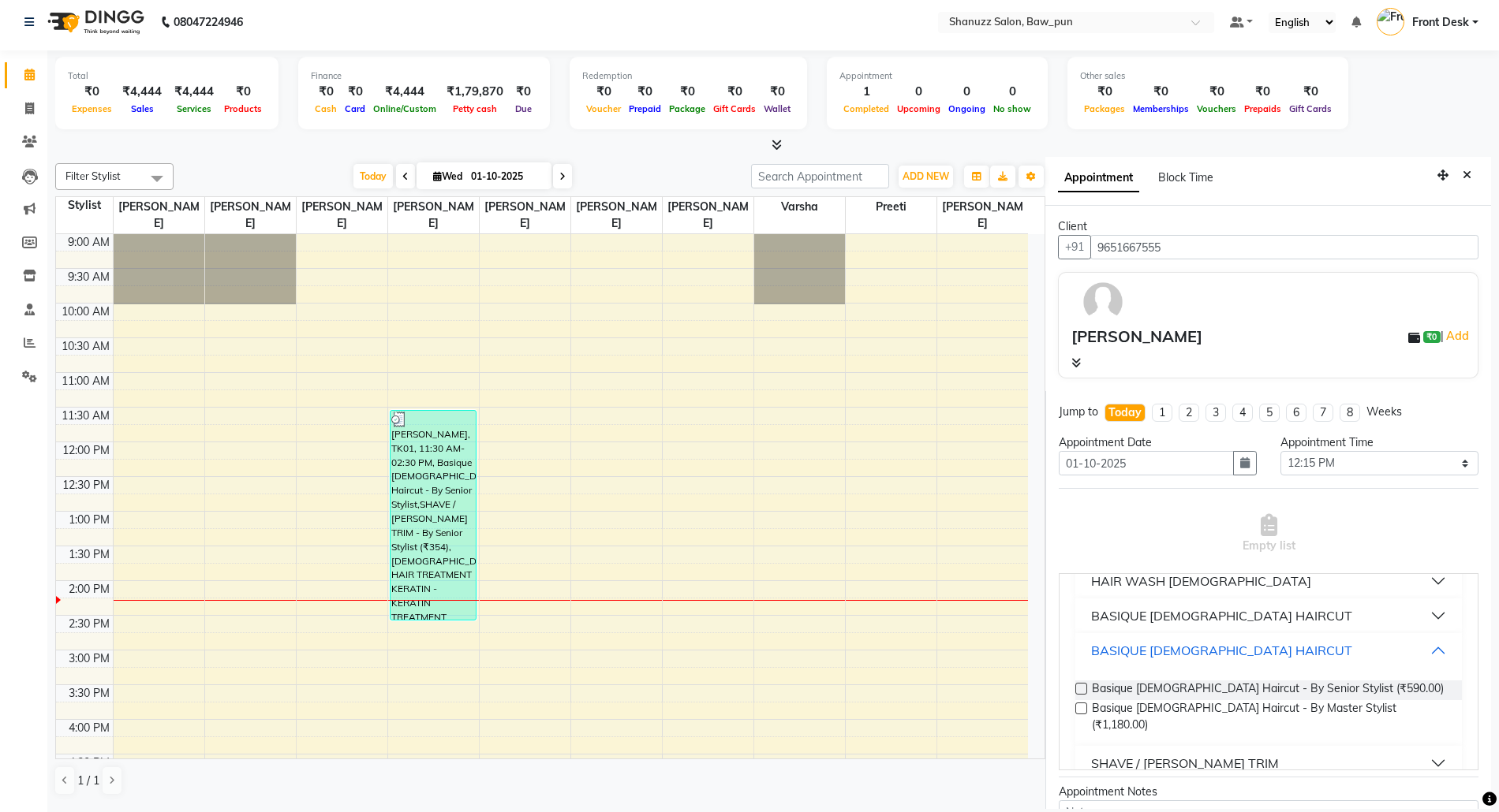
scroll to position [210, 0]
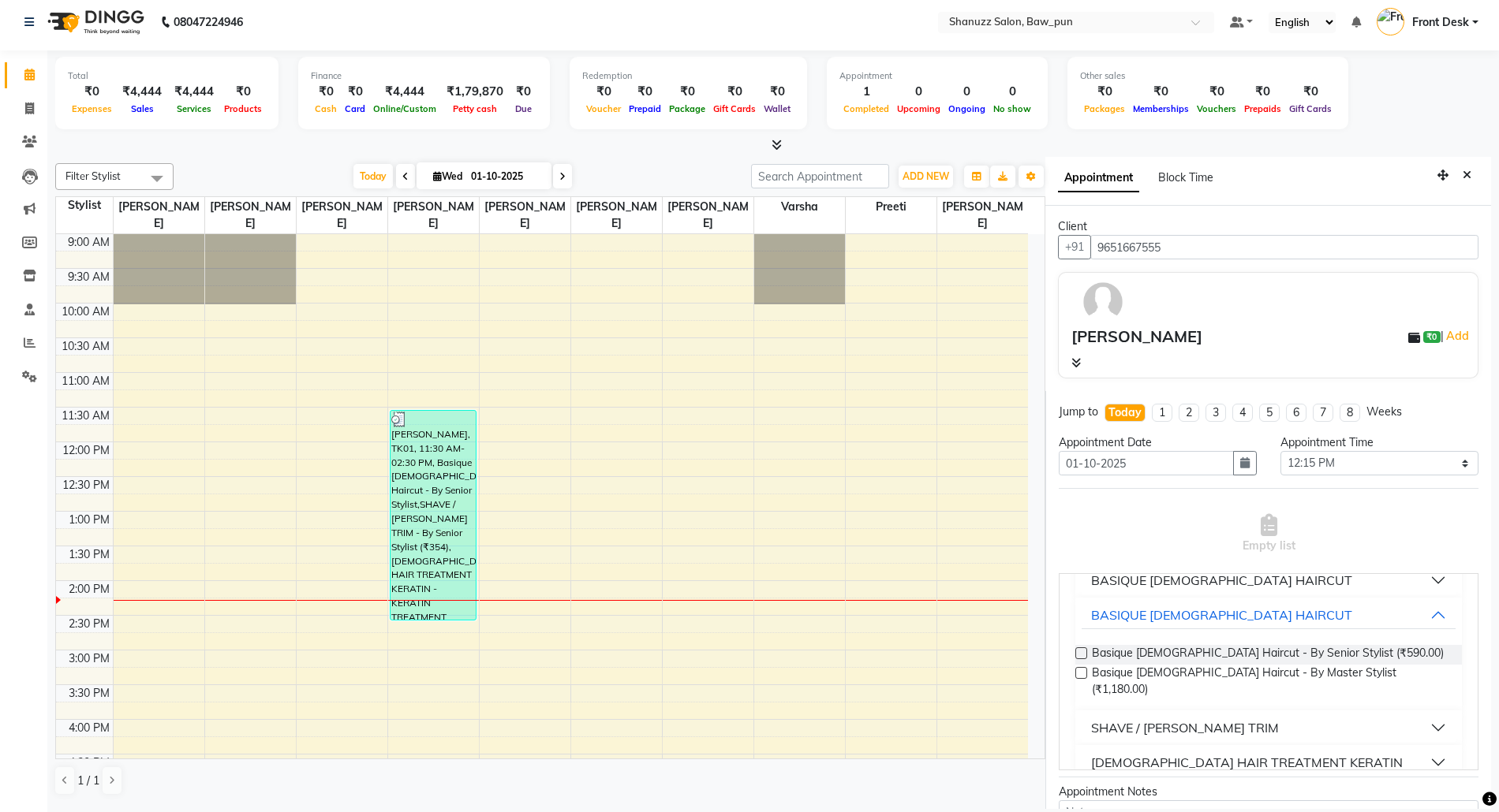
click at [1080, 657] on label at bounding box center [1081, 654] width 12 height 12
click at [1080, 657] on input "checkbox" at bounding box center [1080, 655] width 10 height 10
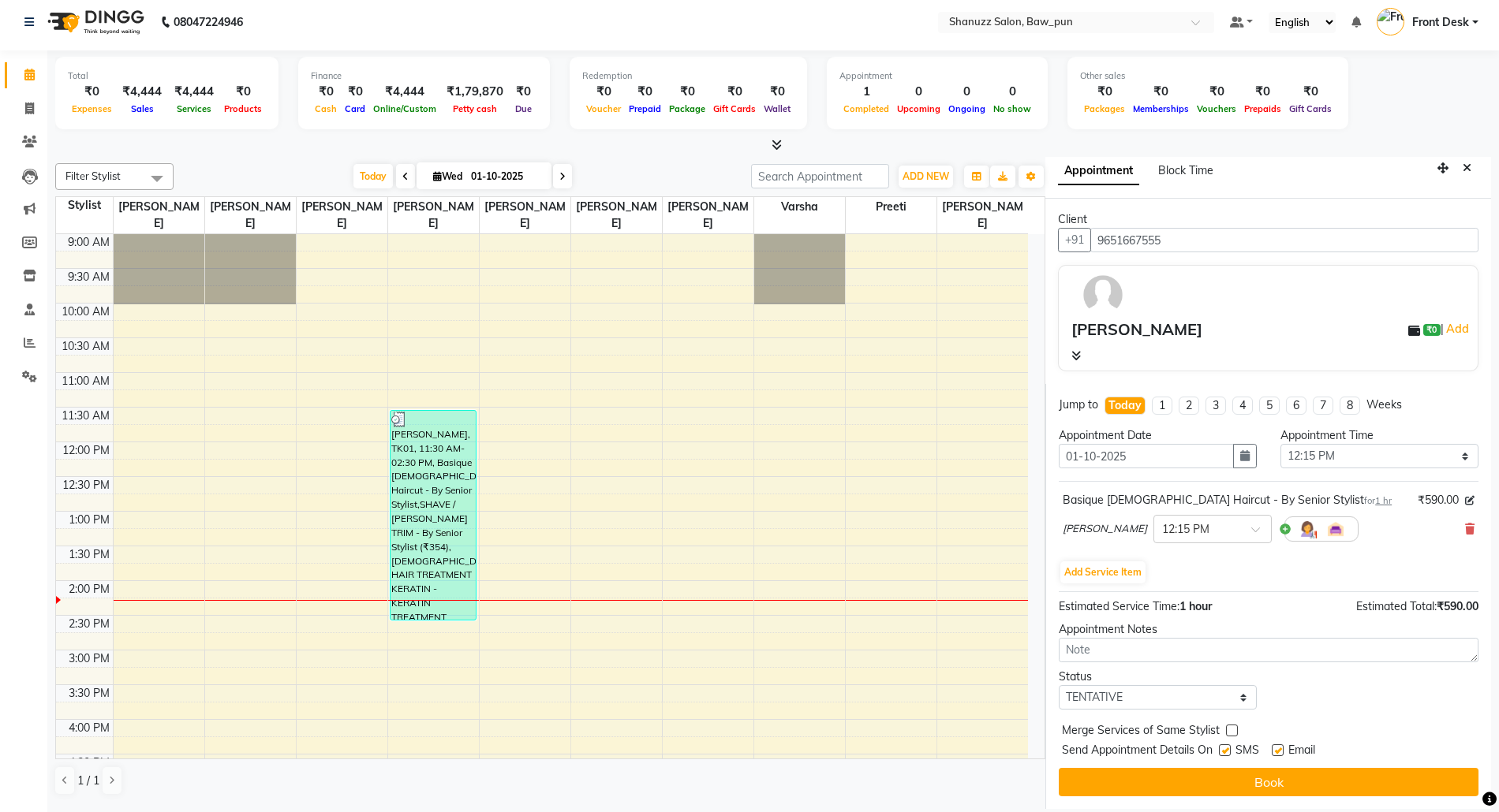
scroll to position [10, 0]
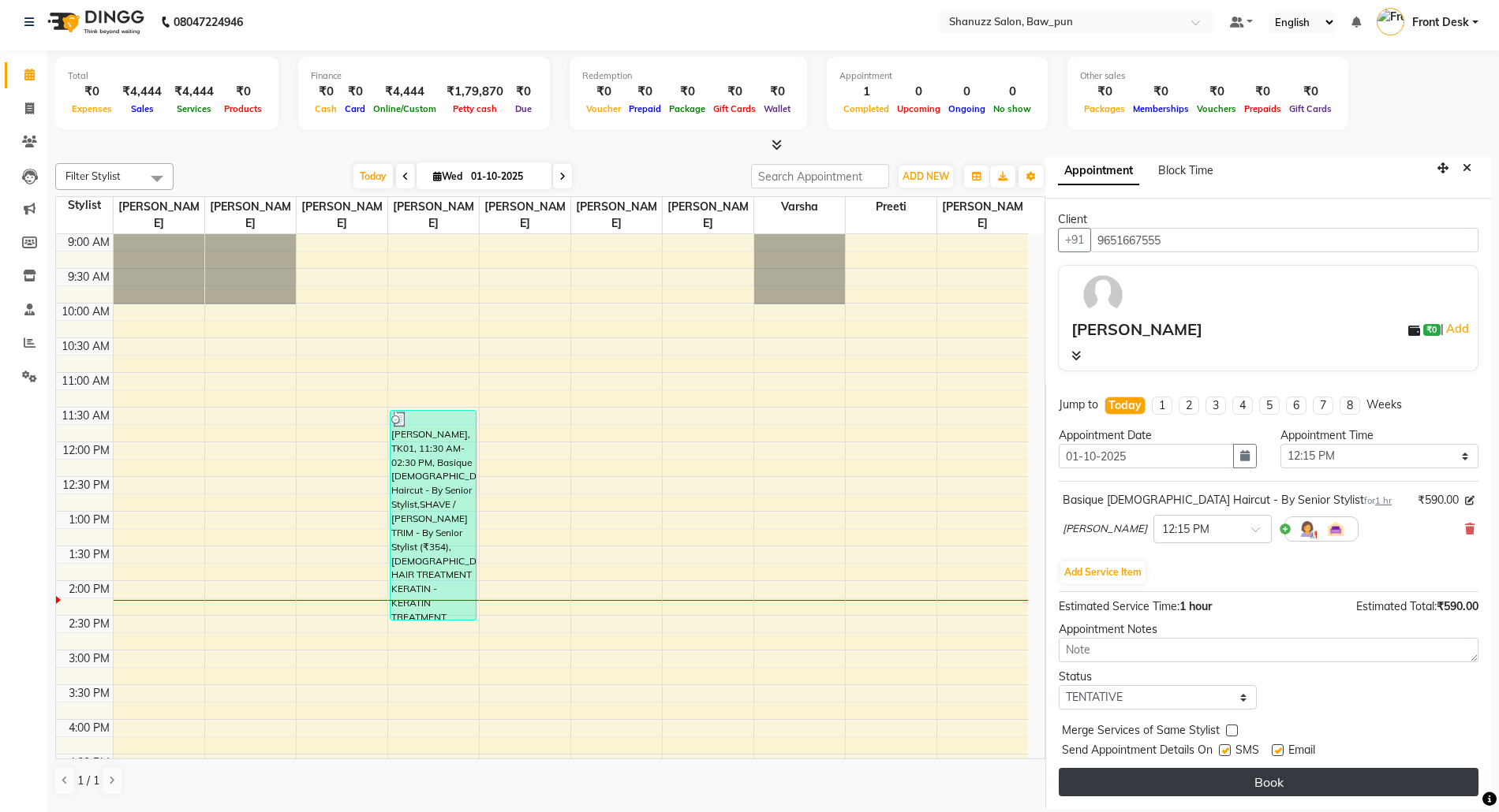
click at [1210, 787] on button "Book" at bounding box center [1268, 782] width 420 height 29
select select "91884"
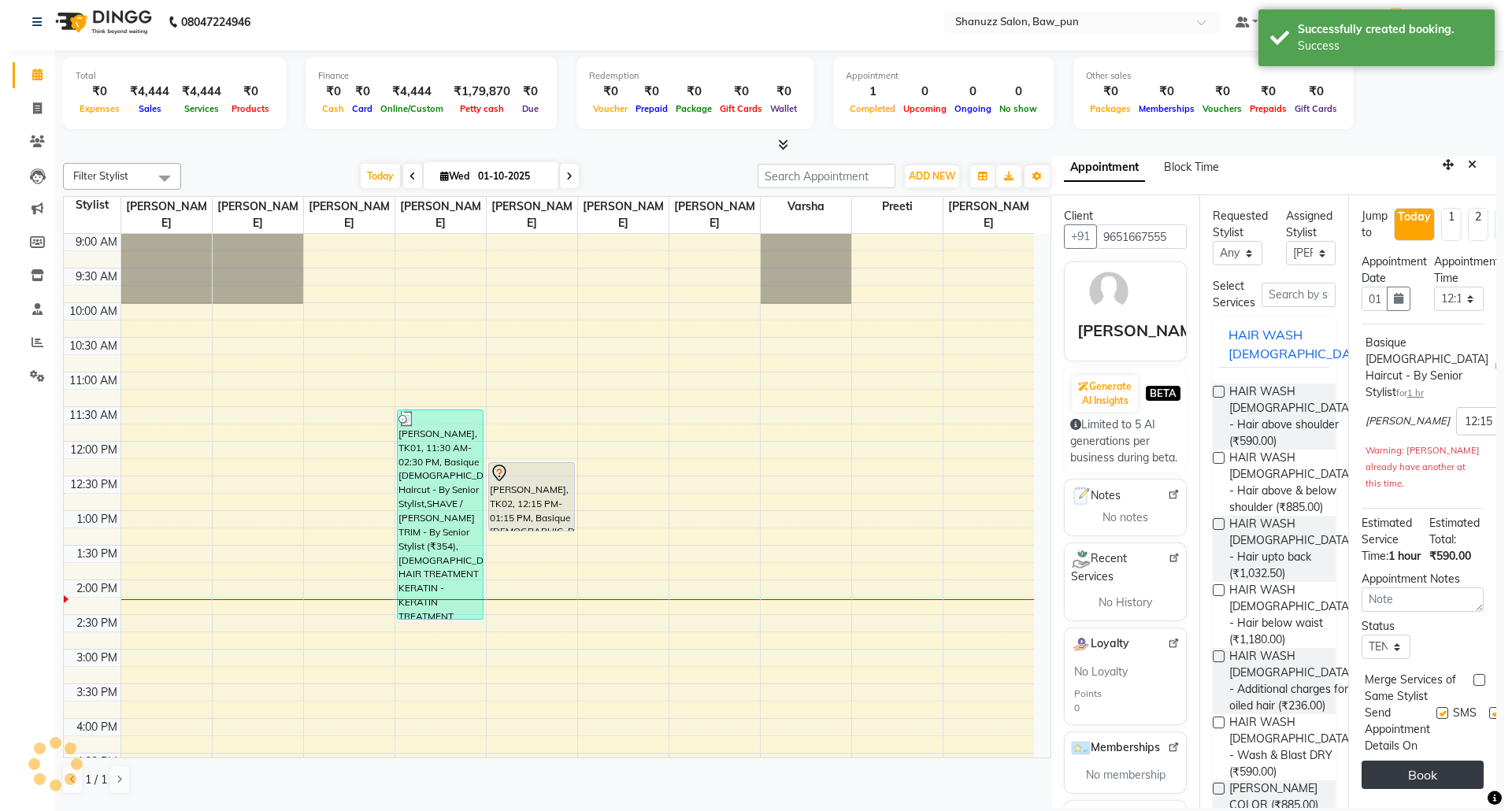
scroll to position [0, 0]
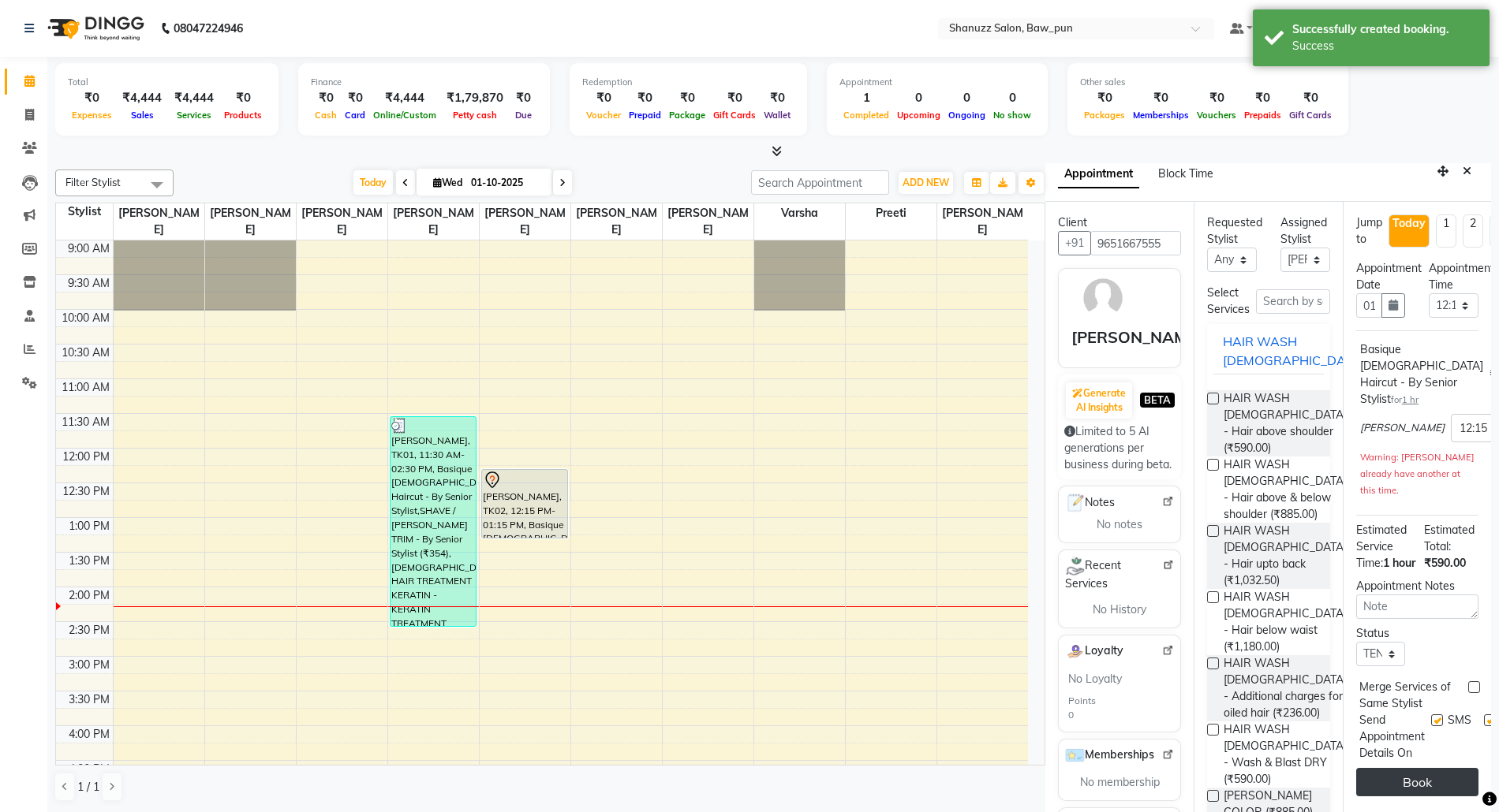
click at [1398, 797] on button "Book" at bounding box center [1417, 782] width 123 height 29
click at [1463, 167] on icon "Close" at bounding box center [1467, 170] width 9 height 11
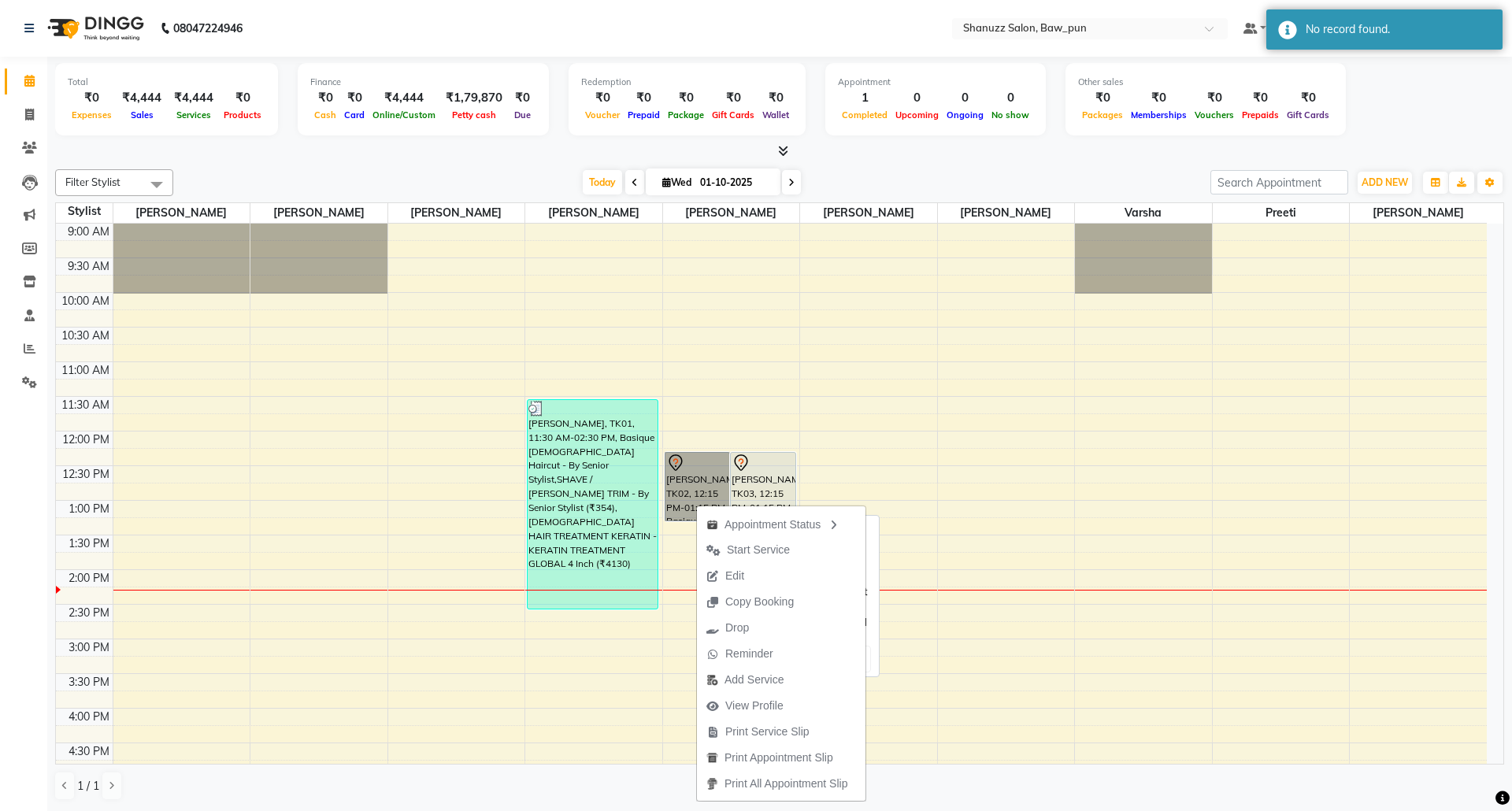
click at [680, 465] on link "[PERSON_NAME], TK02, 12:15 PM-01:15 PM, Basique [DEMOGRAPHIC_DATA] Haircut - By…" at bounding box center [697, 487] width 67 height 70
select select "7"
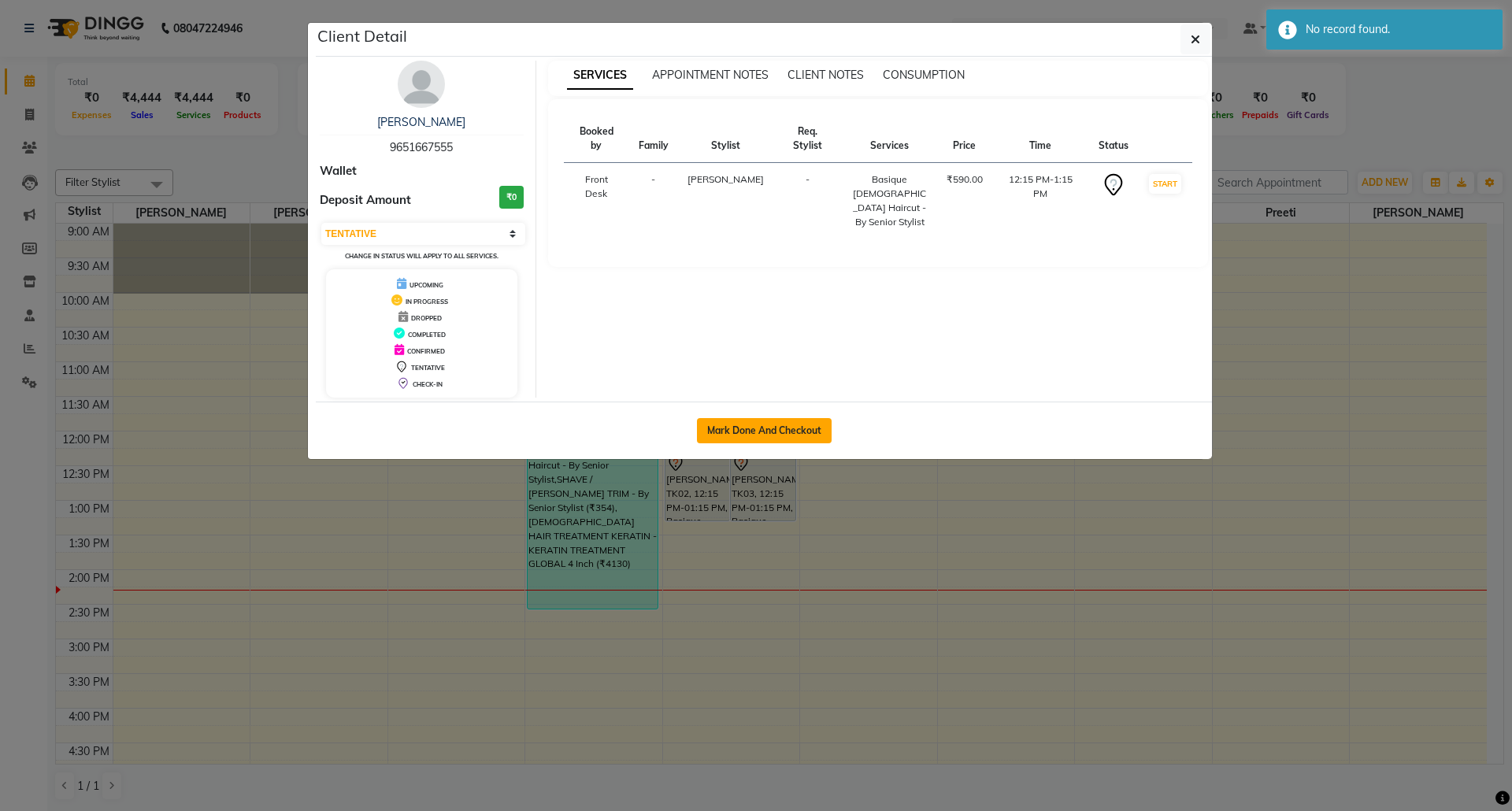
click at [763, 435] on button "Mark Done And Checkout" at bounding box center [764, 430] width 134 height 25
select select "service"
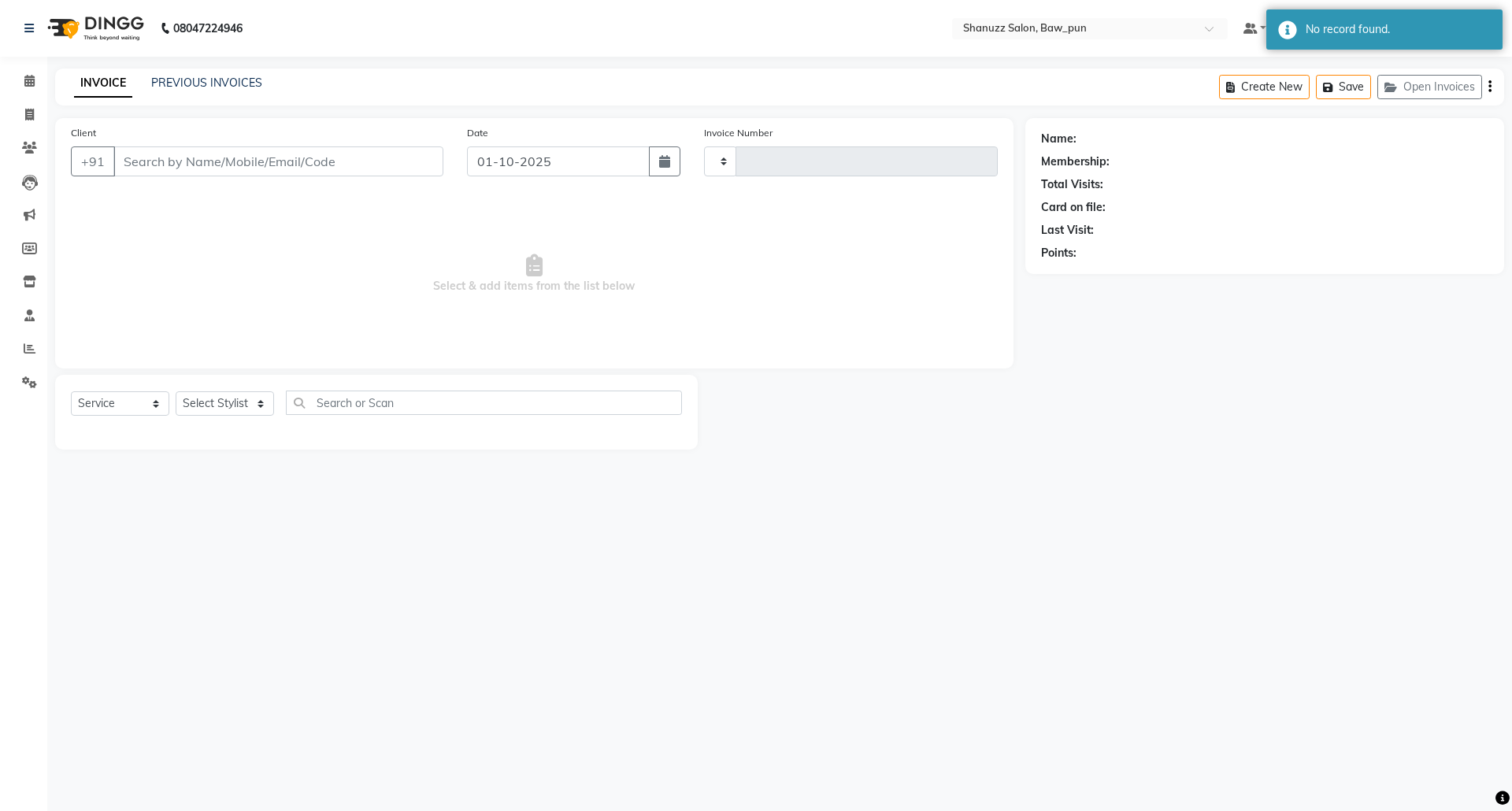
select select "3"
type input "0170"
select select "9025"
type input "9651667555"
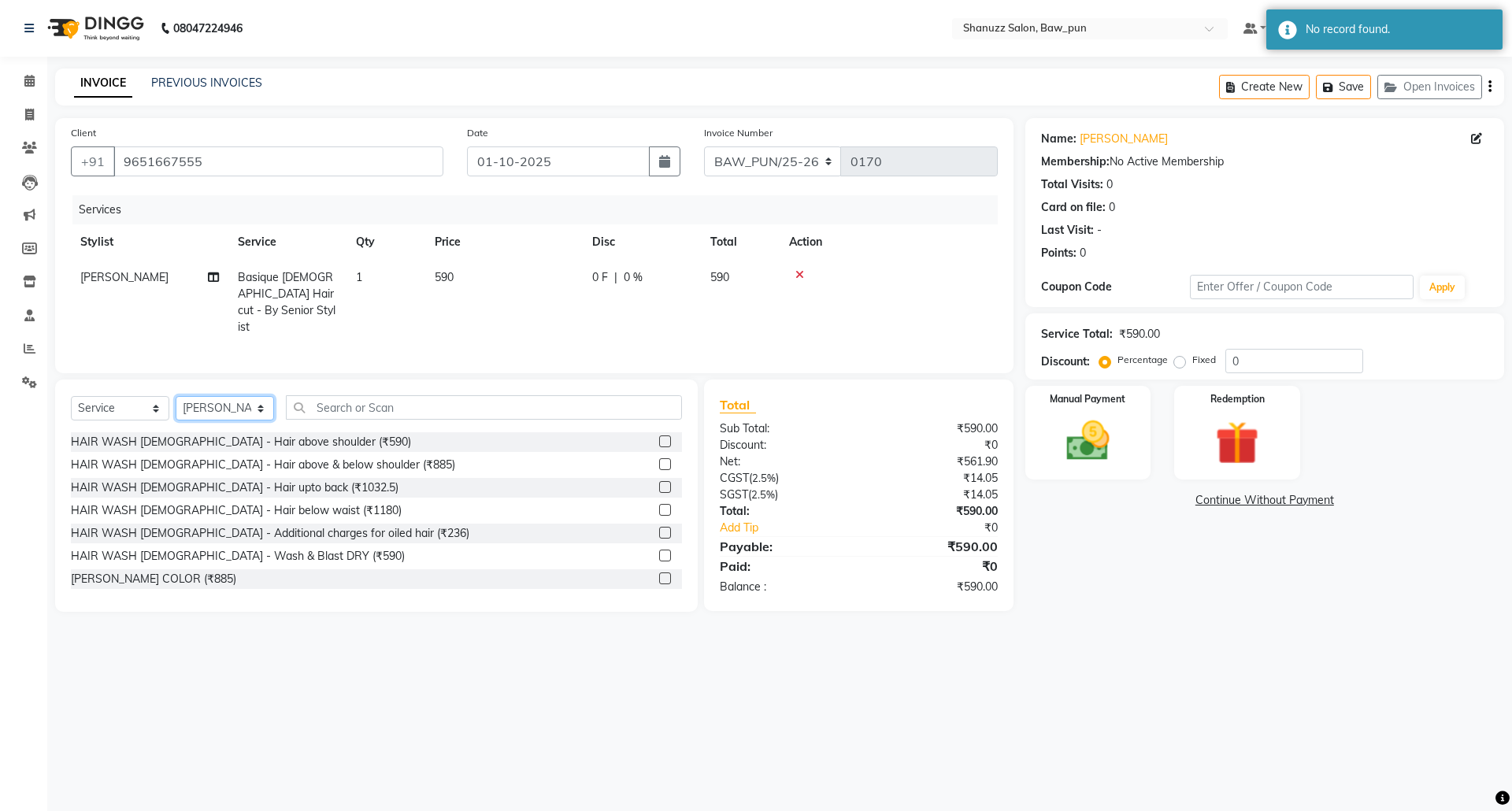
click at [211, 407] on select "Select Stylist Adnan AMIT Avantika Front Desk Mithlesh Mukund Osama PRATIK Pree…" at bounding box center [225, 408] width 98 height 25
select select "91883"
click at [176, 396] on select "Select Stylist Adnan AMIT Avantika Front Desk Mithlesh Mukund Osama PRATIK Pree…" at bounding box center [225, 408] width 98 height 25
click at [130, 407] on select "Select Service Product Membership Package Voucher Prepaid Gift Card" at bounding box center [119, 408] width 98 height 25
click at [71, 396] on select "Select Service Product Membership Package Voucher Prepaid Gift Card" at bounding box center [119, 408] width 98 height 25
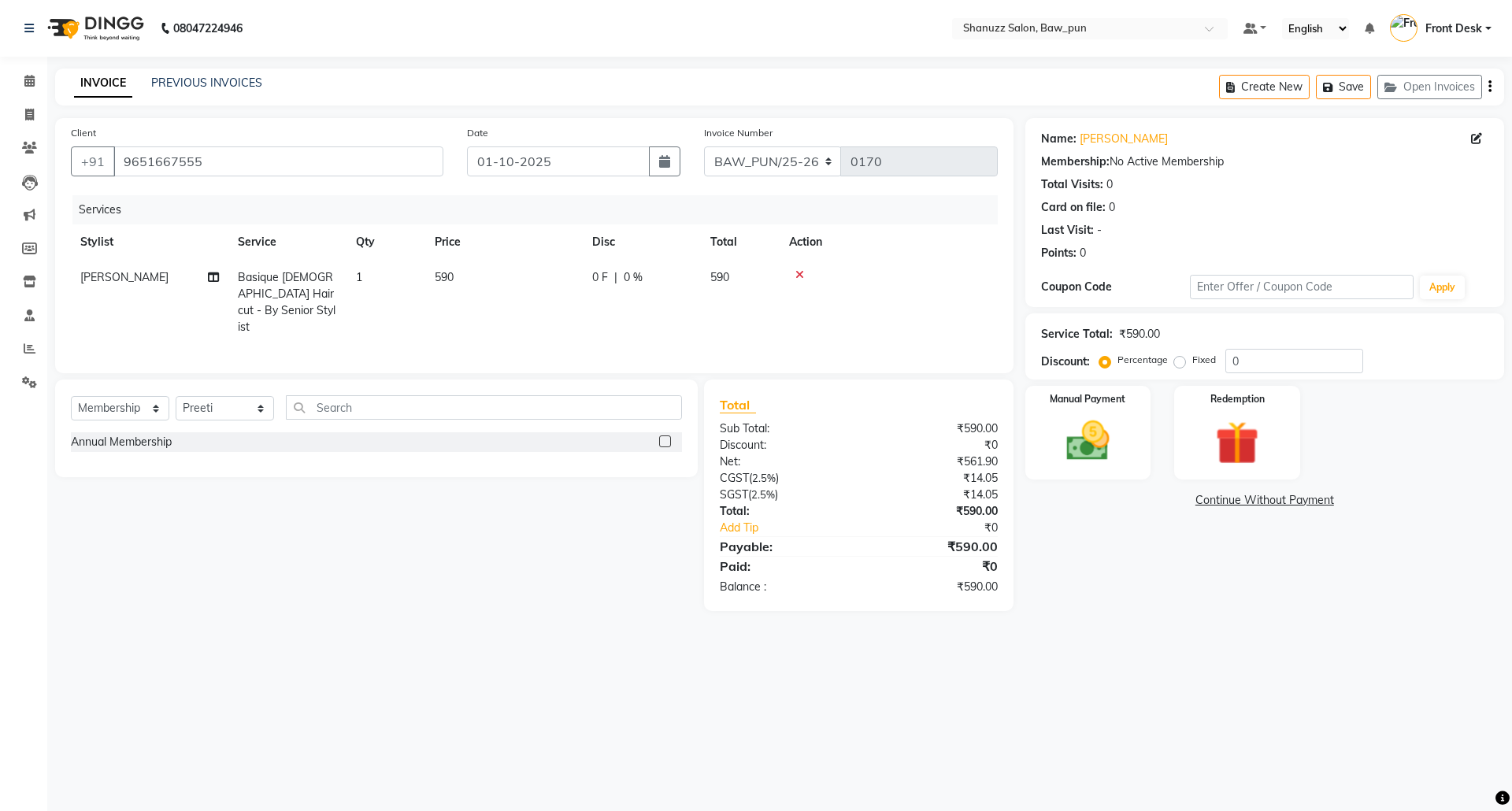
click at [662, 440] on label at bounding box center [665, 442] width 12 height 12
click at [662, 440] on input "checkbox" at bounding box center [664, 442] width 10 height 10
select select "select"
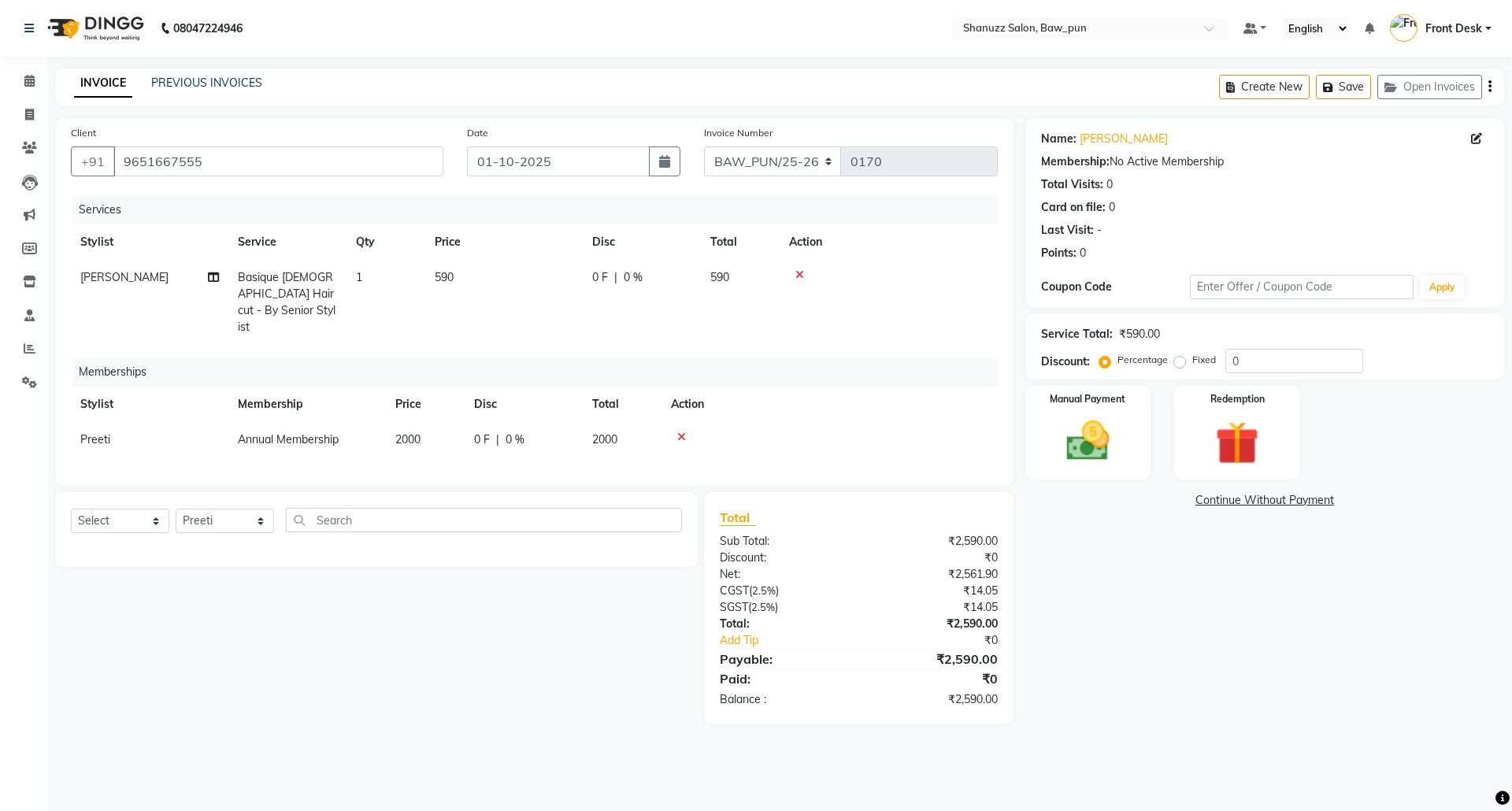
click at [410, 433] on span "2000" at bounding box center [407, 440] width 25 height 14
select select "91883"
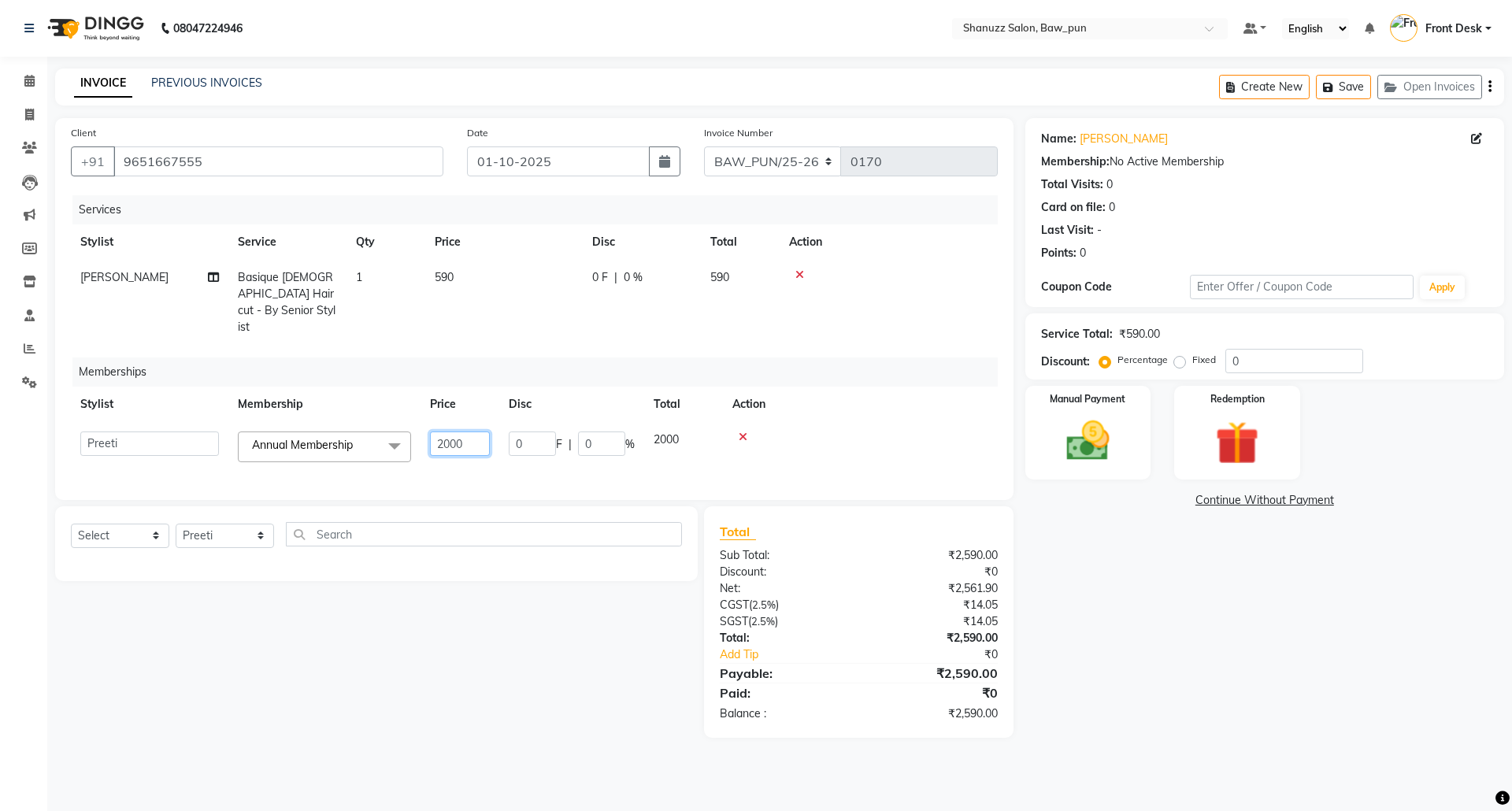
click at [465, 432] on input "2000" at bounding box center [460, 444] width 60 height 25
type input "2"
type input "1001"
click at [388, 387] on tr "Stylist Membership Price Disc Total Action" at bounding box center [534, 405] width 927 height 36
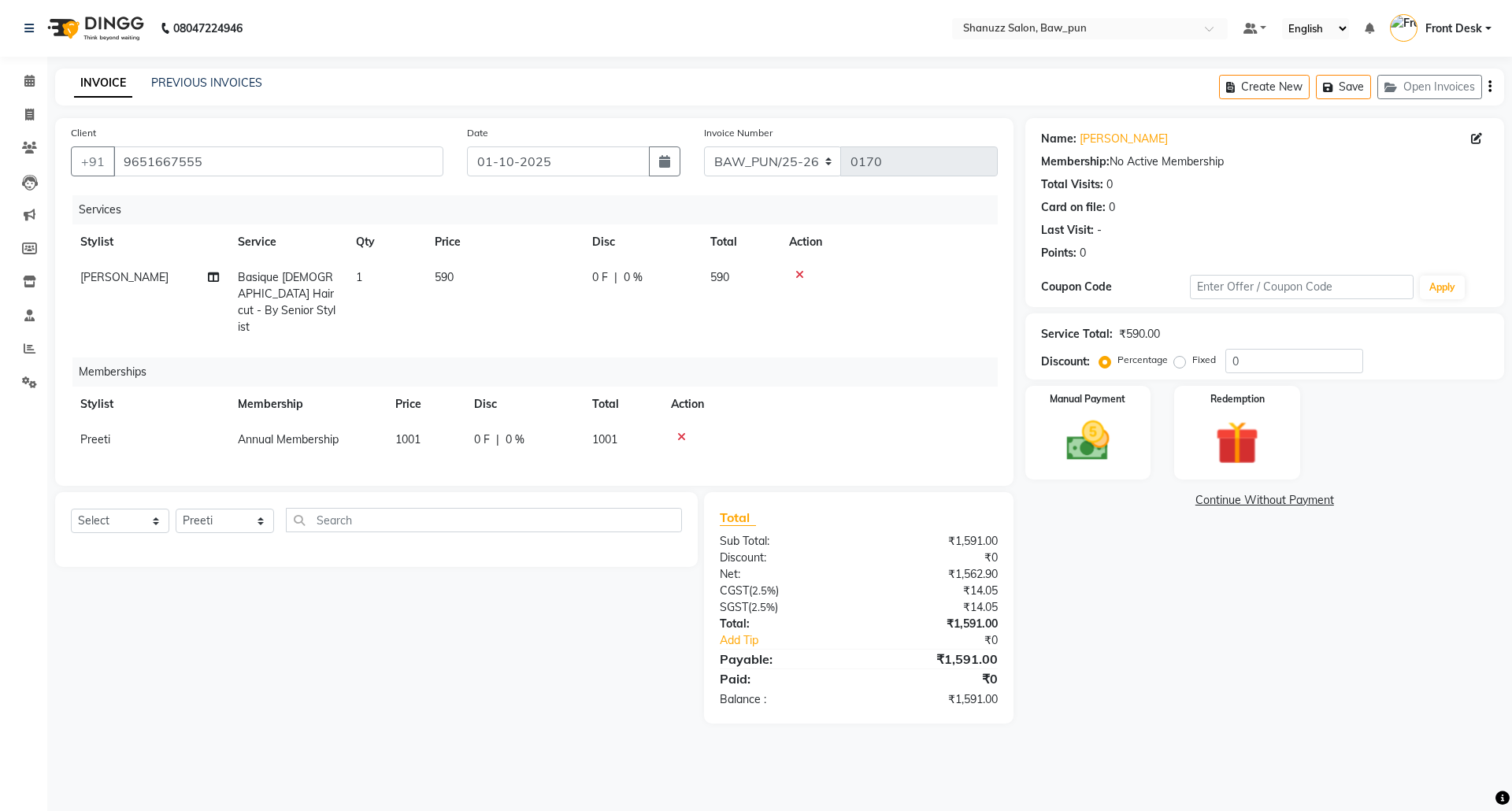
click at [424, 426] on td "1001" at bounding box center [425, 440] width 79 height 36
select select "91883"
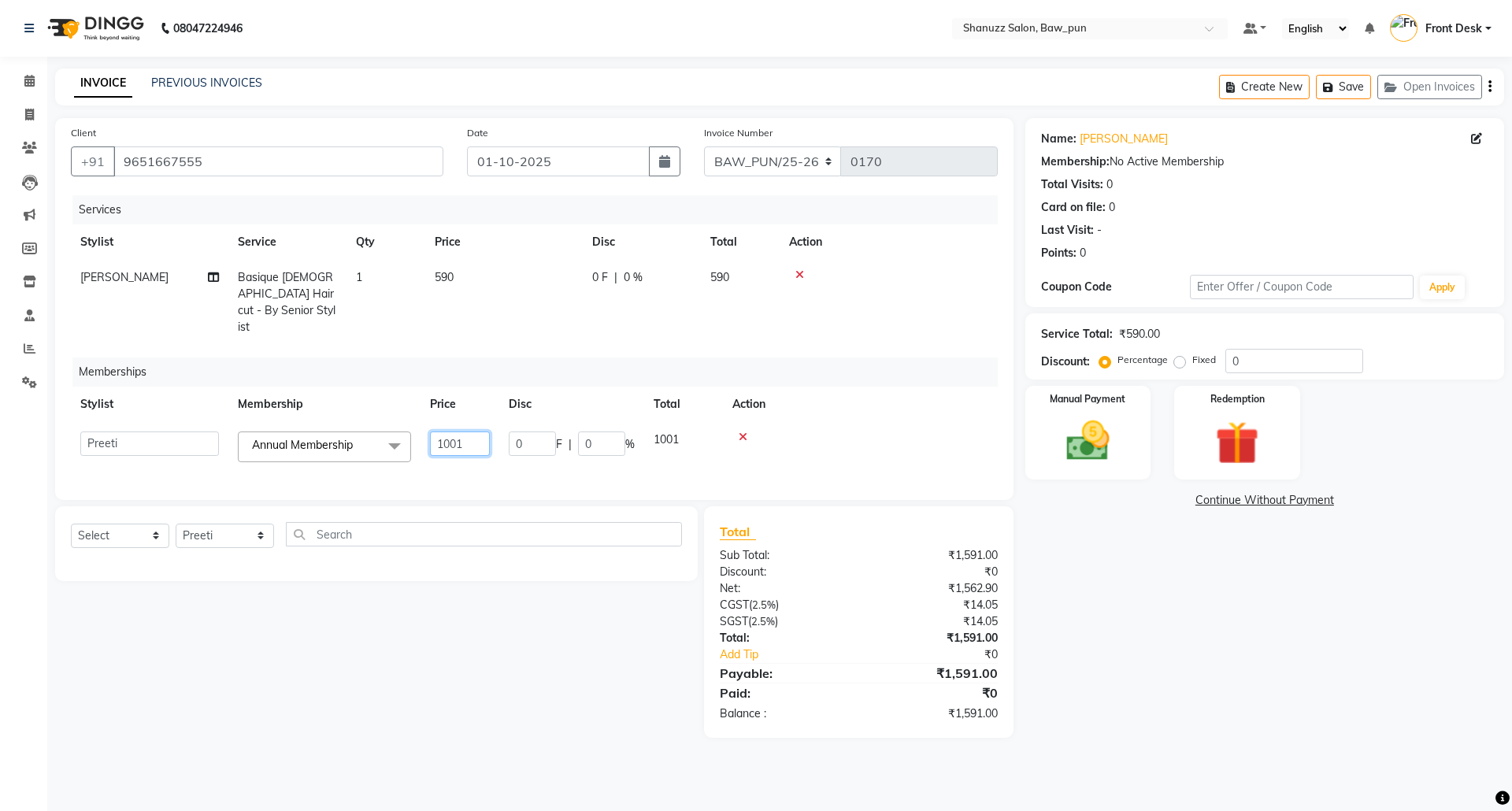
click at [464, 432] on input "1001" at bounding box center [460, 444] width 60 height 25
type input "1002"
click at [334, 387] on th "Membership" at bounding box center [324, 405] width 192 height 36
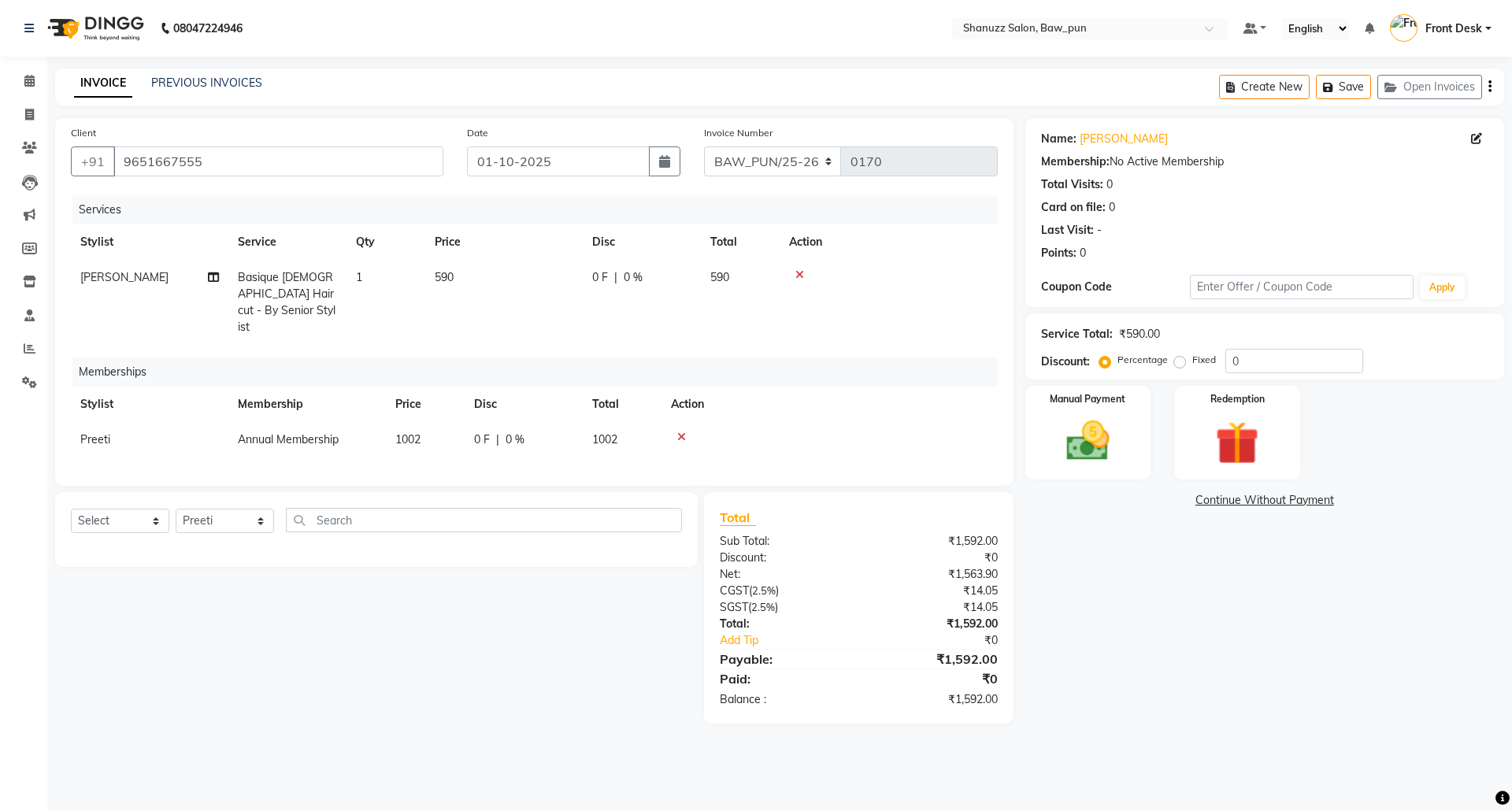
click at [429, 426] on td "1002" at bounding box center [425, 440] width 79 height 36
select select "91883"
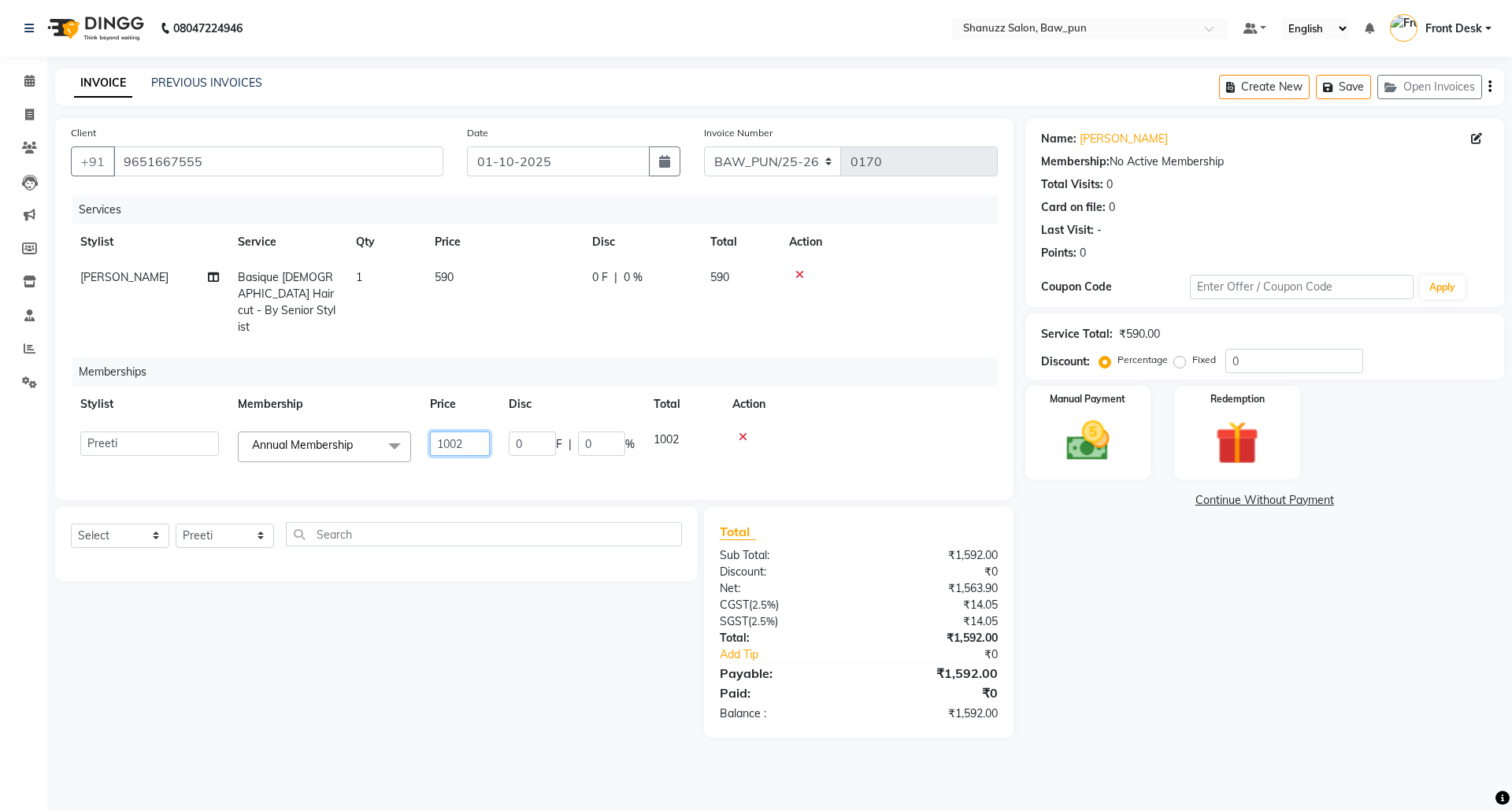
click at [477, 433] on input "1002" at bounding box center [460, 444] width 60 height 25
type input "1"
type input "2000"
click at [524, 422] on td "0 F | 0 %" at bounding box center [572, 447] width 145 height 50
select select "91883"
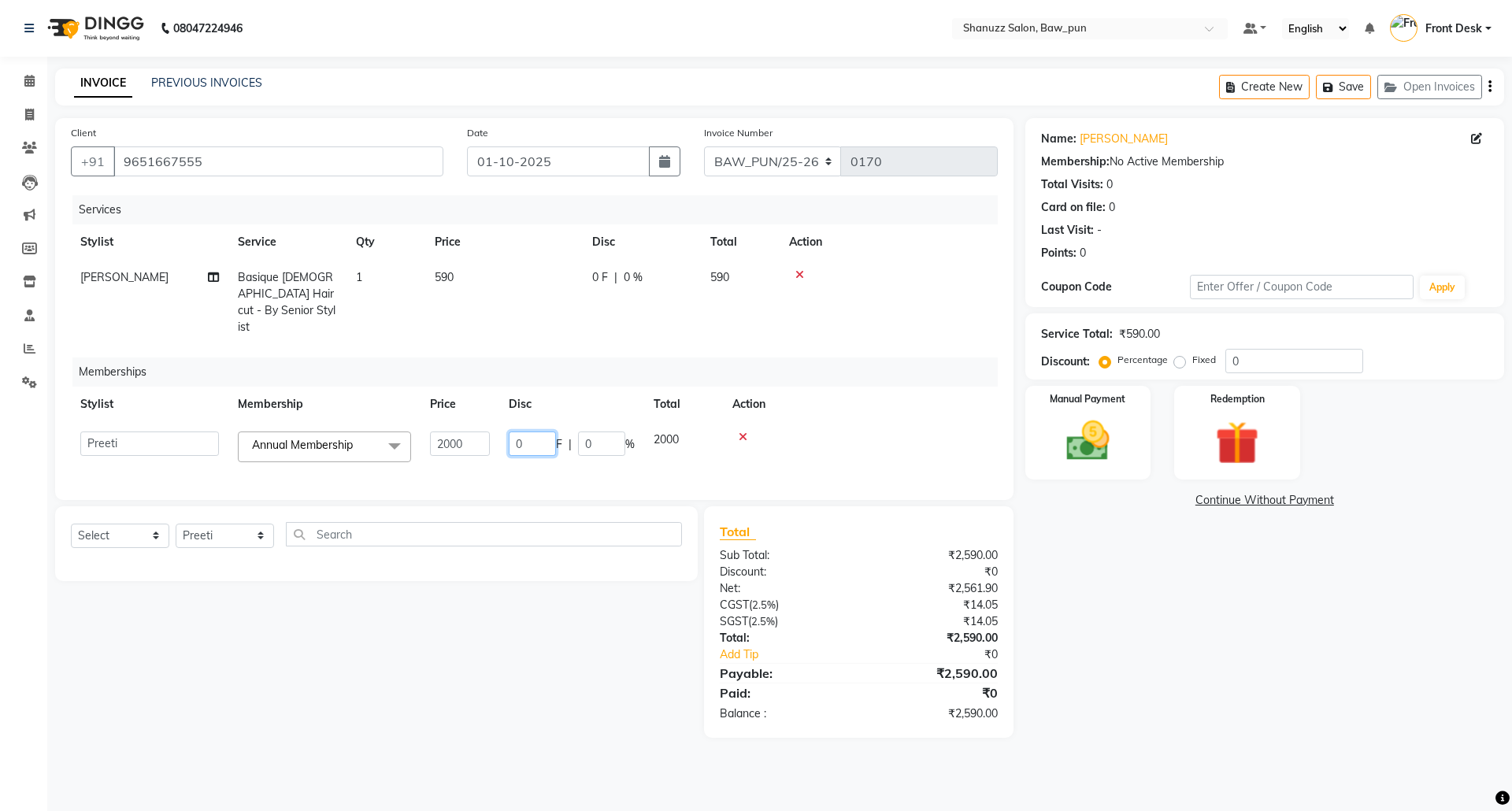
click at [529, 432] on input "0" at bounding box center [532, 444] width 48 height 25
type input "1001"
click at [480, 369] on div "Memberships" at bounding box center [541, 371] width 937 height 29
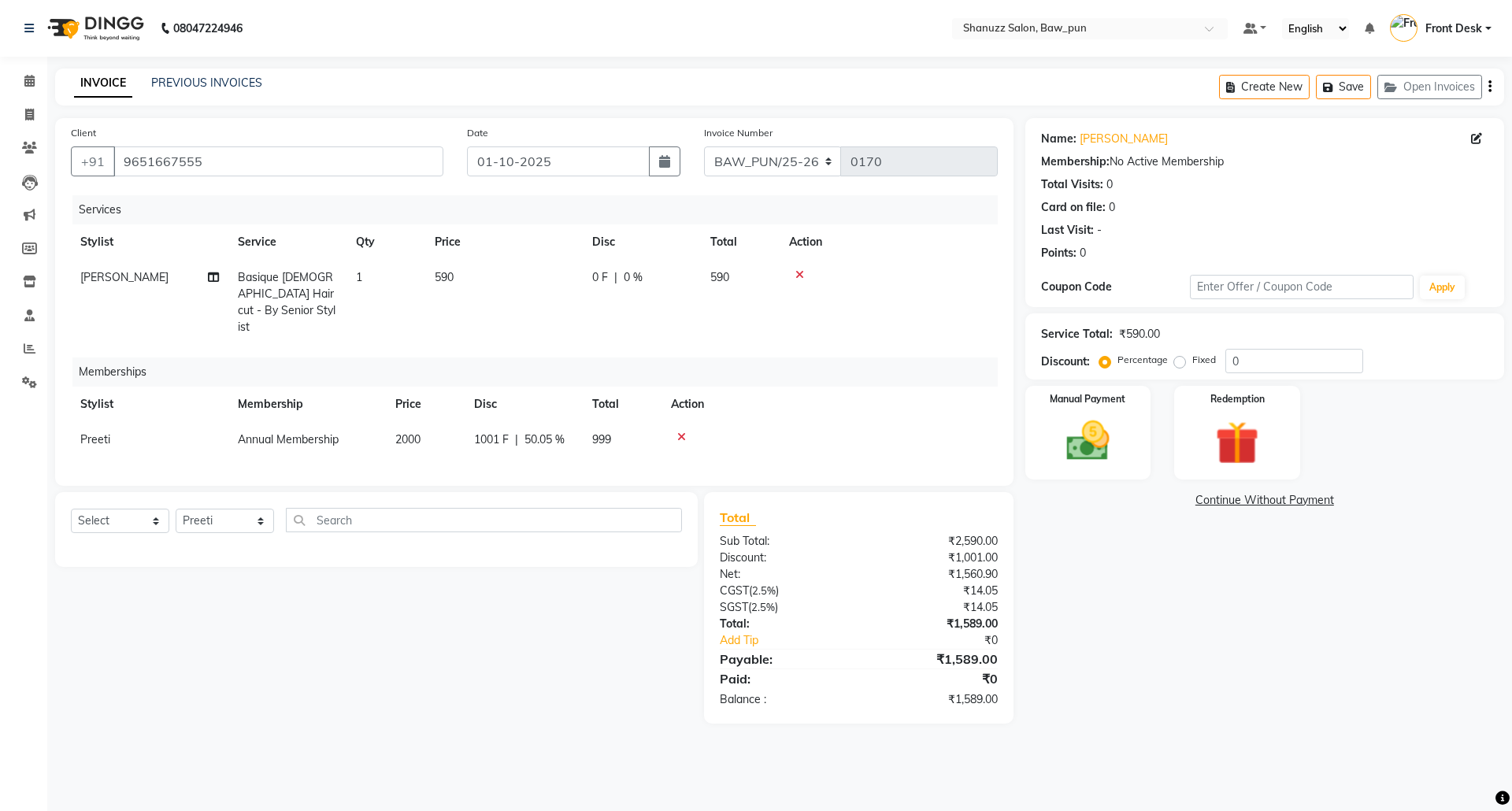
click at [603, 279] on span "0 F" at bounding box center [600, 278] width 16 height 17
select select "91884"
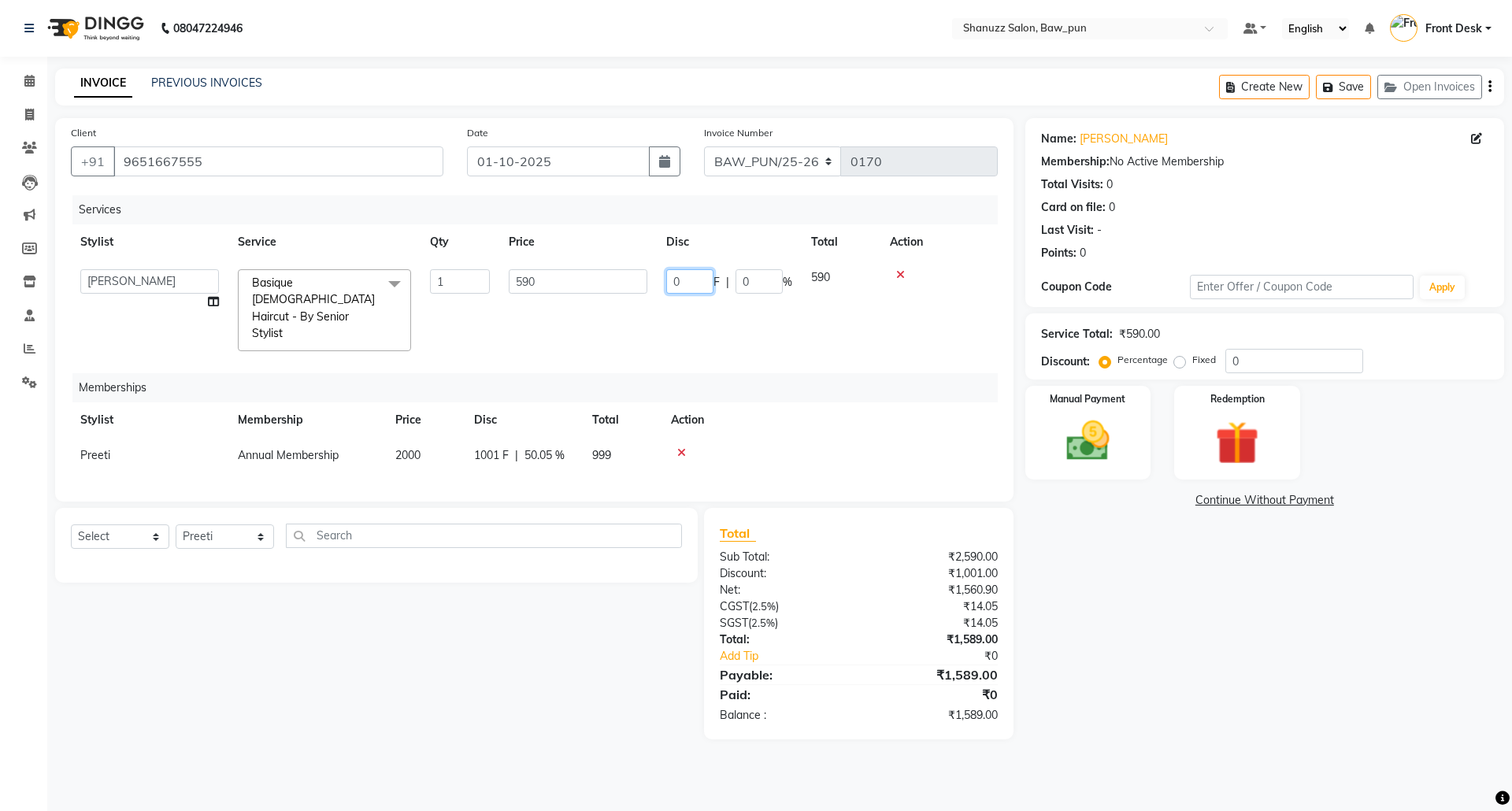
click at [690, 290] on input "0" at bounding box center [690, 282] width 48 height 25
type input "20"
click at [589, 313] on tr "Adnan AMIT Avantika Front Desk Mithlesh Mukund Osama PRATIK Preeti Sahil Sarves…" at bounding box center [534, 309] width 927 height 101
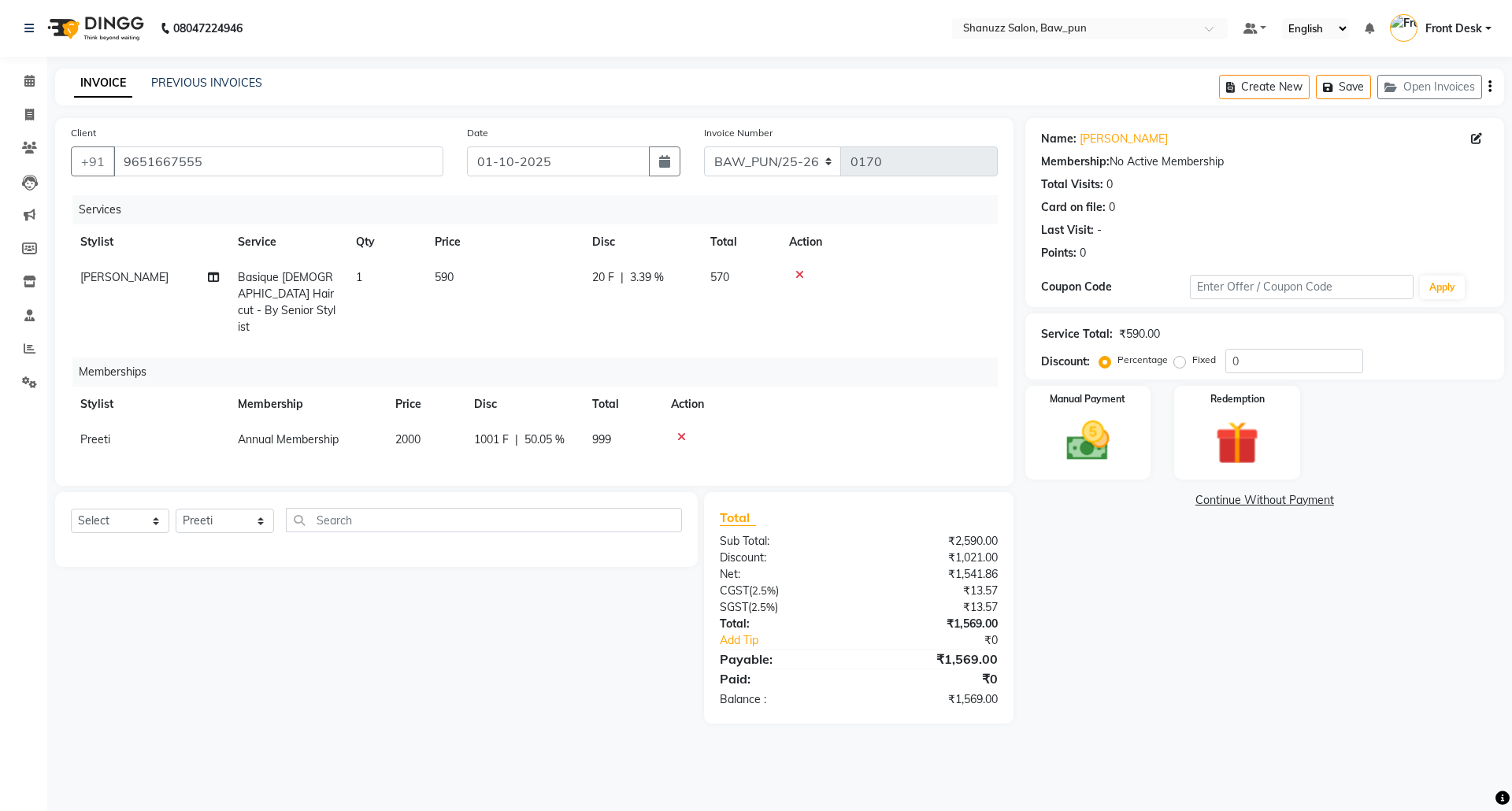
click at [696, 319] on td "20 F | 3.39 %" at bounding box center [642, 303] width 118 height 86
select select "91884"
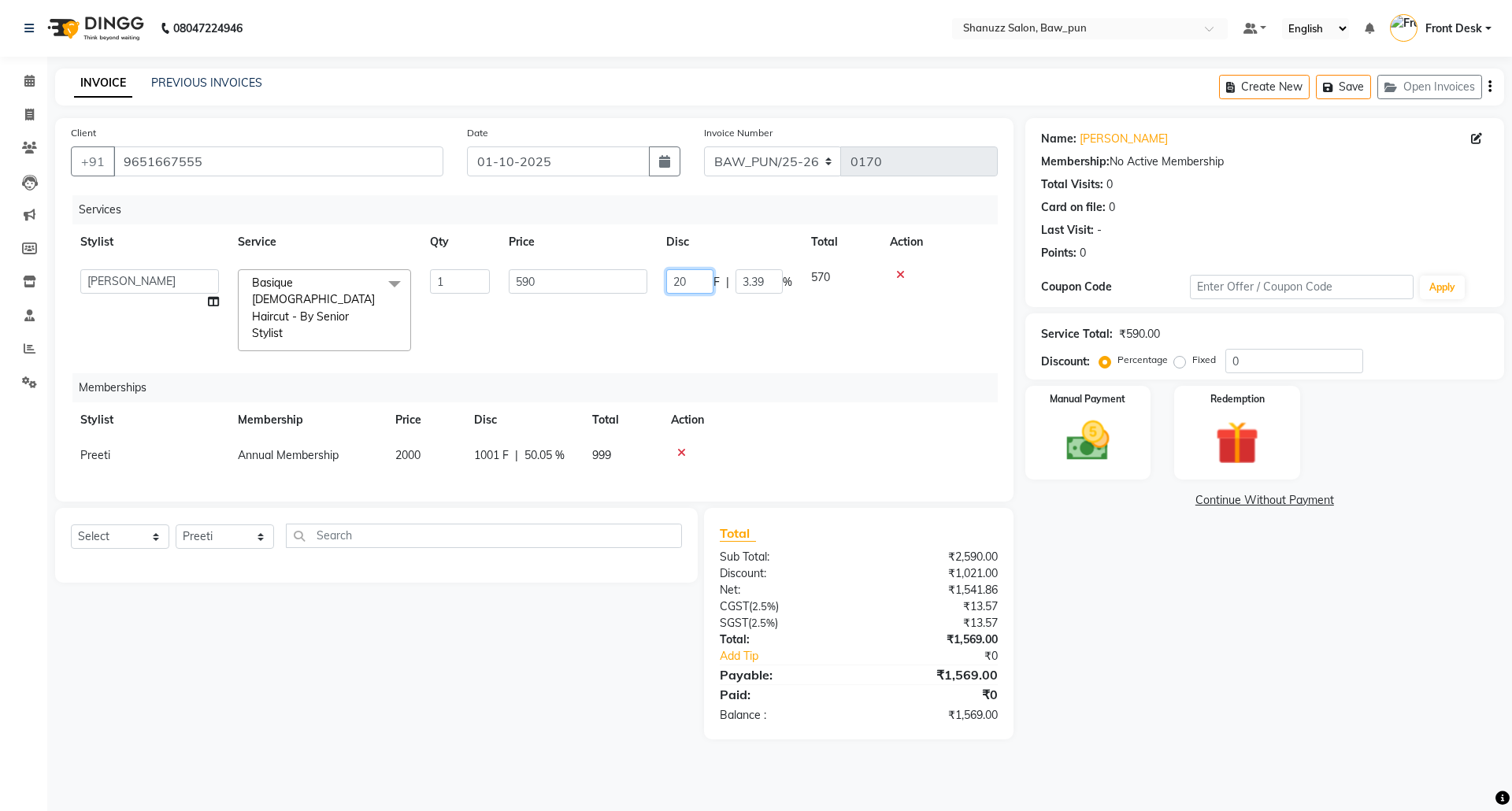
click at [690, 278] on input "20" at bounding box center [690, 282] width 48 height 25
type input "20"
click at [836, 331] on div "Services Stylist Service Qty Price Disc Total Action Adnan AMIT Avantika Front …" at bounding box center [534, 340] width 927 height 291
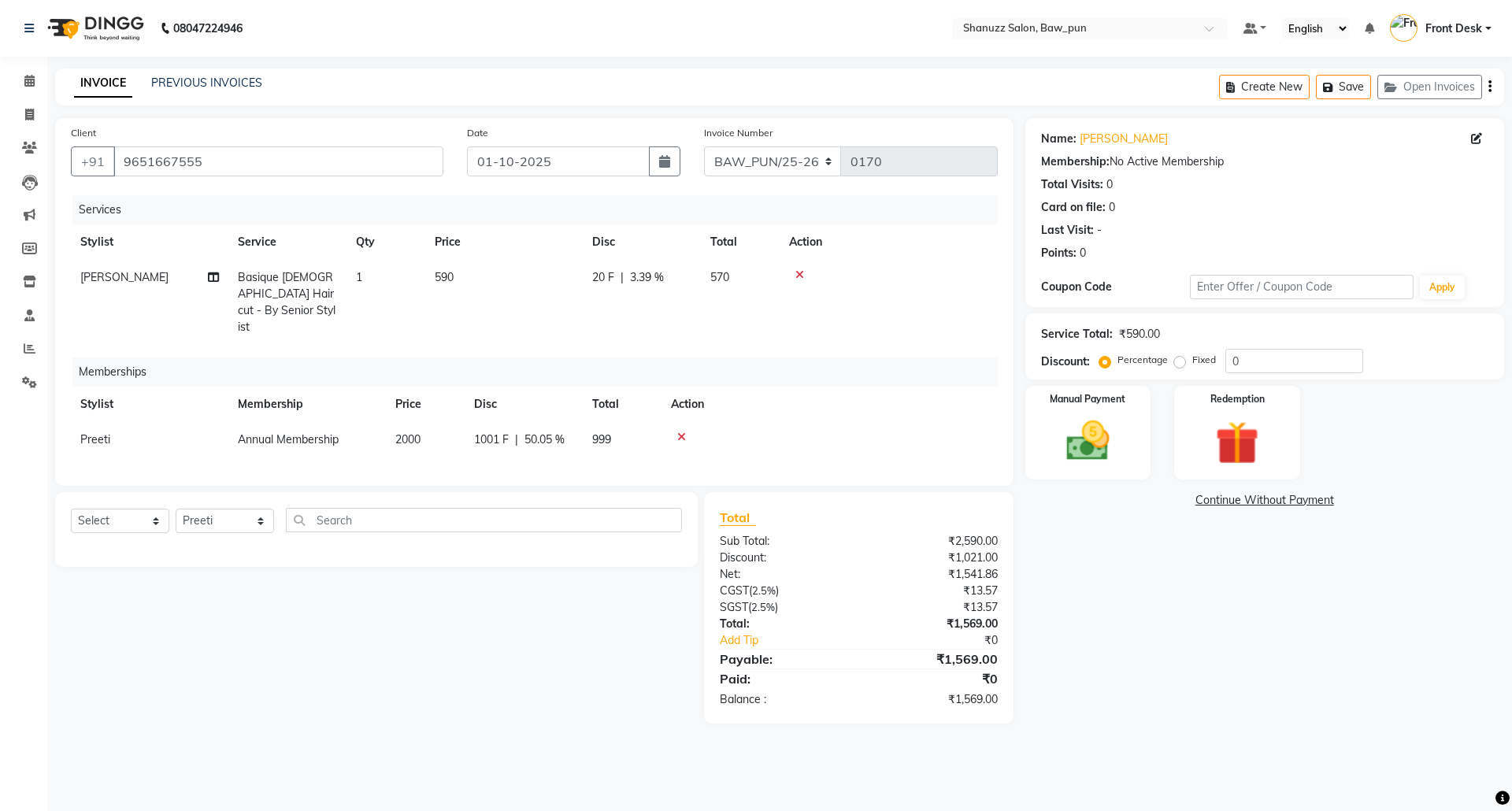
click at [660, 275] on span "3.39 %" at bounding box center [647, 278] width 34 height 17
select select "91884"
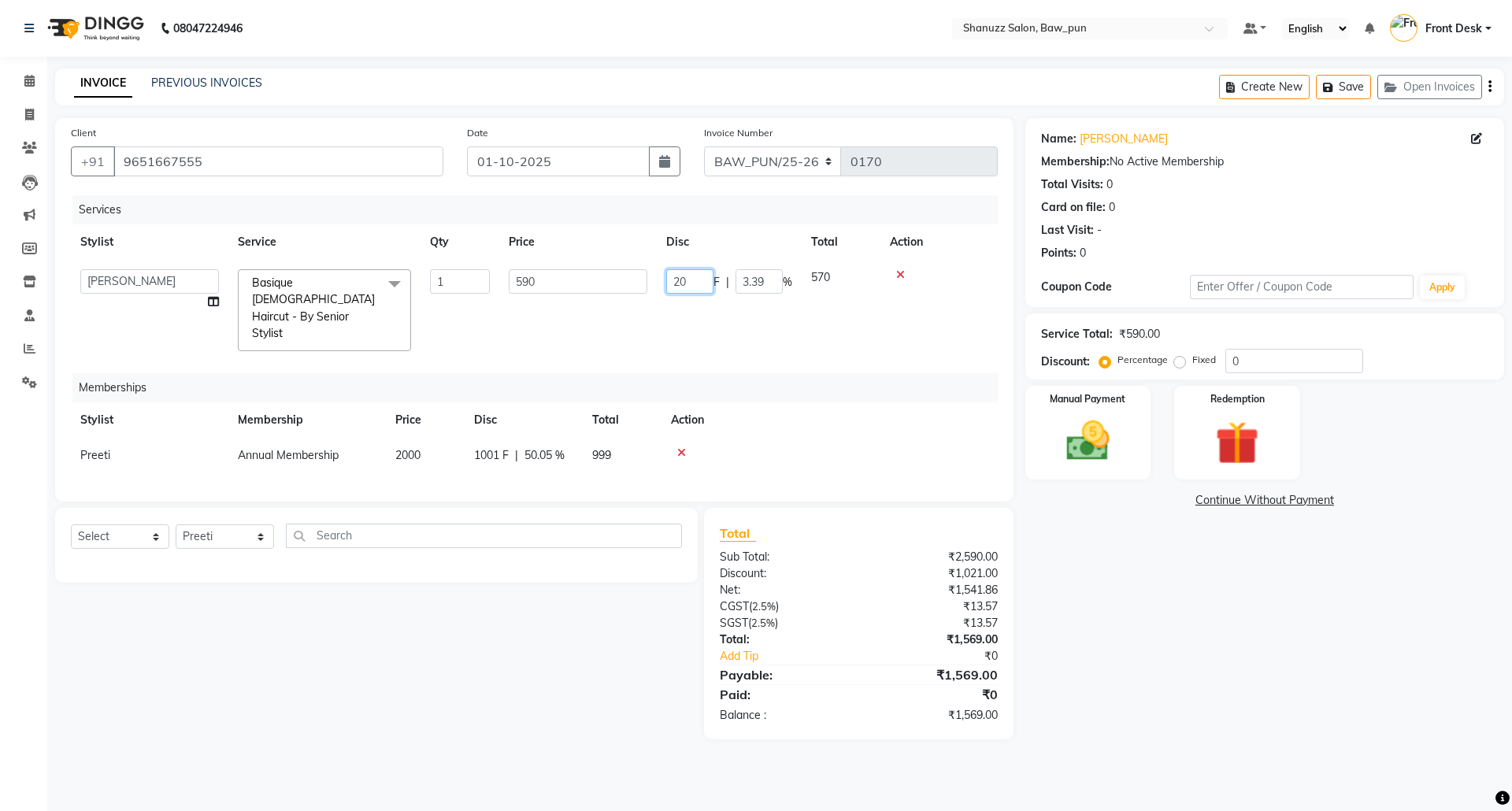
drag, startPoint x: 678, startPoint y: 276, endPoint x: 725, endPoint y: 294, distance: 50.3
click at [685, 281] on input "20" at bounding box center [690, 282] width 48 height 25
type input "2"
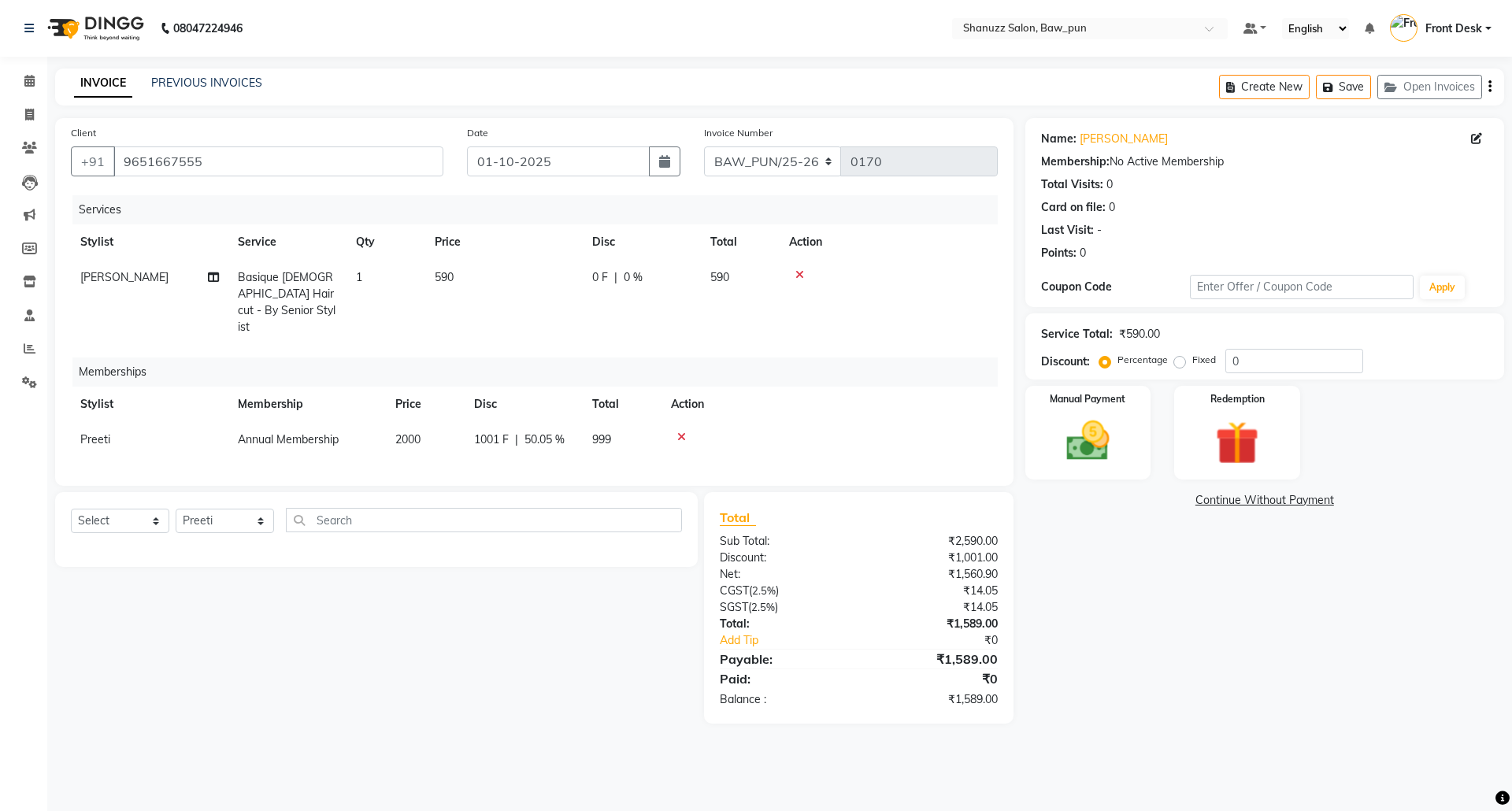
click at [776, 357] on div "Memberships" at bounding box center [541, 371] width 937 height 29
click at [645, 278] on div "0 F | 0 %" at bounding box center [642, 278] width 99 height 17
select select "91884"
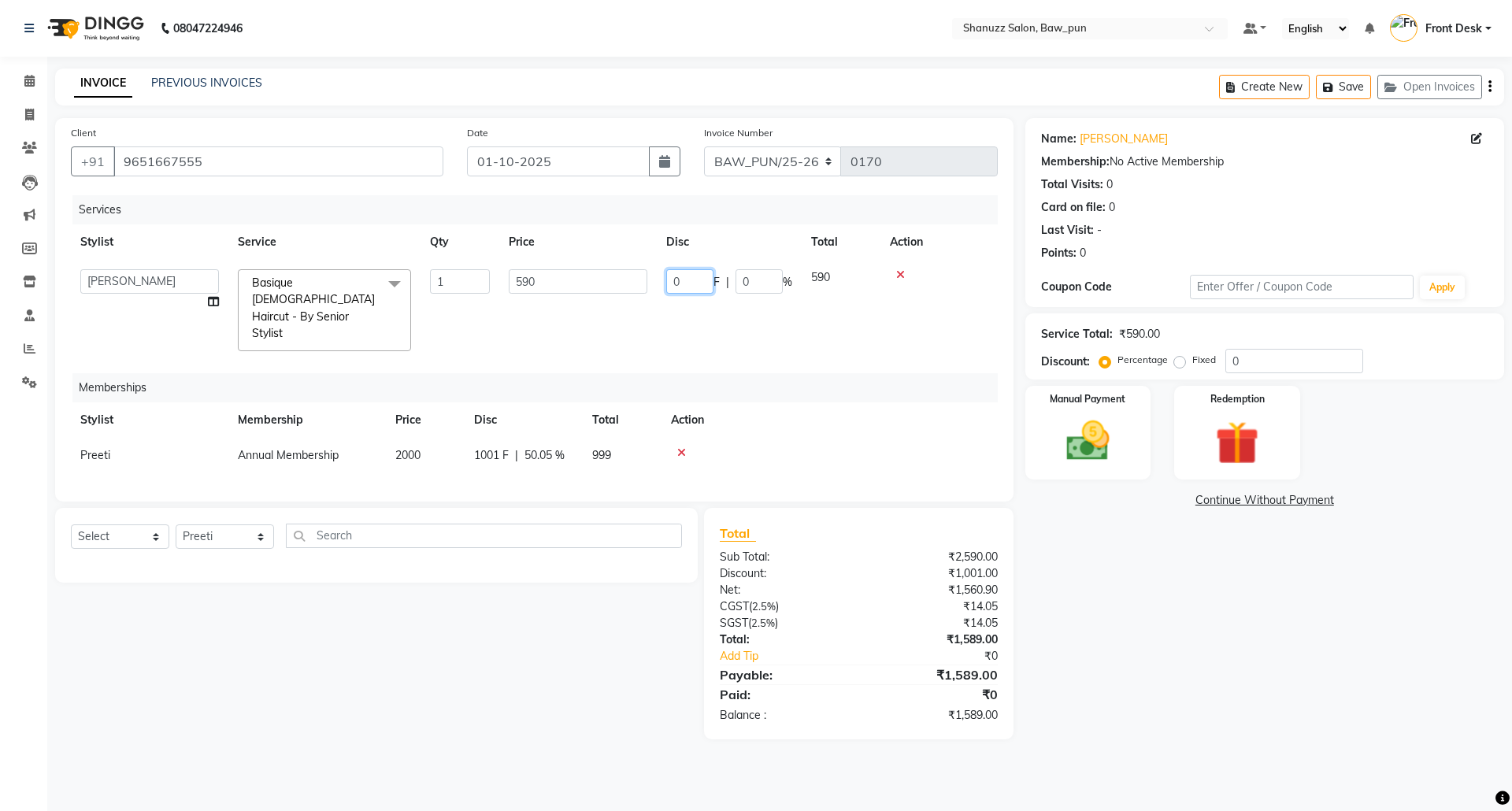
click at [683, 291] on input "0" at bounding box center [690, 282] width 48 height 25
type input "118"
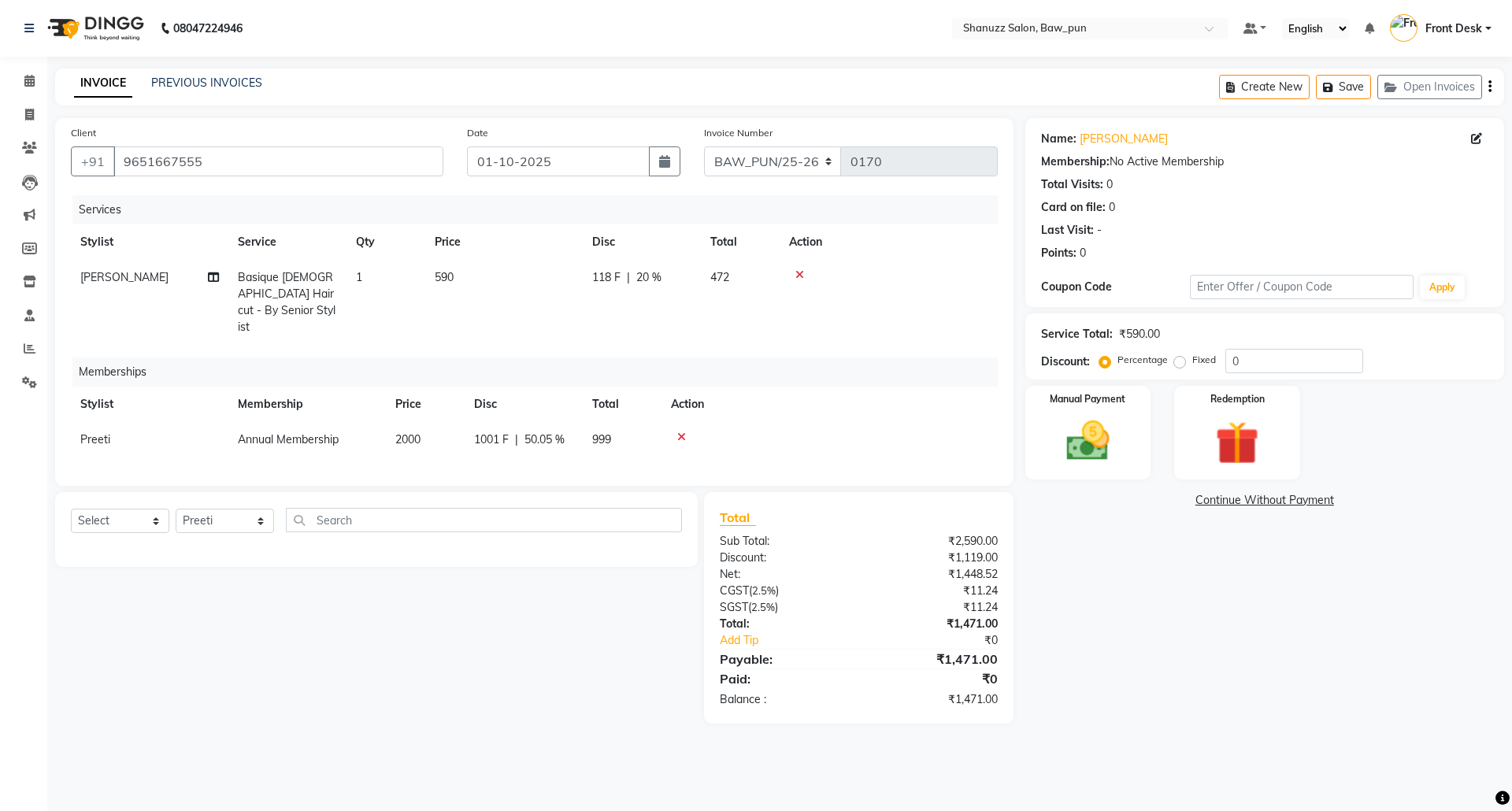
click at [748, 331] on div "Services Stylist Service Qty Price Disc Total Action Sahil Basique MALE Haircut…" at bounding box center [534, 332] width 927 height 275
click at [1096, 461] on img at bounding box center [1088, 441] width 74 height 52
click at [1192, 503] on span "UPI" at bounding box center [1191, 502] width 25 height 18
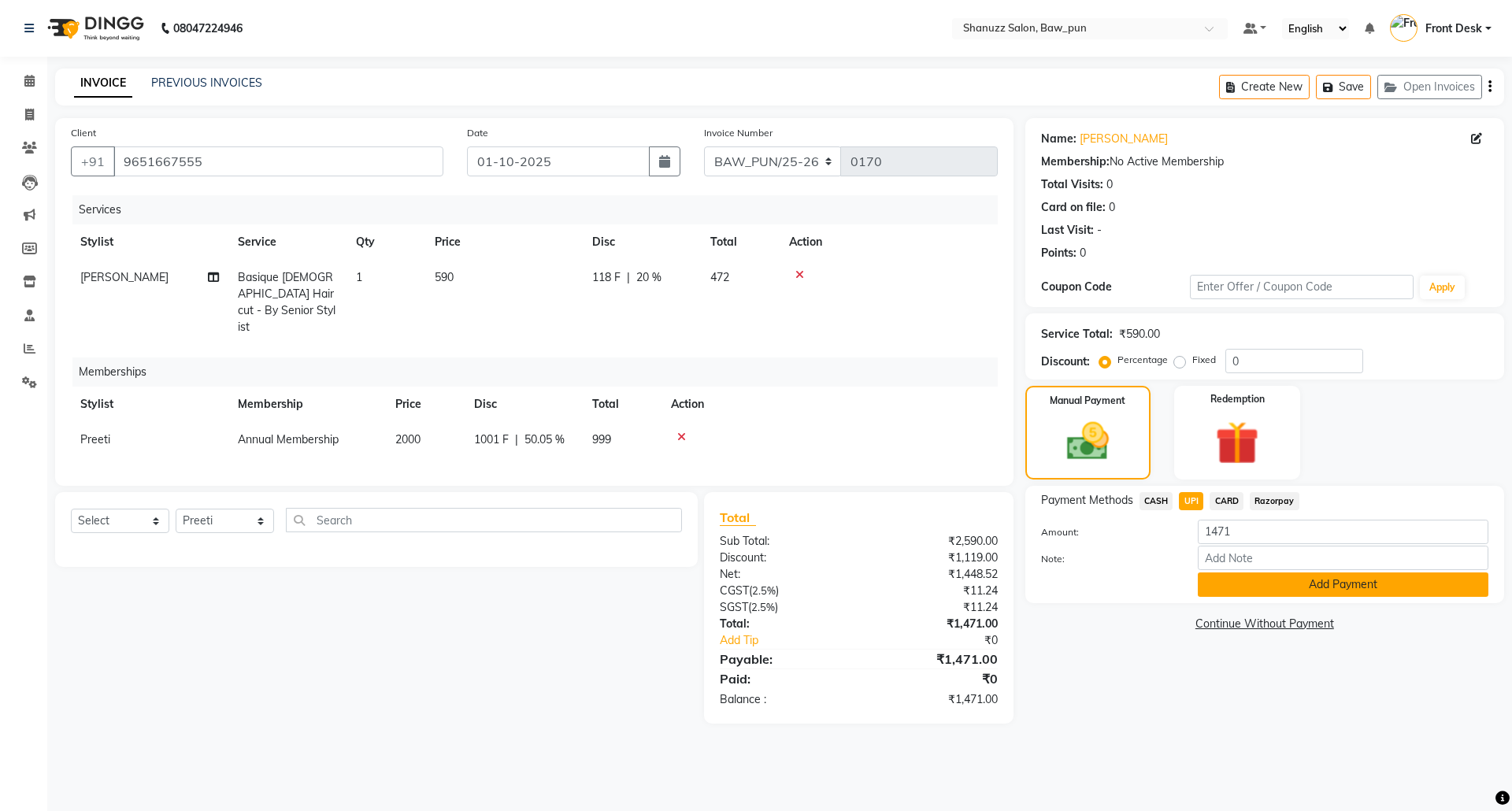
click at [1286, 591] on button "Add Payment" at bounding box center [1343, 585] width 290 height 25
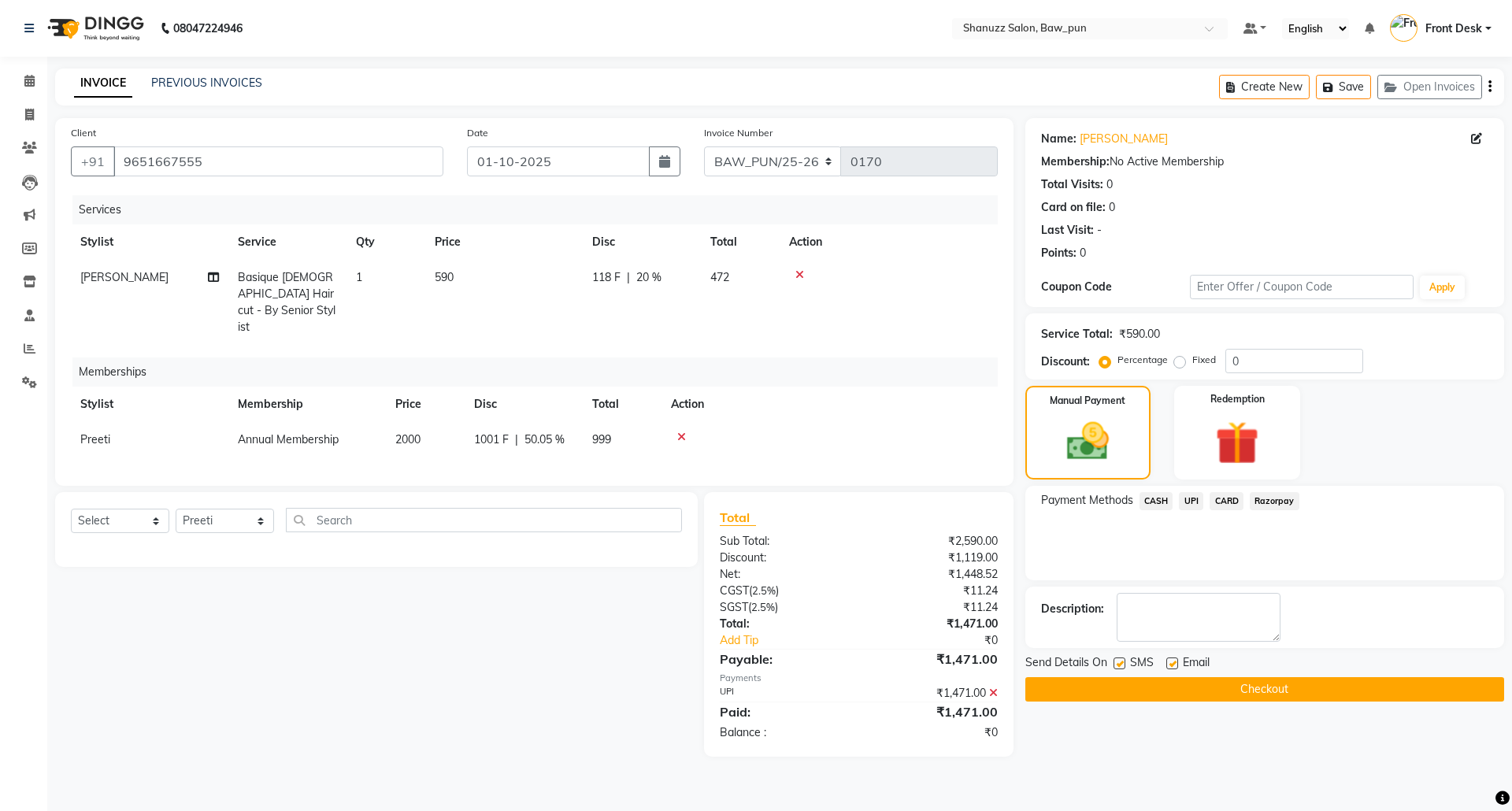
click at [1293, 701] on button "Checkout" at bounding box center [1264, 690] width 478 height 25
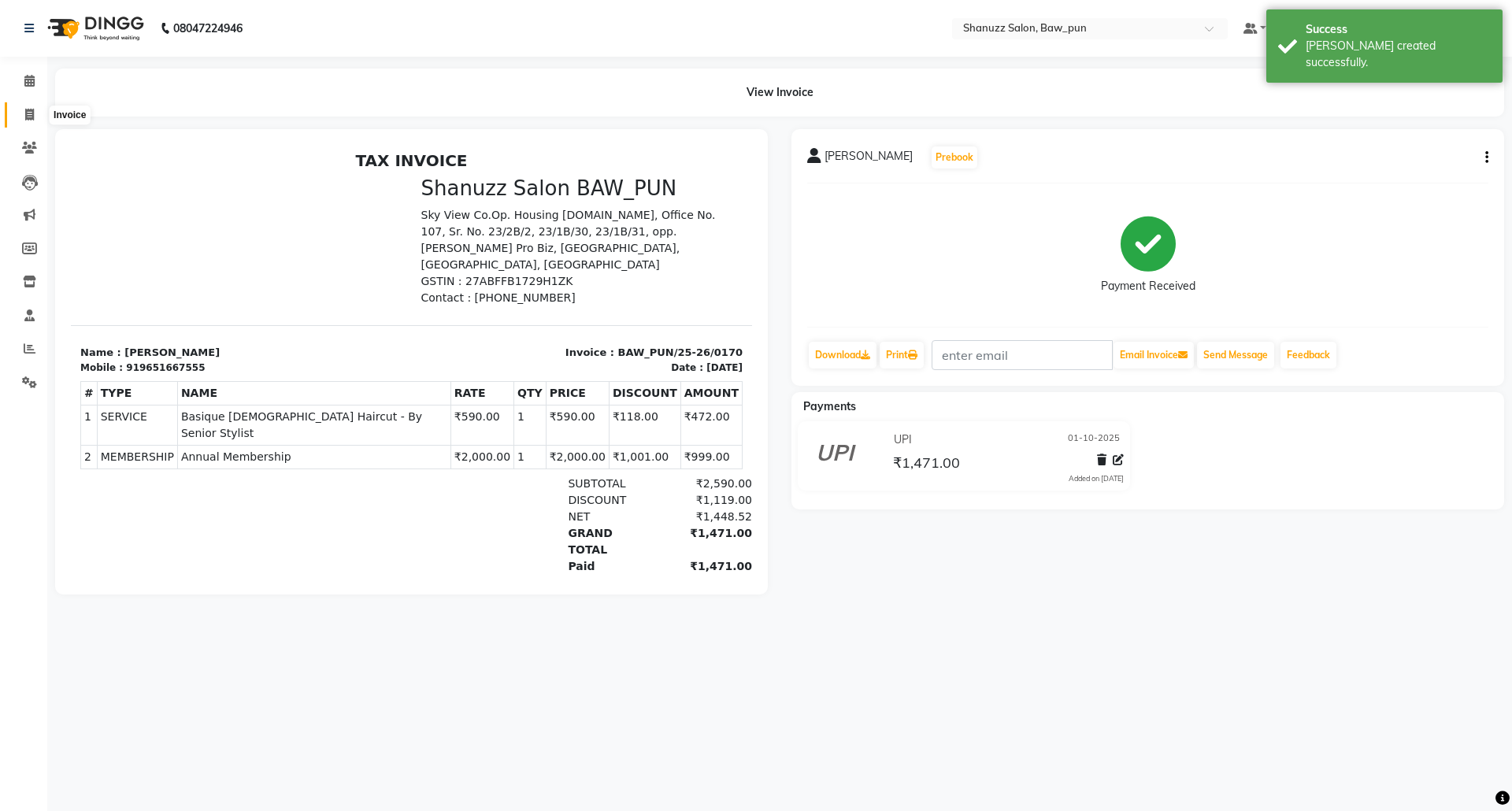
click at [27, 107] on span at bounding box center [30, 115] width 28 height 18
select select "service"
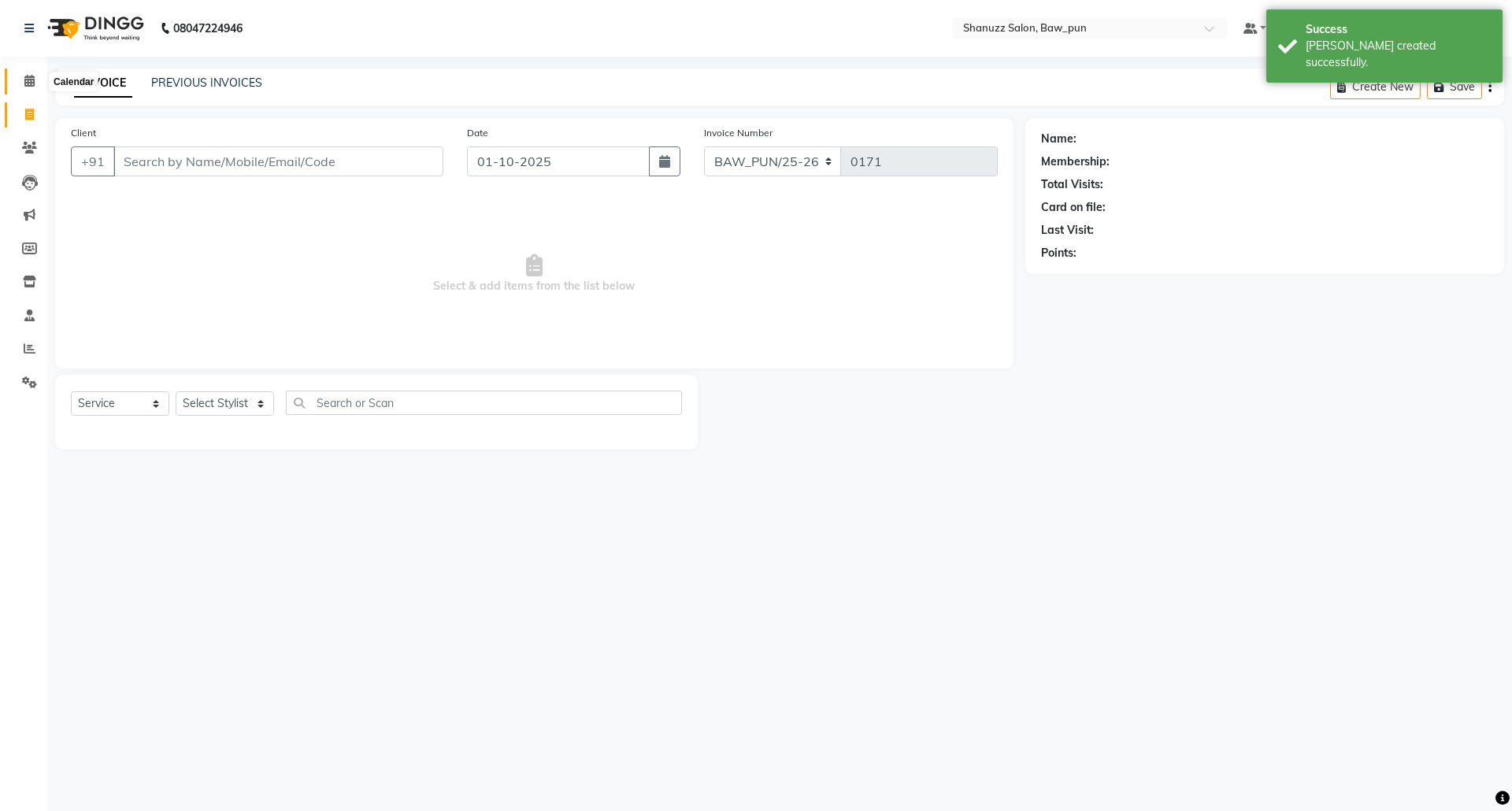
click at [27, 86] on icon at bounding box center [30, 81] width 10 height 12
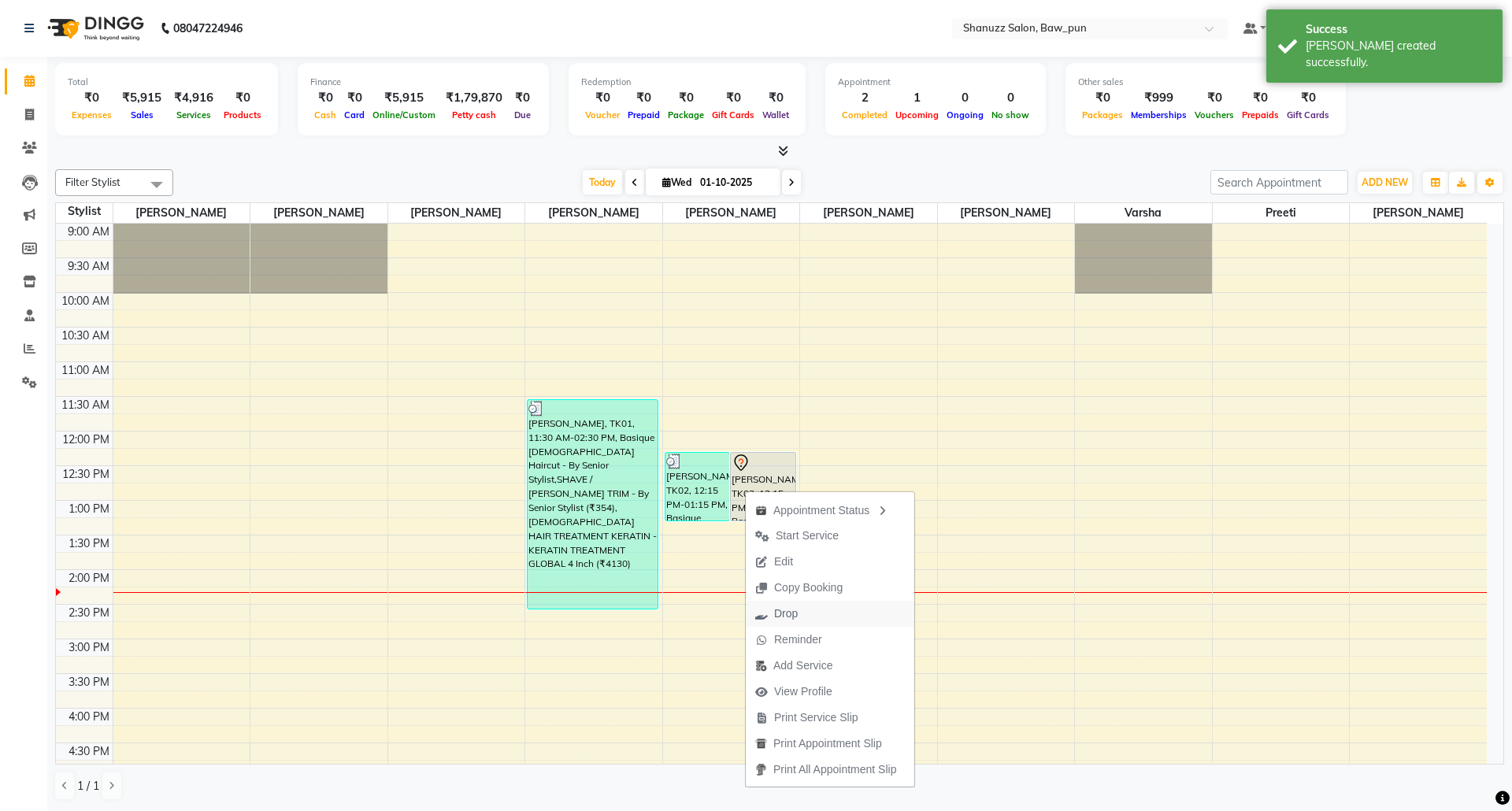
click at [795, 607] on span "Drop" at bounding box center [786, 614] width 24 height 17
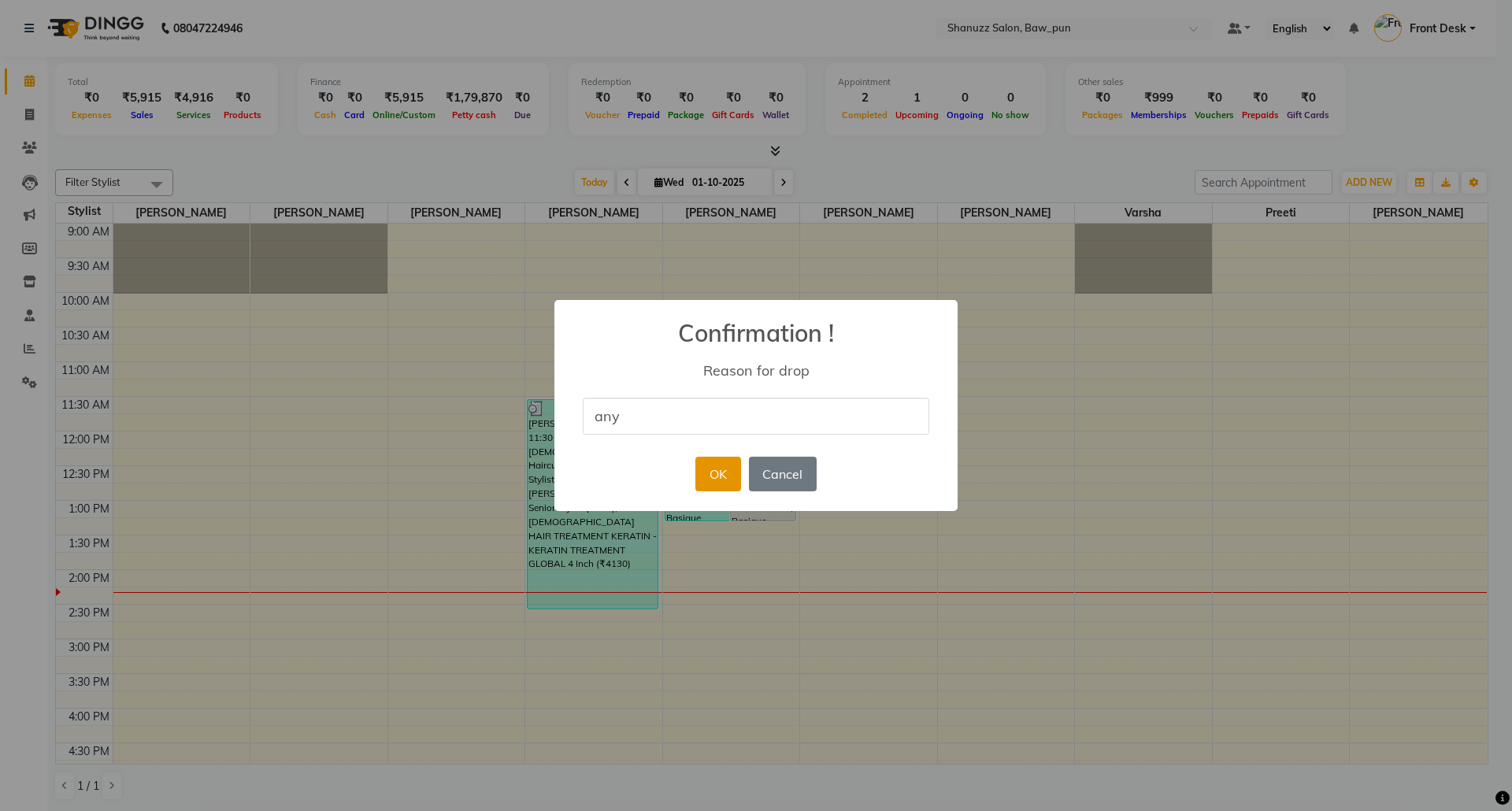
type input "any"
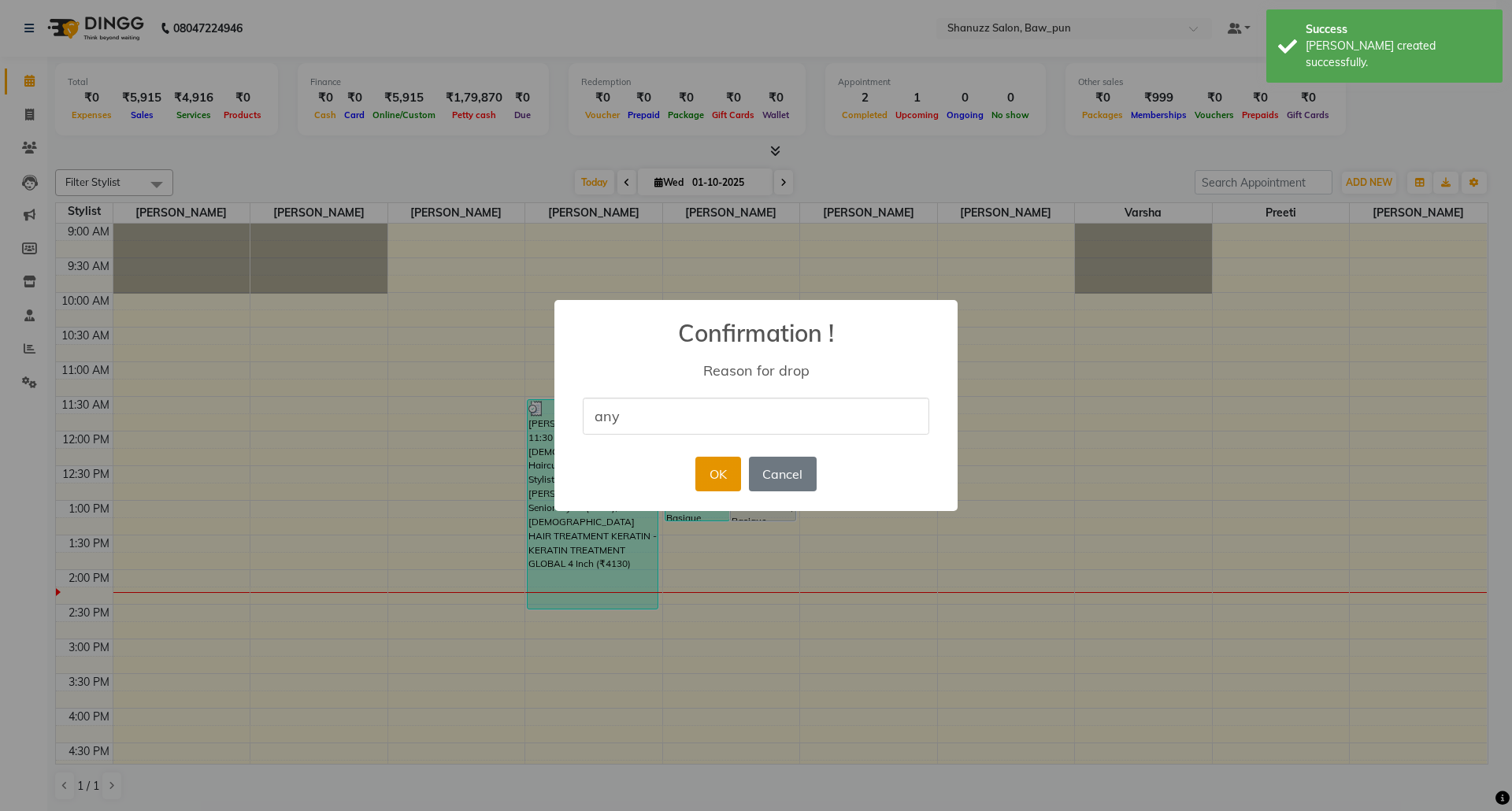
click at [712, 467] on button "OK" at bounding box center [717, 474] width 45 height 35
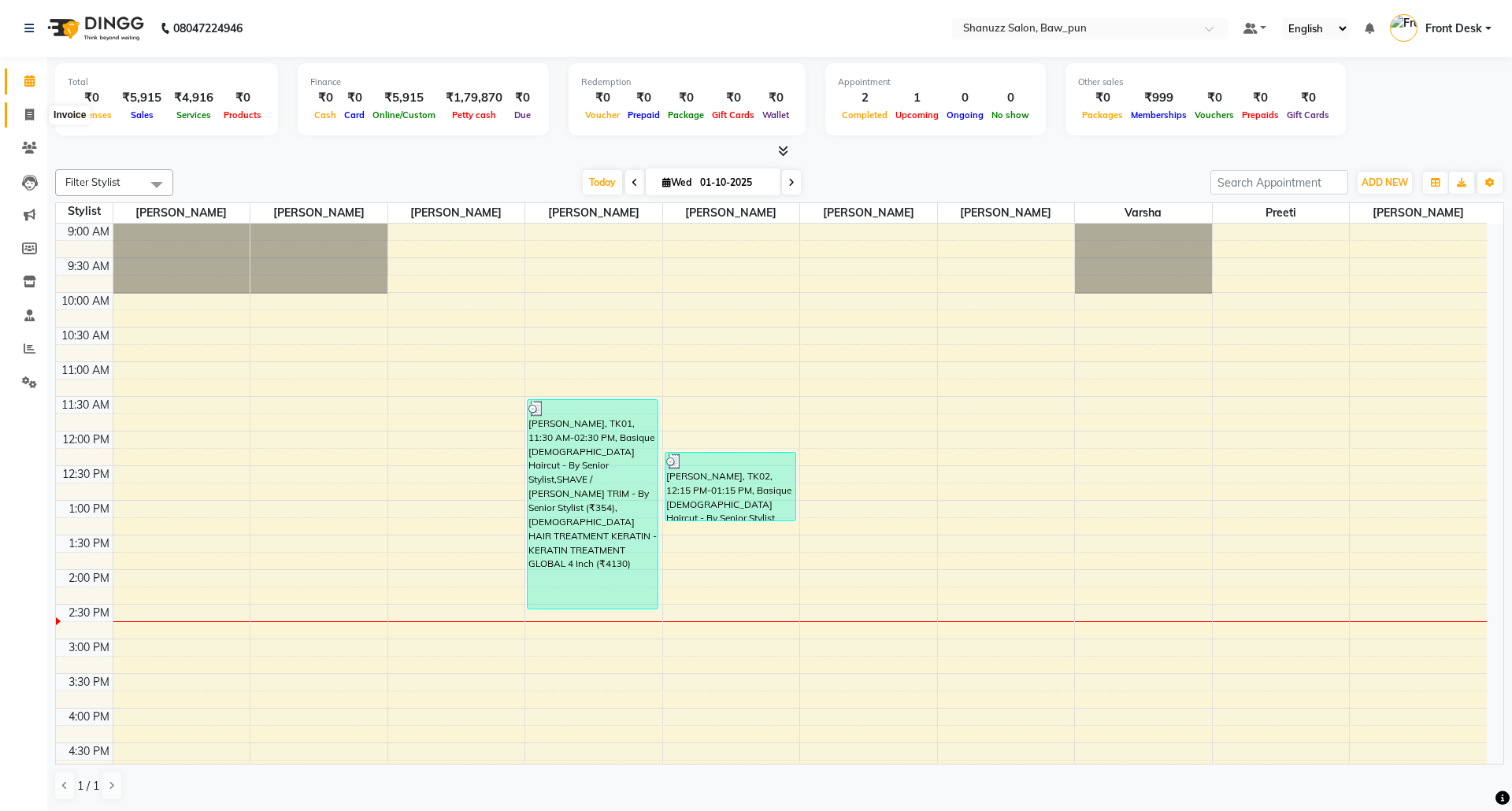
click at [27, 111] on icon at bounding box center [29, 114] width 9 height 12
select select "service"
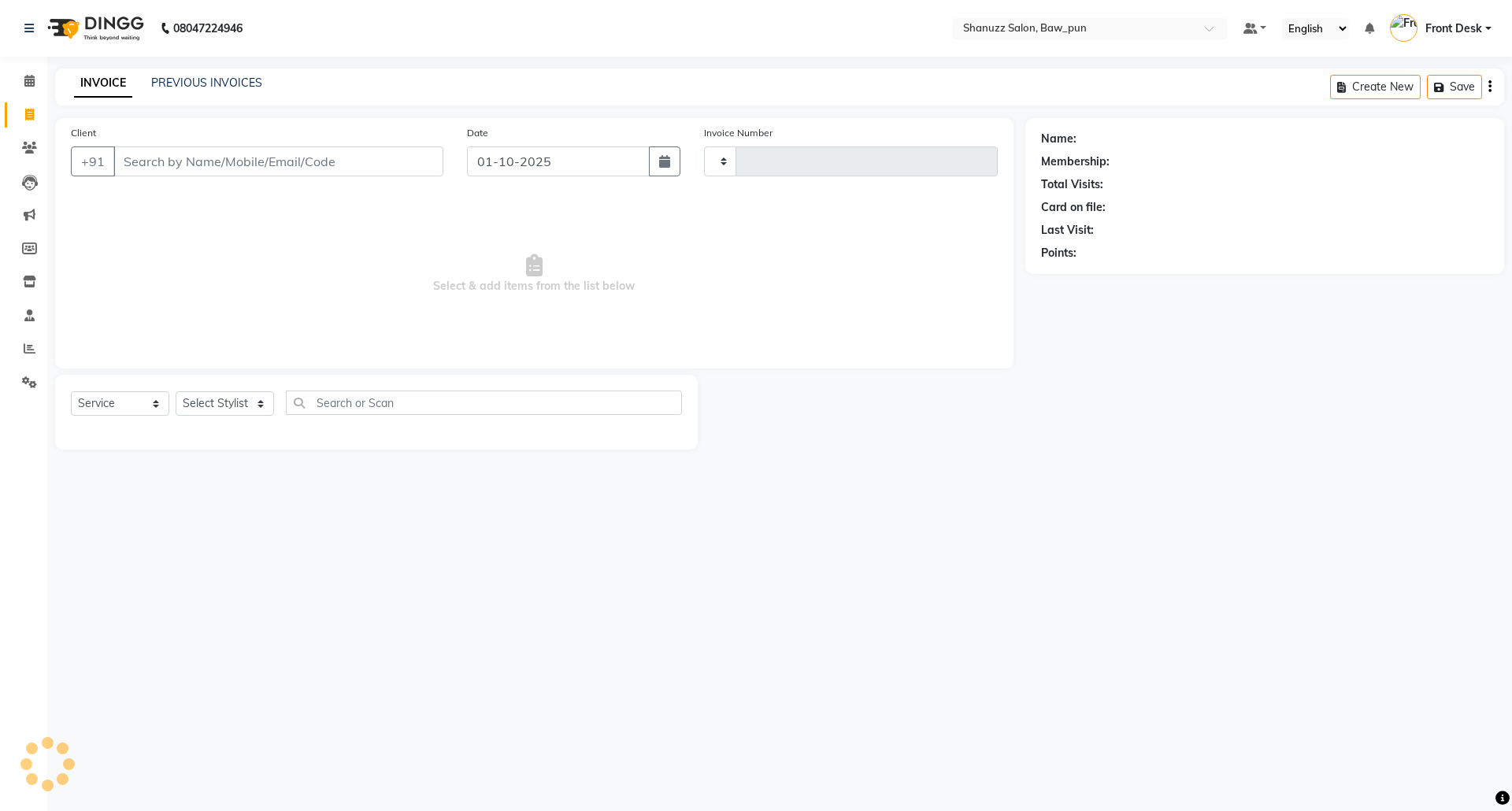
type input "0171"
select select "9025"
click at [180, 82] on link "PREVIOUS INVOICES" at bounding box center [207, 83] width 111 height 14
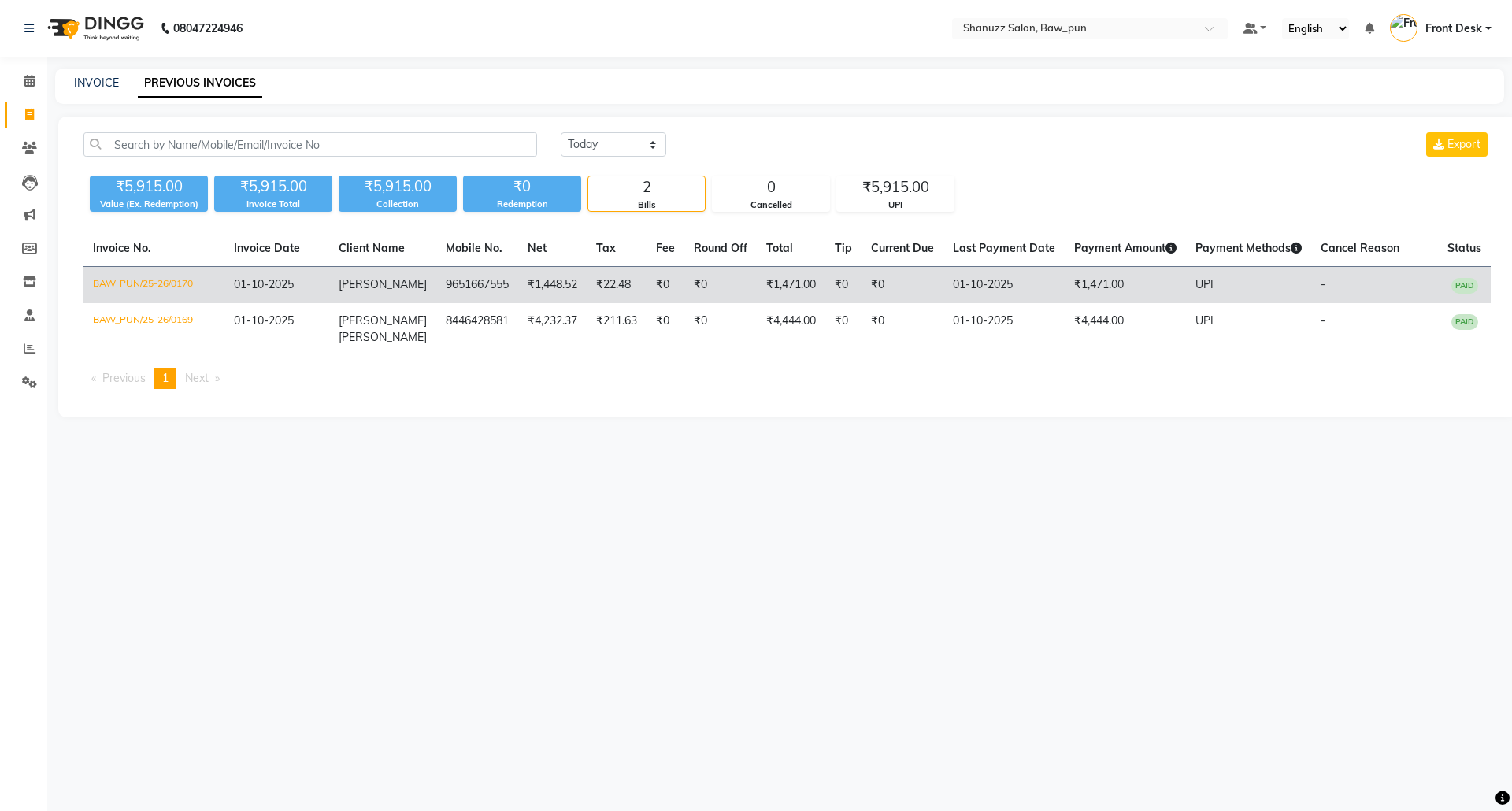
click at [457, 289] on td "9651667555" at bounding box center [477, 285] width 82 height 37
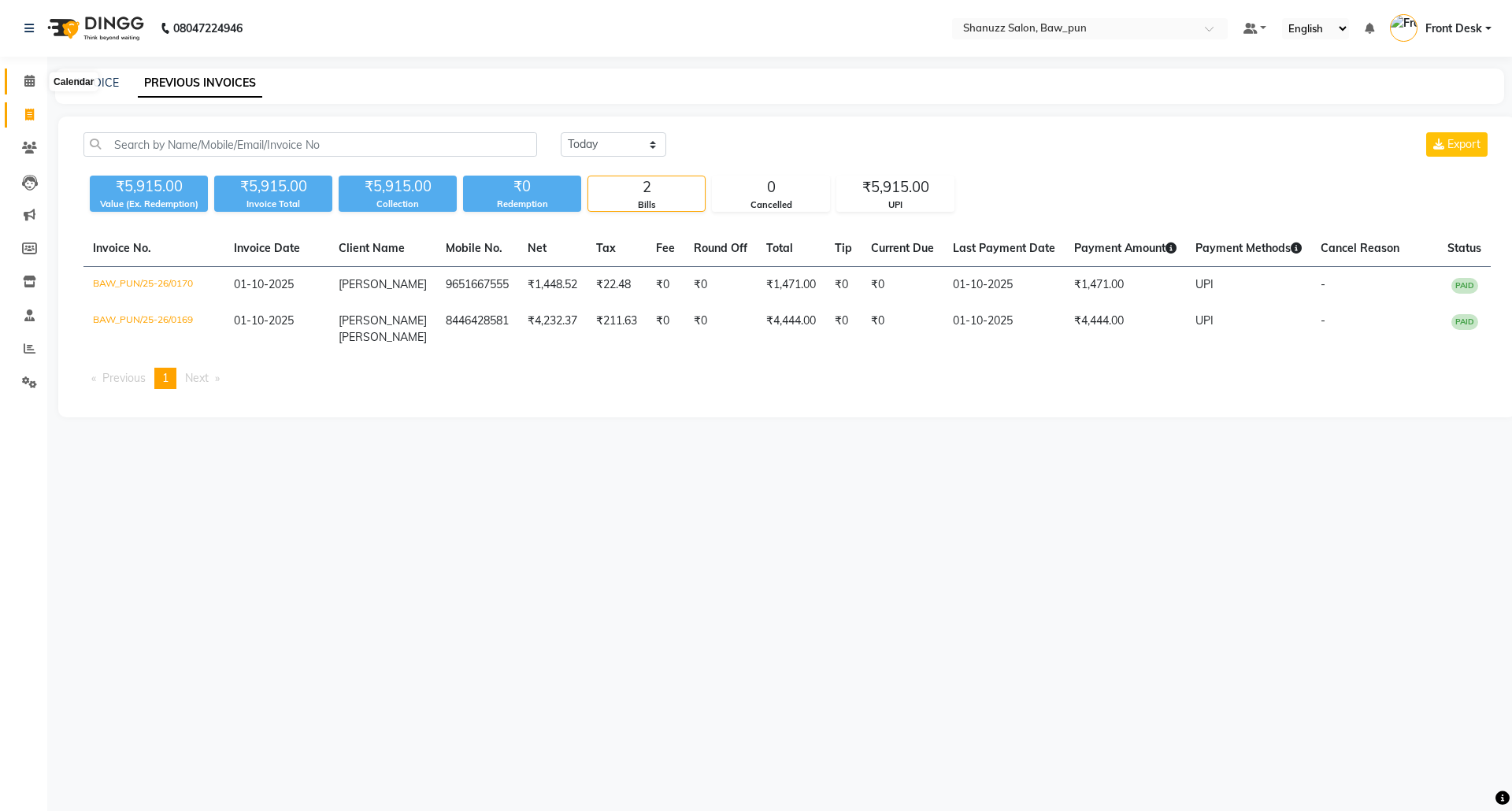
click at [29, 79] on icon at bounding box center [30, 81] width 10 height 12
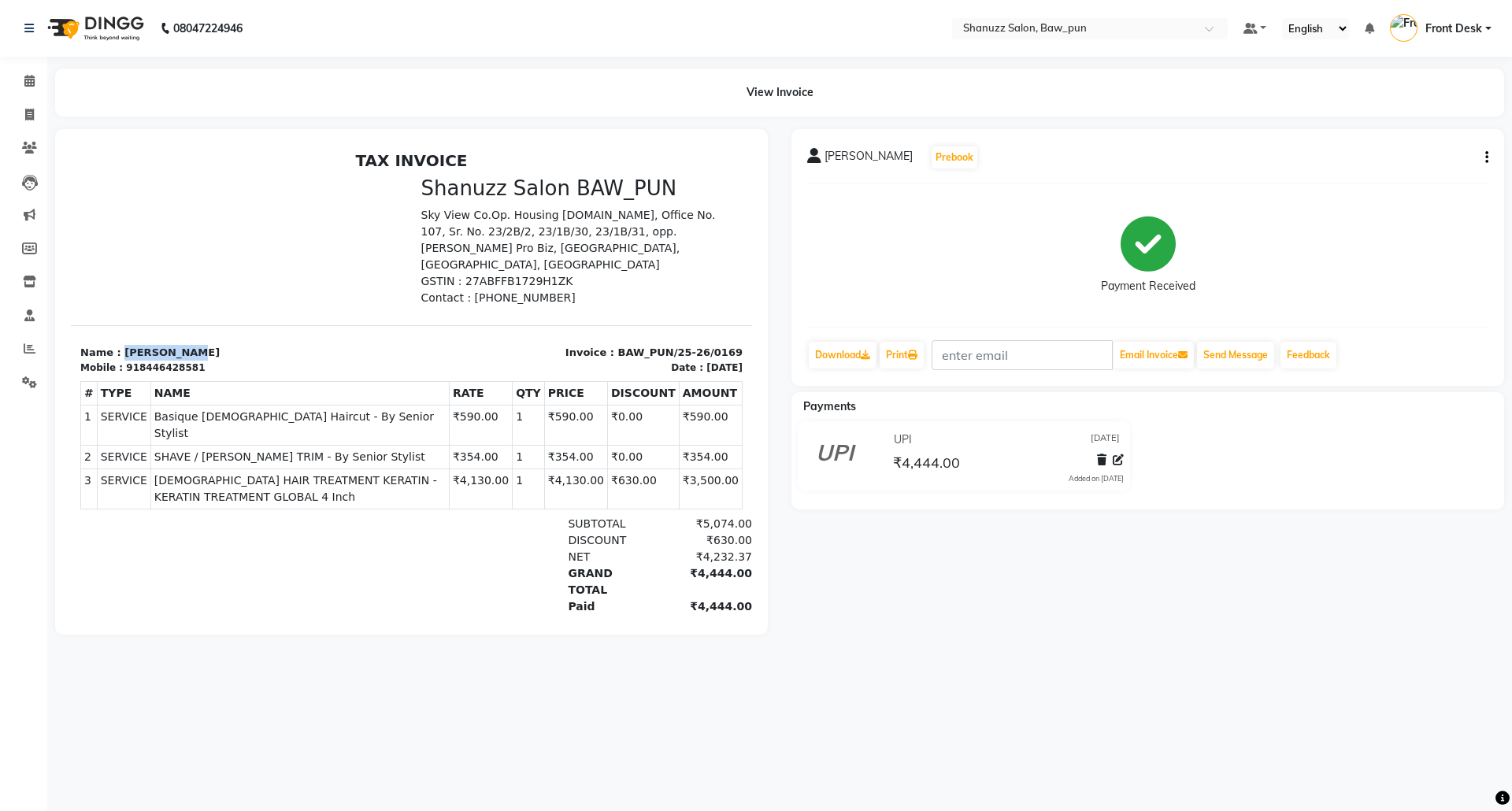
drag, startPoint x: 115, startPoint y: 334, endPoint x: 194, endPoint y: 332, distance: 79.0
click at [194, 345] on p "Name : Mudit Gupta" at bounding box center [242, 353] width 322 height 16
copy p "[PERSON_NAME]"
click at [154, 361] on div "918446428581" at bounding box center [165, 368] width 79 height 14
drag, startPoint x: 116, startPoint y: 334, endPoint x: 193, endPoint y: 334, distance: 77.0
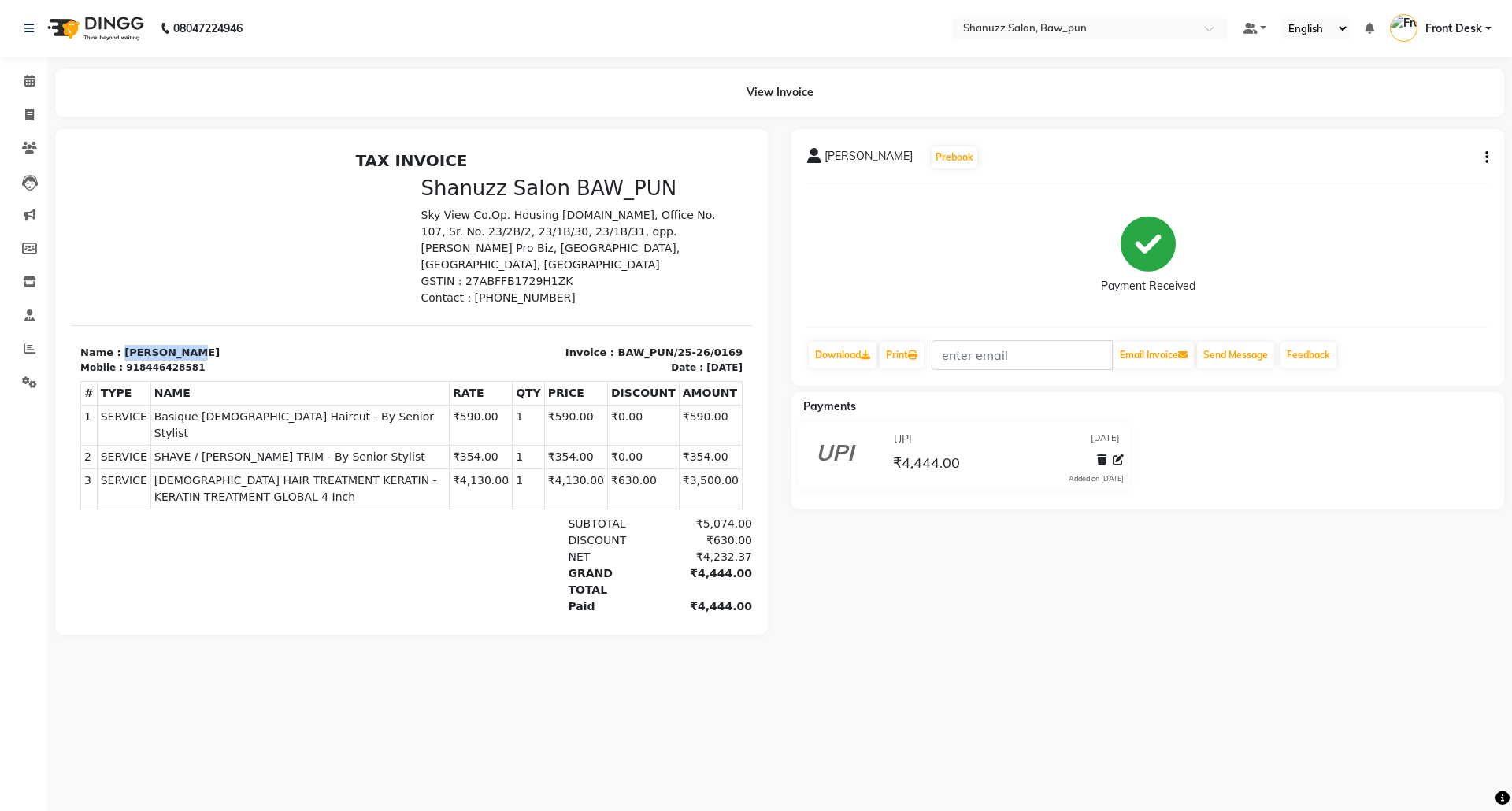
click at [193, 345] on p "Name : Mudit Gupta" at bounding box center [242, 353] width 322 height 16
copy p "[PERSON_NAME]"
drag, startPoint x: 118, startPoint y: 350, endPoint x: 208, endPoint y: 348, distance: 90.0
click at [208, 361] on div "Mobile : 918446428581" at bounding box center [242, 368] width 322 height 14
copy div "918446428581"
